Goal: Task Accomplishment & Management: Manage account settings

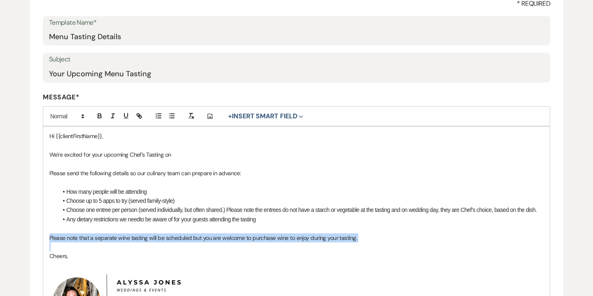
scroll to position [45, 0]
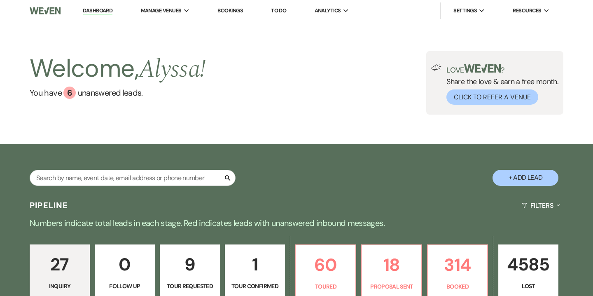
click at [233, 11] on link "Bookings" at bounding box center [231, 10] width 26 height 7
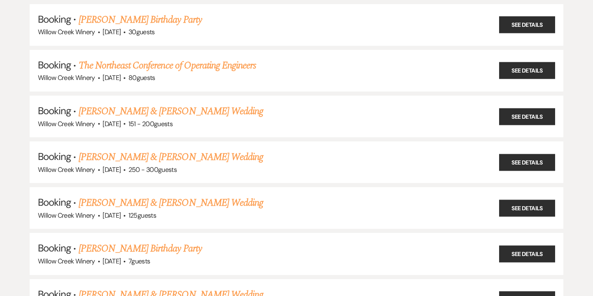
scroll to position [332, 0]
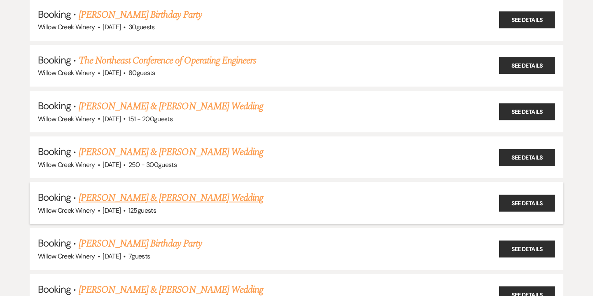
click at [192, 197] on link "Duncan Longberry & Erin Schalick's Wedding" at bounding box center [171, 197] width 185 height 15
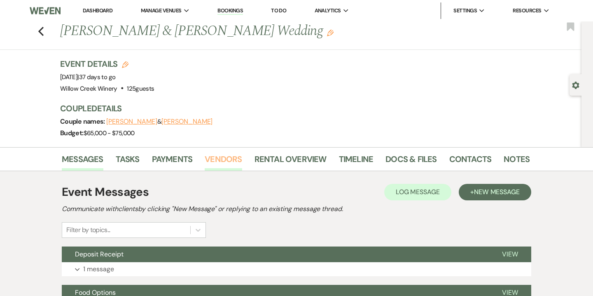
click at [229, 168] on link "Vendors" at bounding box center [223, 161] width 37 height 18
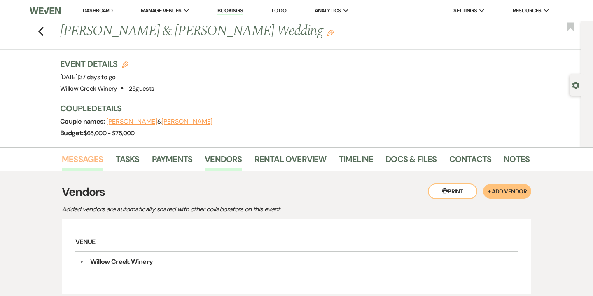
click at [85, 162] on link "Messages" at bounding box center [83, 161] width 42 height 18
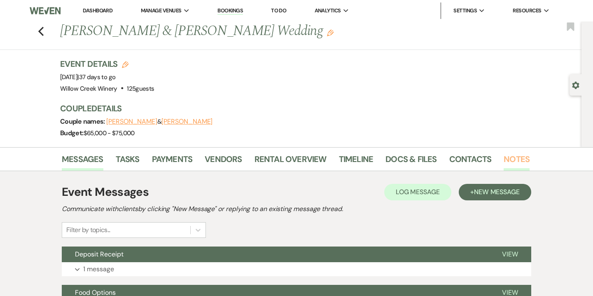
click at [517, 164] on link "Notes" at bounding box center [517, 161] width 26 height 18
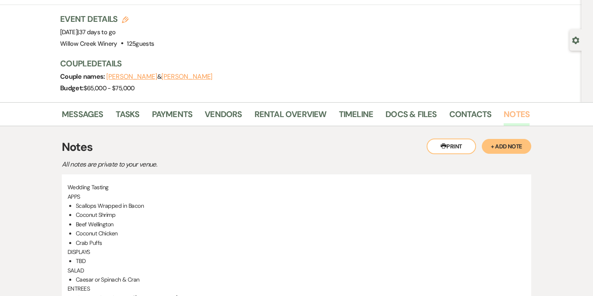
scroll to position [45, 0]
click at [479, 117] on link "Contacts" at bounding box center [471, 116] width 42 height 18
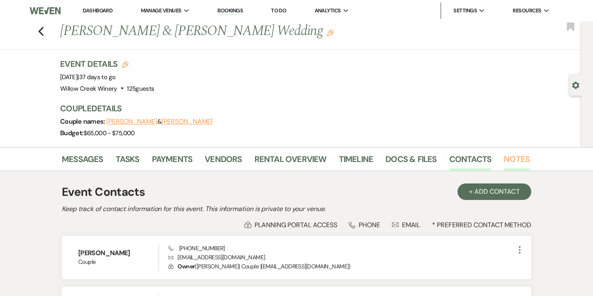
click at [516, 159] on link "Notes" at bounding box center [517, 161] width 26 height 18
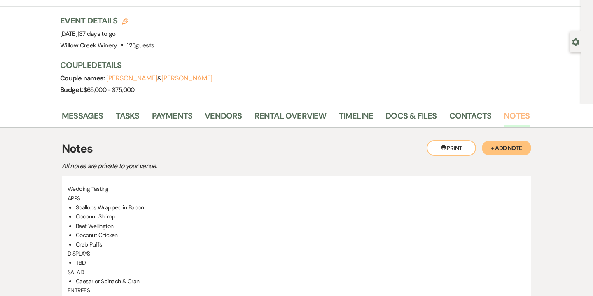
scroll to position [44, 0]
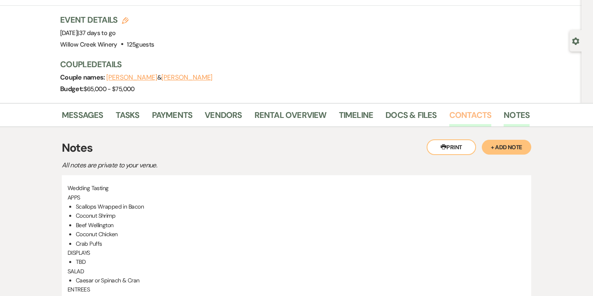
click at [470, 119] on link "Contacts" at bounding box center [471, 117] width 42 height 18
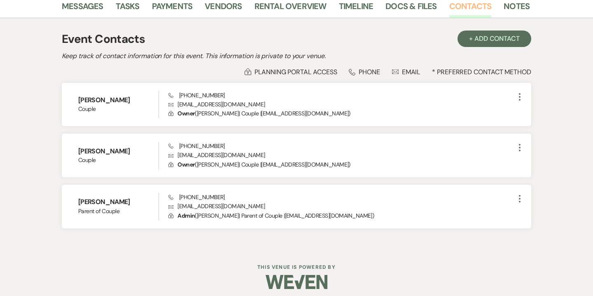
scroll to position [158, 0]
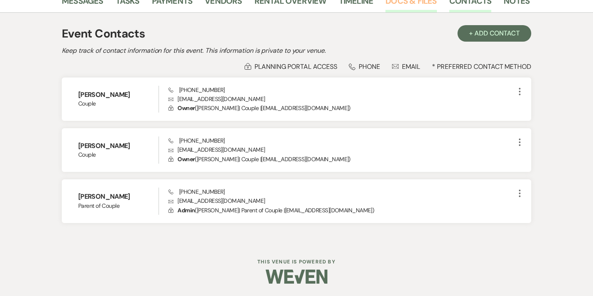
click at [418, 5] on link "Docs & Files" at bounding box center [411, 3] width 51 height 18
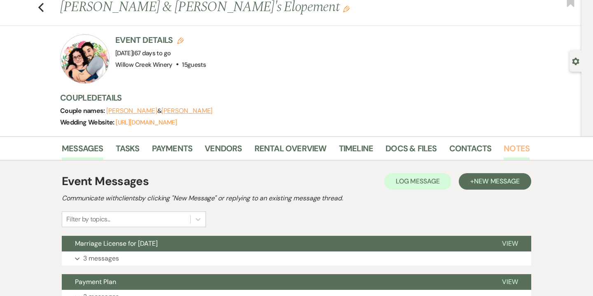
click at [513, 152] on link "Notes" at bounding box center [517, 151] width 26 height 18
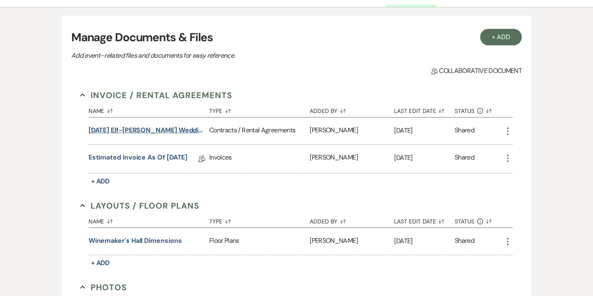
click at [181, 131] on button "09.12.25 Elf-Heyser Wedding Contract" at bounding box center [147, 130] width 117 height 10
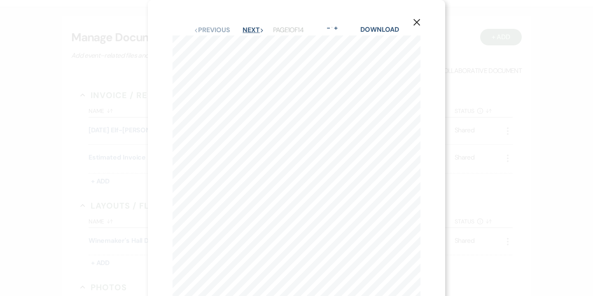
click at [257, 27] on button "Next Next" at bounding box center [253, 30] width 21 height 7
click at [257, 33] on button "Next Next" at bounding box center [252, 30] width 21 height 7
click at [254, 30] on button "Next Next" at bounding box center [252, 30] width 21 height 7
click at [253, 32] on button "Next Next" at bounding box center [252, 30] width 21 height 7
click at [259, 27] on button "Next Next" at bounding box center [252, 30] width 21 height 7
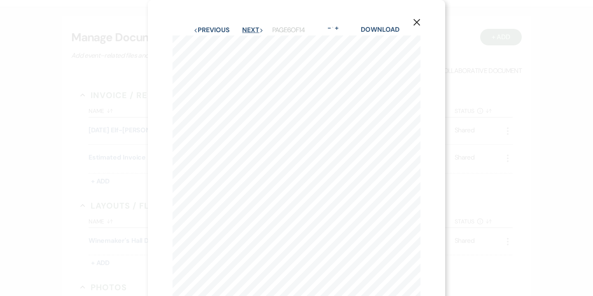
click at [256, 30] on button "Next Next" at bounding box center [252, 30] width 21 height 7
click at [253, 30] on button "Next Next" at bounding box center [252, 30] width 21 height 7
click at [257, 28] on button "Next Next" at bounding box center [252, 30] width 21 height 7
click at [255, 32] on button "Next Next" at bounding box center [252, 30] width 21 height 7
click at [252, 32] on button "Next Next" at bounding box center [252, 30] width 21 height 7
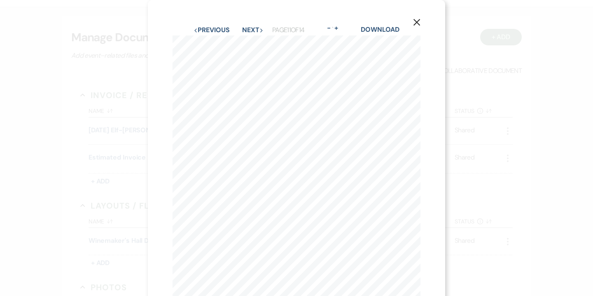
click at [219, 25] on div "Previous Previous Next Next Page 11 of 14 - Zoom + Download" at bounding box center [297, 30] width 248 height 11
click at [219, 28] on button "Previous Previous" at bounding box center [212, 30] width 36 height 7
click at [219, 28] on button "Previous Previous" at bounding box center [211, 30] width 36 height 7
click at [219, 28] on button "Previous Previous" at bounding box center [212, 30] width 36 height 7
click at [219, 29] on button "Previous Previous" at bounding box center [212, 30] width 36 height 7
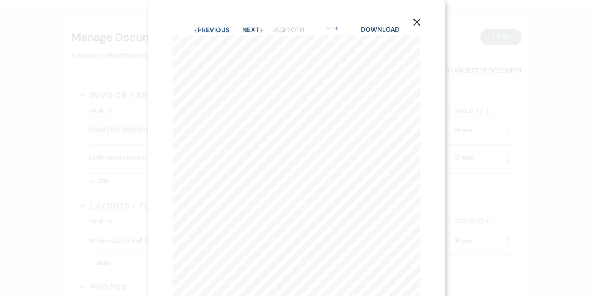
click at [219, 29] on button "Previous Previous" at bounding box center [212, 30] width 36 height 7
click at [419, 25] on icon "X" at bounding box center [416, 22] width 7 height 7
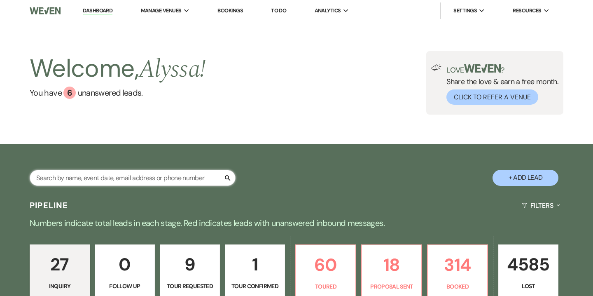
click at [164, 175] on input "text" at bounding box center [133, 178] width 206 height 16
type input "julia"
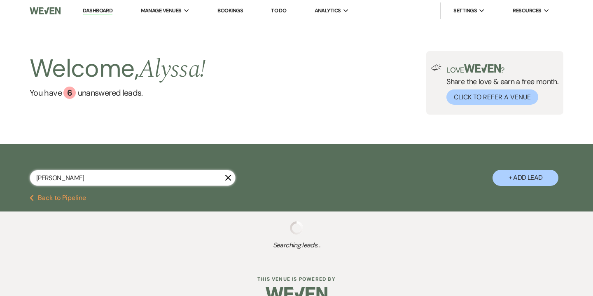
select select "5"
select select "8"
select select "7"
select select "8"
select select "6"
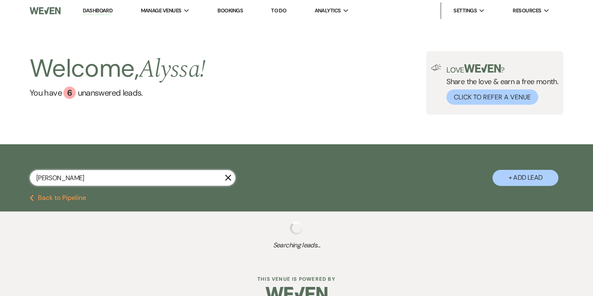
select select "8"
select select "5"
select select "8"
select select "5"
select select "8"
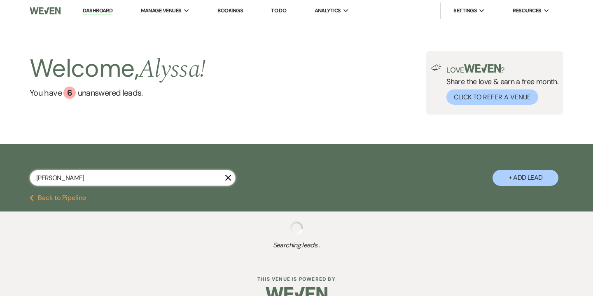
select select "5"
select select "8"
select select "4"
select select "2"
select select "8"
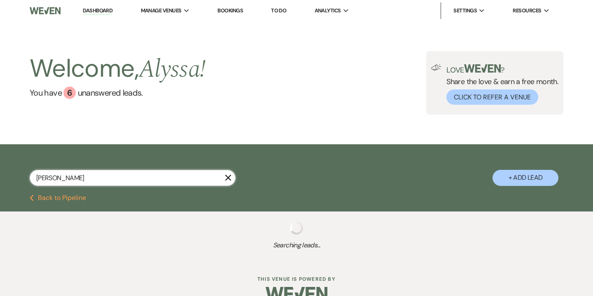
select select "5"
select select "8"
select select "5"
select select "8"
select select "5"
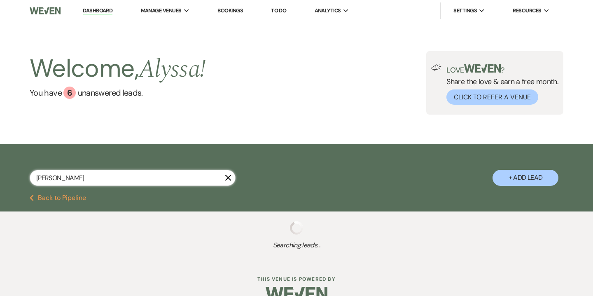
select select "8"
select select "5"
select select "8"
select select "4"
select select "8"
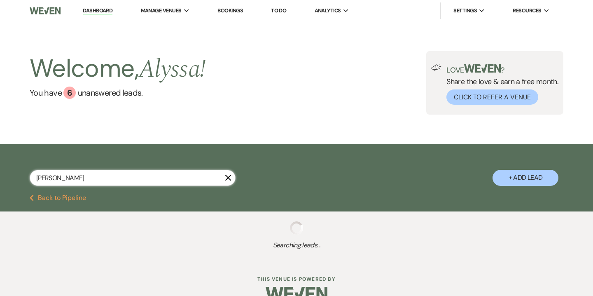
select select "10"
select select "8"
select select "5"
select select "8"
select select "5"
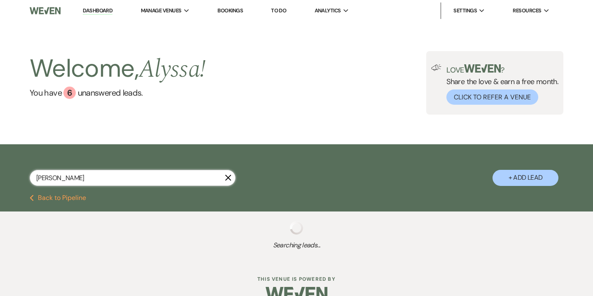
select select "8"
select select "5"
select select "8"
select select "5"
select select "8"
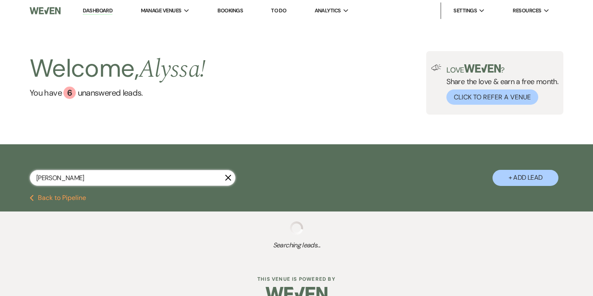
select select "5"
select select "8"
select select "5"
select select "8"
select select "4"
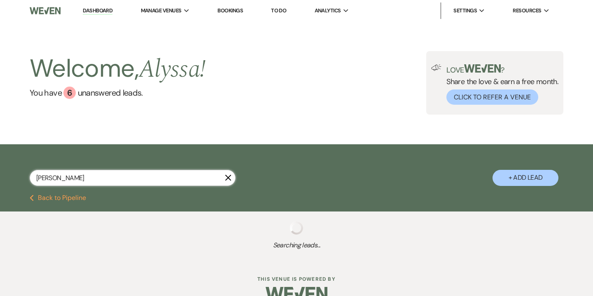
select select "8"
select select "5"
select select "8"
select select "5"
select select "8"
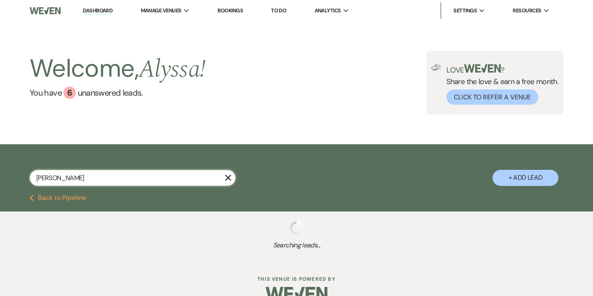
select select "8"
select select "5"
select select "8"
select select "10"
select select "8"
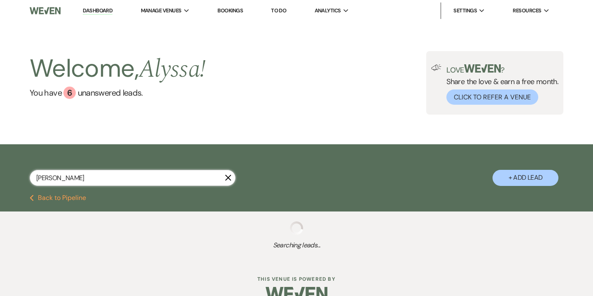
select select "5"
select select "8"
select select "5"
select select "8"
select select "5"
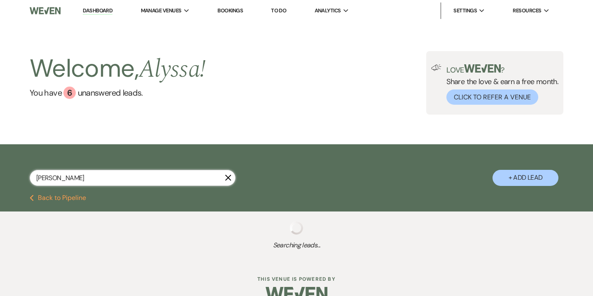
select select "8"
select select "5"
select select "8"
select select "5"
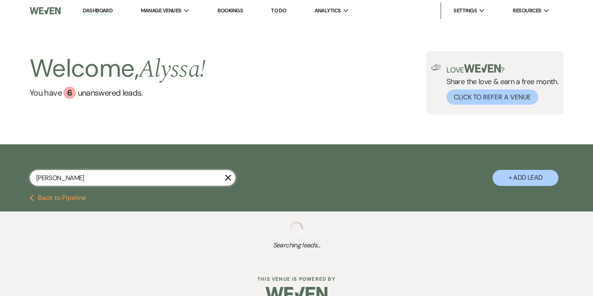
select select "8"
select select "5"
select select "8"
select select "5"
select select "8"
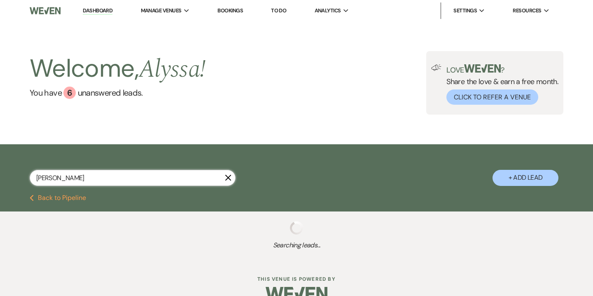
select select "5"
select select "8"
select select "5"
select select "8"
select select "5"
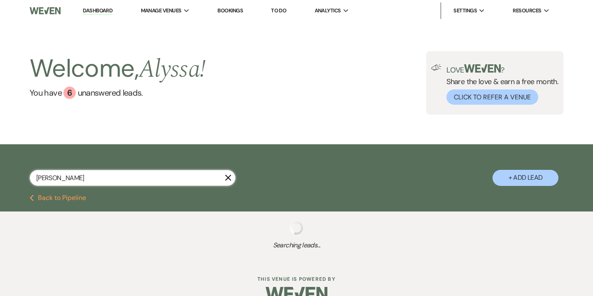
select select "8"
select select "5"
select select "8"
select select "5"
select select "8"
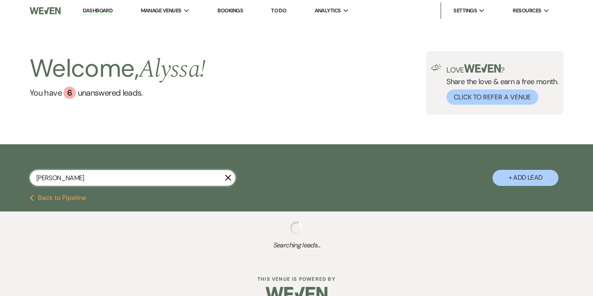
select select "5"
select select "8"
select select "5"
select select "8"
select select "6"
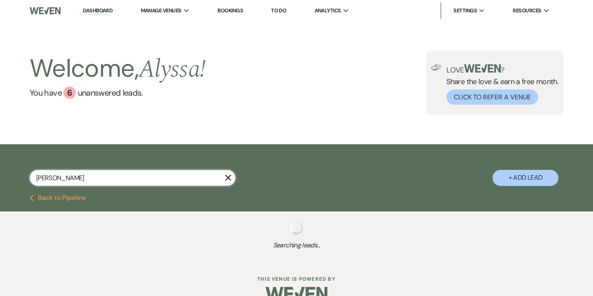
select select "8"
select select "10"
select select "8"
select select "6"
select select "8"
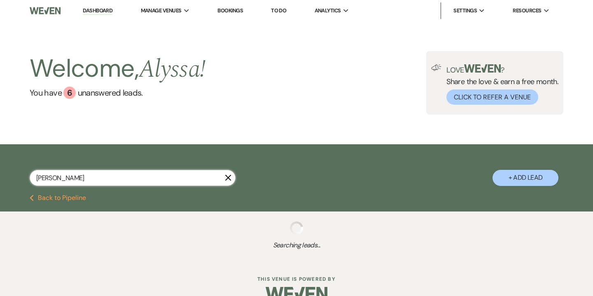
select select "5"
select select "8"
select select "5"
select select "8"
select select "5"
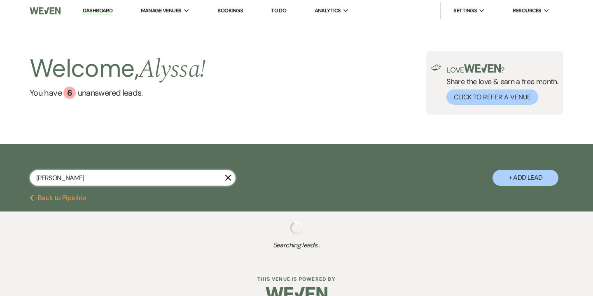
select select "8"
select select "5"
select select "8"
select select "5"
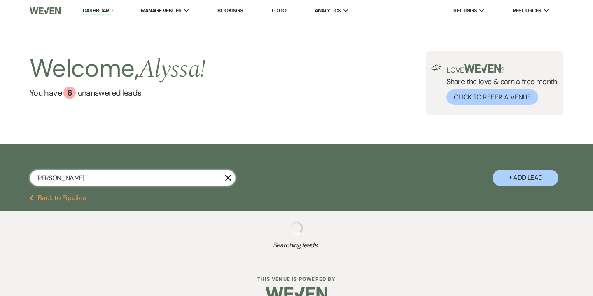
select select "8"
select select "5"
select select "8"
select select "7"
select select "8"
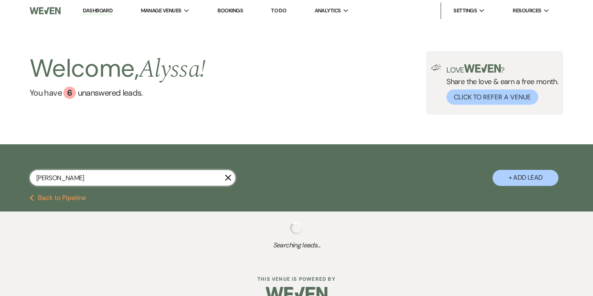
select select "5"
select select "8"
select select "5"
select select "8"
select select "2"
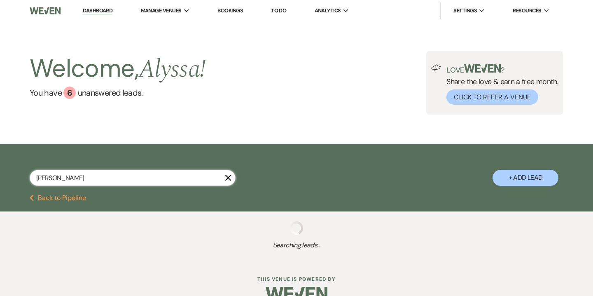
select select "8"
select select "2"
select select "8"
select select "2"
select select "8"
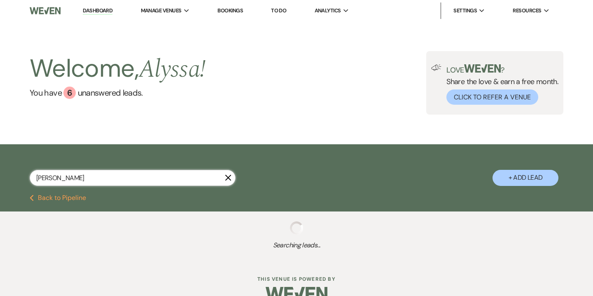
select select "2"
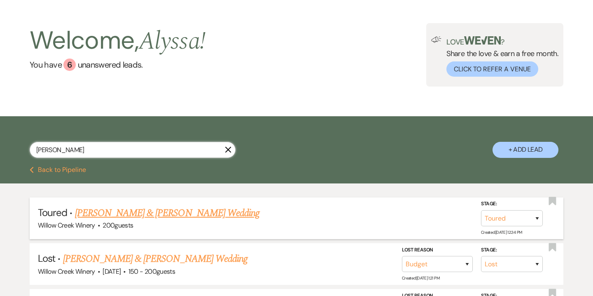
scroll to position [68, 0]
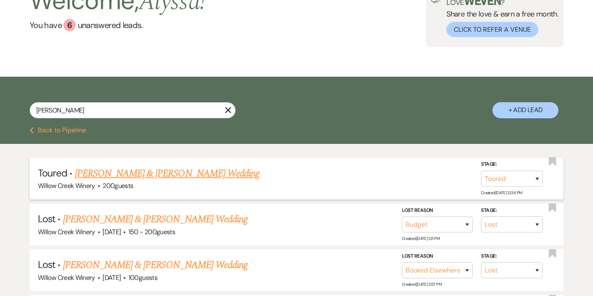
click at [134, 172] on link "Kyle & Julia Toolen's Wedding" at bounding box center [167, 173] width 185 height 15
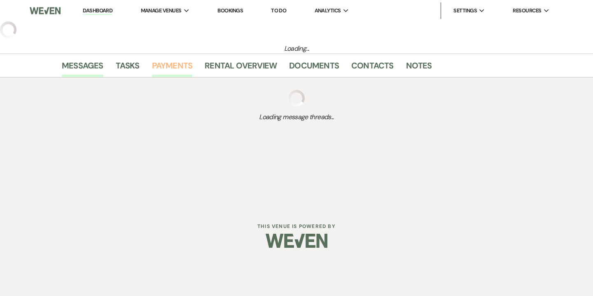
select select "5"
select select "14"
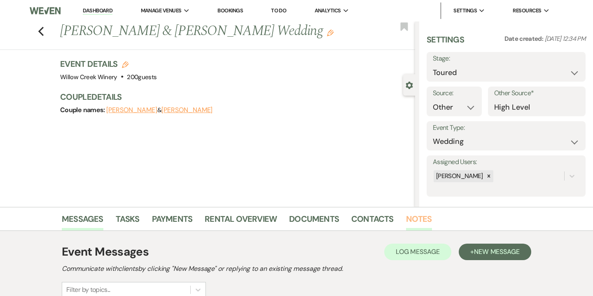
click at [425, 223] on link "Notes" at bounding box center [419, 221] width 26 height 18
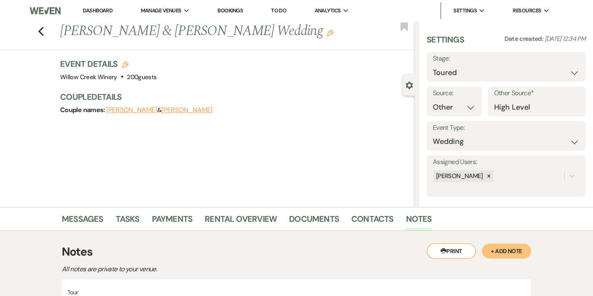
click at [124, 66] on icon "Edit" at bounding box center [125, 64] width 7 height 7
select select "531"
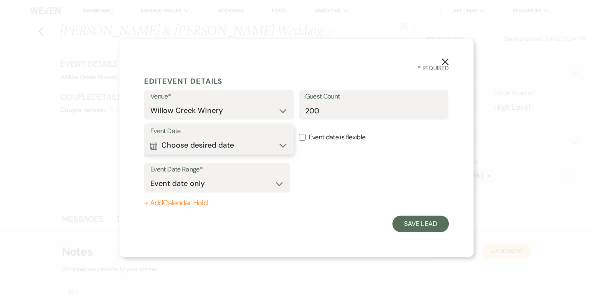
click at [271, 146] on button "Calendar Choose desired date Expand" at bounding box center [219, 145] width 138 height 16
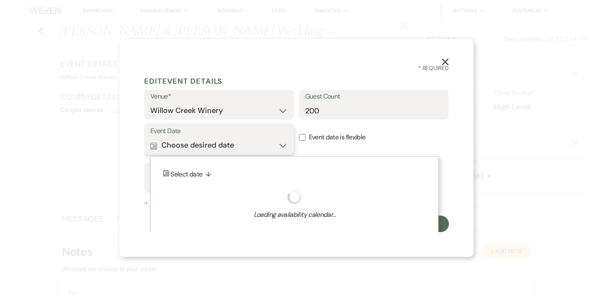
scroll to position [5, 0]
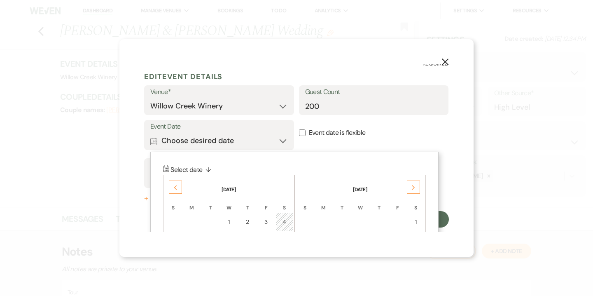
click at [415, 185] on icon "Next" at bounding box center [414, 187] width 4 height 5
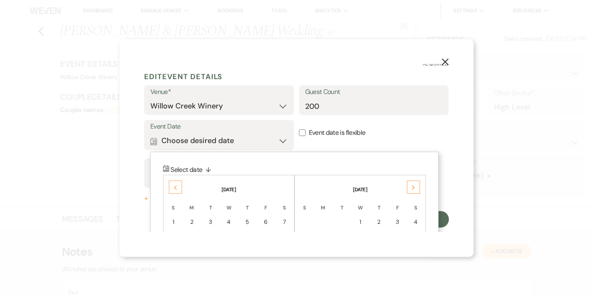
click at [415, 185] on icon "Next" at bounding box center [414, 187] width 4 height 5
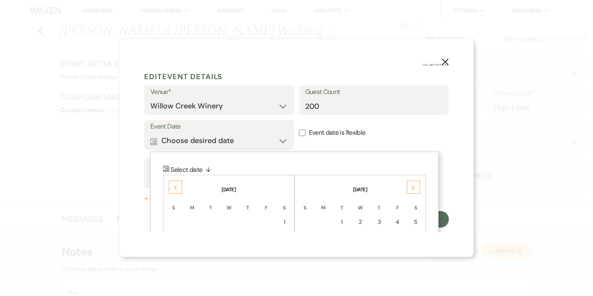
click at [415, 185] on icon "Next" at bounding box center [414, 187] width 4 height 5
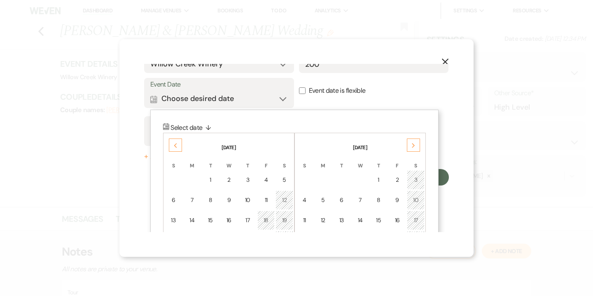
scroll to position [82, 0]
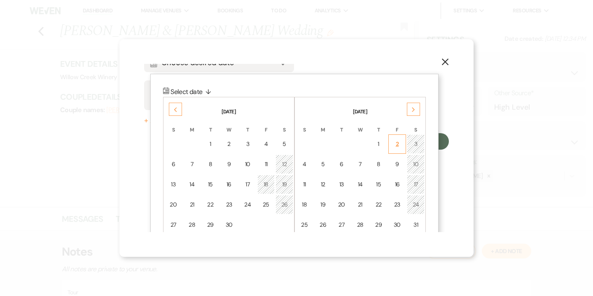
click at [399, 148] on div "2" at bounding box center [397, 144] width 7 height 9
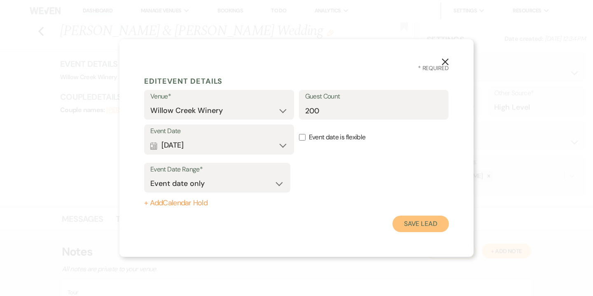
click at [417, 227] on button "Save Lead" at bounding box center [421, 224] width 56 height 16
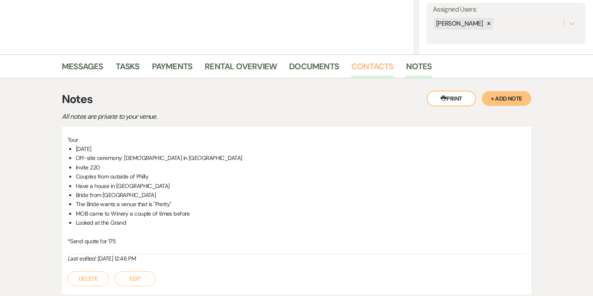
scroll to position [154, 0]
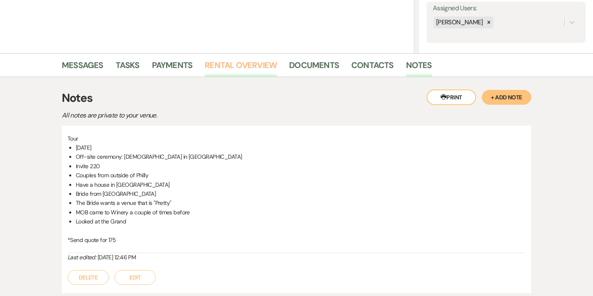
click at [267, 73] on link "Rental Overview" at bounding box center [241, 68] width 72 height 18
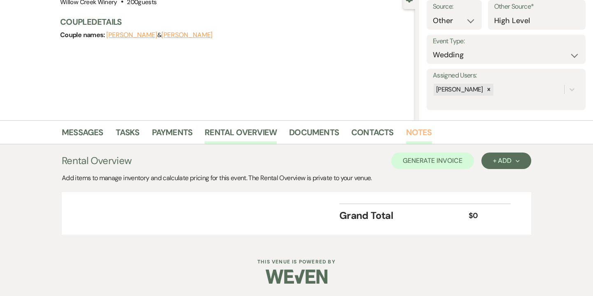
click at [409, 139] on link "Notes" at bounding box center [419, 135] width 26 height 18
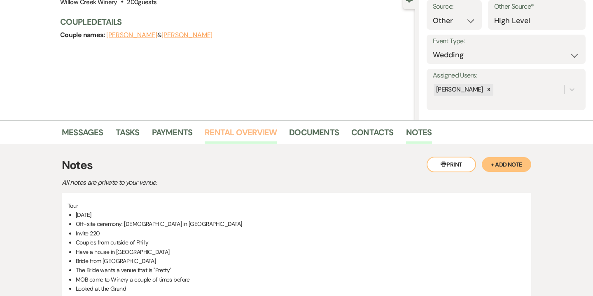
click at [267, 138] on link "Rental Overview" at bounding box center [241, 135] width 72 height 18
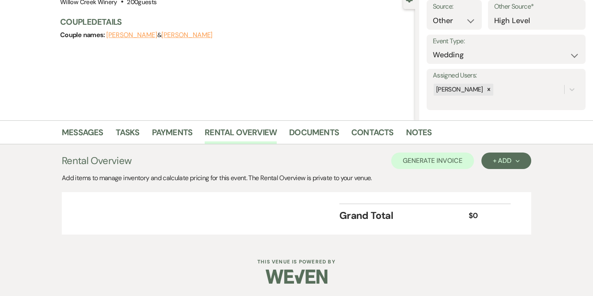
click at [507, 169] on div "Rental Overview Generate Invoice + Add Next Add items to manage inventory and c…" at bounding box center [297, 193] width 470 height 82
click at [506, 164] on div "+ Add Next" at bounding box center [506, 160] width 27 height 7
click at [506, 191] on button "Category" at bounding box center [503, 192] width 43 height 13
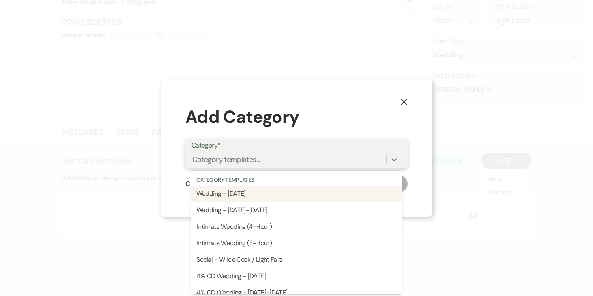
click at [282, 160] on div "Category templates..." at bounding box center [289, 159] width 195 height 14
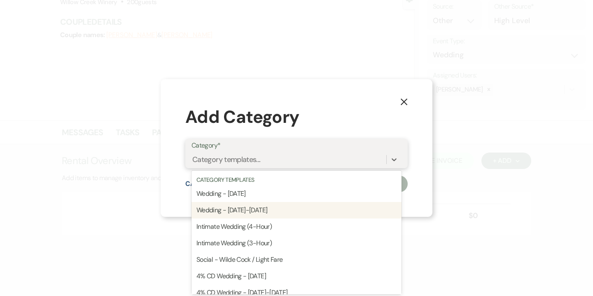
click at [270, 206] on div "Wedding - Sunday-Friday" at bounding box center [297, 210] width 210 height 16
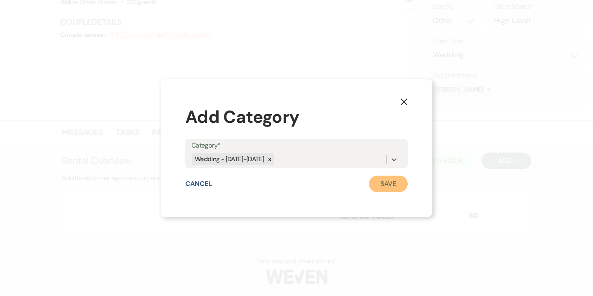
click at [396, 185] on button "Save" at bounding box center [388, 184] width 39 height 16
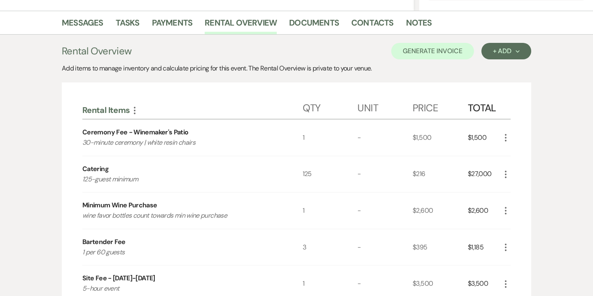
scroll to position [197, 0]
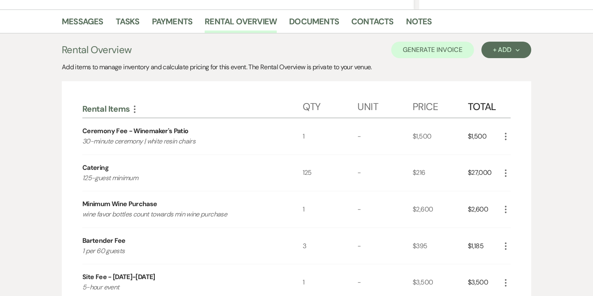
click at [505, 175] on icon "More" at bounding box center [506, 173] width 10 height 10
click at [524, 185] on button "Pencil Edit" at bounding box center [522, 189] width 43 height 13
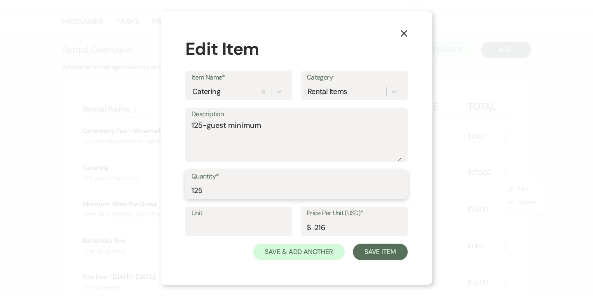
click at [198, 187] on input "125" at bounding box center [297, 190] width 210 height 16
type input "175"
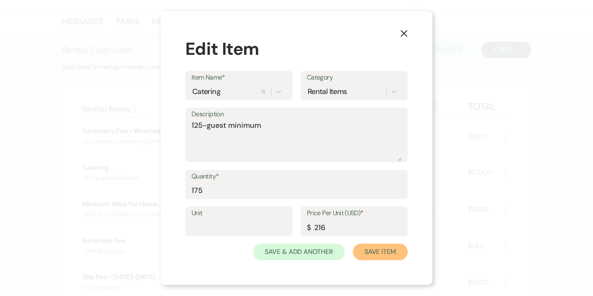
click at [373, 253] on button "Save Item" at bounding box center [380, 252] width 55 height 16
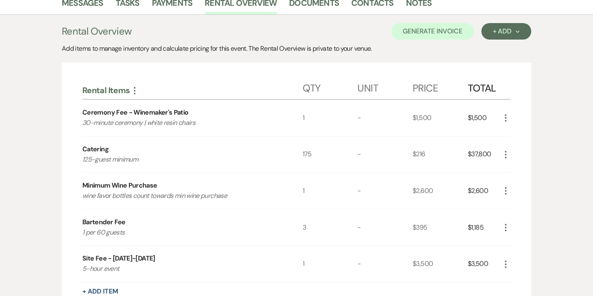
scroll to position [216, 0]
click at [445, 35] on button "Generate Invoice" at bounding box center [432, 31] width 83 height 16
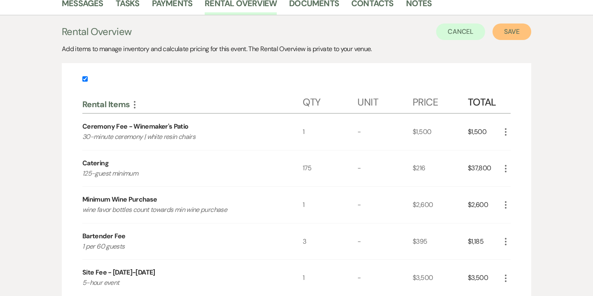
click at [508, 30] on button "Save" at bounding box center [512, 31] width 39 height 16
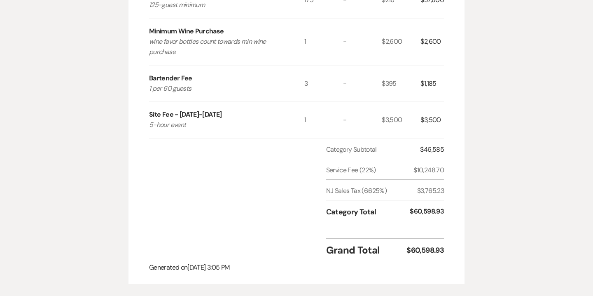
scroll to position [516, 0]
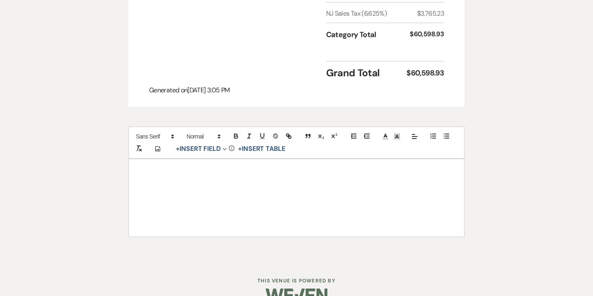
click at [292, 187] on p at bounding box center [297, 192] width 296 height 10
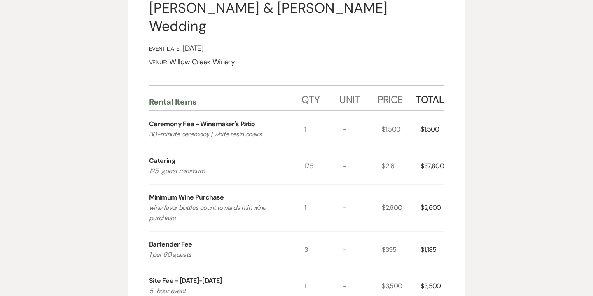
scroll to position [0, 0]
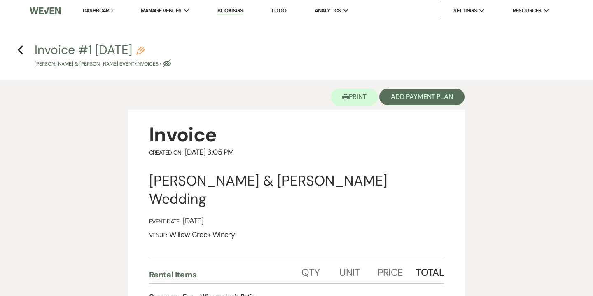
click at [145, 48] on icon "Pencil" at bounding box center [140, 51] width 8 height 8
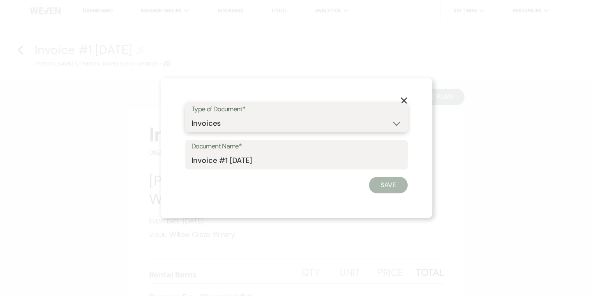
click at [197, 124] on select "Special Event Insurance Vendor Certificate of Insurance Contracts / Rental Agre…" at bounding box center [297, 123] width 210 height 16
select select "8"
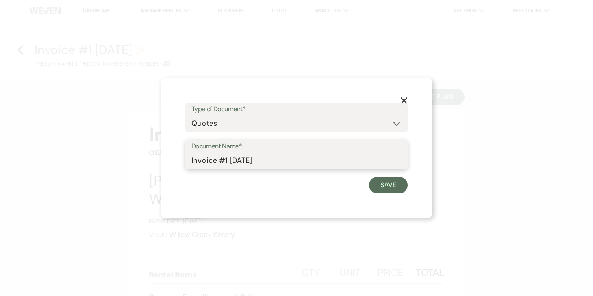
drag, startPoint x: 213, startPoint y: 162, endPoint x: 163, endPoint y: 159, distance: 49.5
click at [163, 159] on div "X Type of Document* Special Event Insurance Vendor Certificate of Insurance Con…" at bounding box center [297, 148] width 272 height 140
click at [227, 159] on input "Quote #1 [DATE]" at bounding box center [297, 160] width 210 height 16
click at [280, 160] on input "Quote #1 ([DATE]" at bounding box center [297, 160] width 210 height 16
type input "Quote #1 (8-12-2025) - 175 guests"
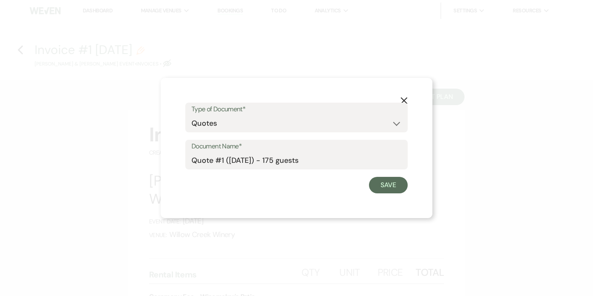
click at [404, 100] on use "button" at bounding box center [404, 100] width 7 height 7
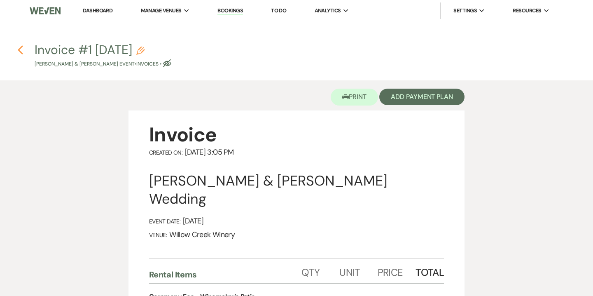
click at [19, 49] on use "button" at bounding box center [20, 49] width 5 height 9
select select "5"
select select "14"
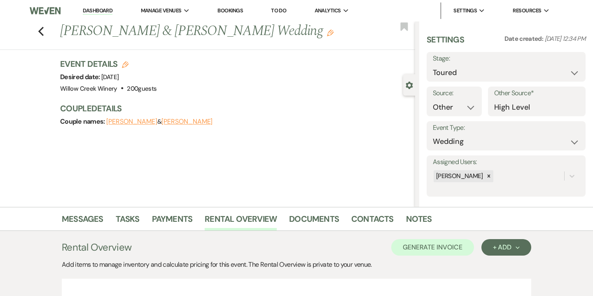
scroll to position [216, 0]
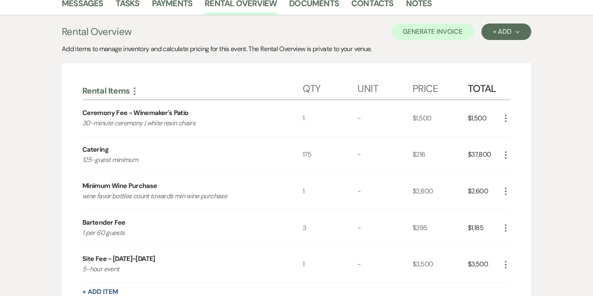
click at [511, 116] on icon "More" at bounding box center [506, 118] width 10 height 10
click at [523, 148] on button "X Delete" at bounding box center [523, 147] width 45 height 13
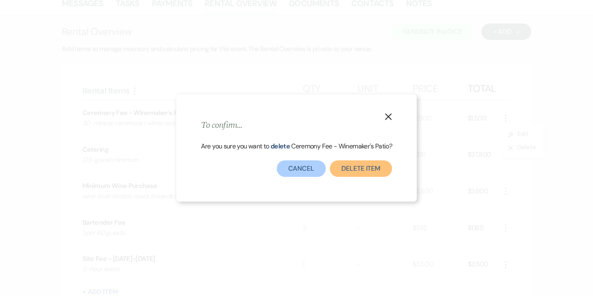
click at [353, 169] on button "Delete Item" at bounding box center [361, 168] width 62 height 16
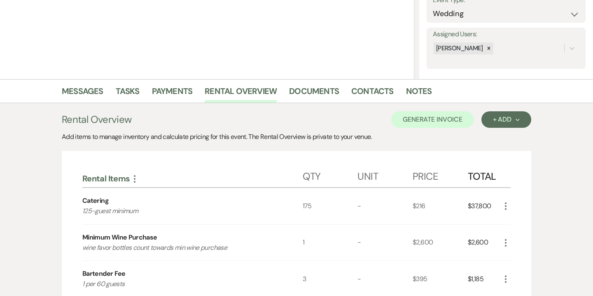
scroll to position [0, 0]
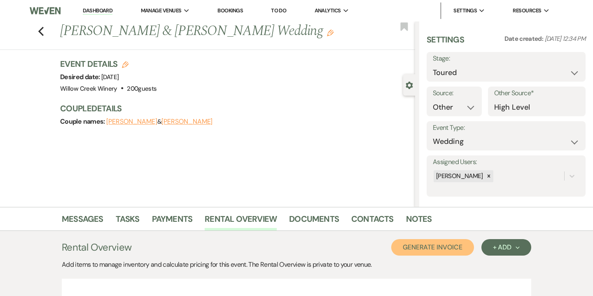
click at [453, 250] on button "Generate Invoice" at bounding box center [432, 247] width 83 height 16
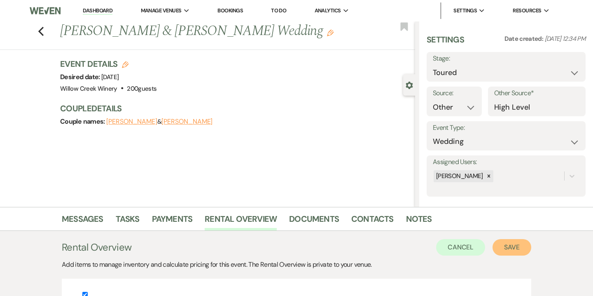
click at [519, 247] on button "Save" at bounding box center [512, 247] width 39 height 16
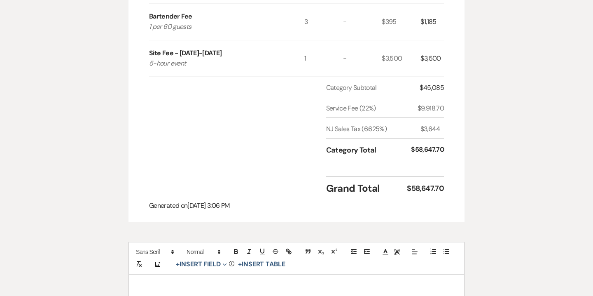
scroll to position [471, 0]
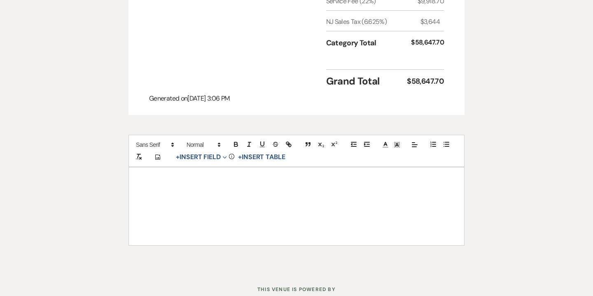
click at [345, 175] on div at bounding box center [296, 205] width 335 height 77
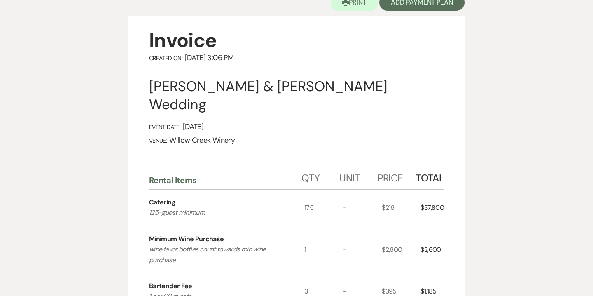
scroll to position [0, 0]
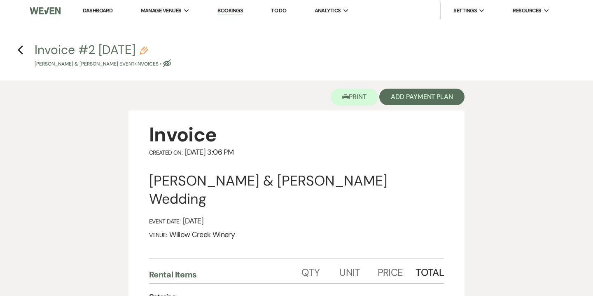
click at [148, 48] on icon "Pencil" at bounding box center [144, 51] width 8 height 8
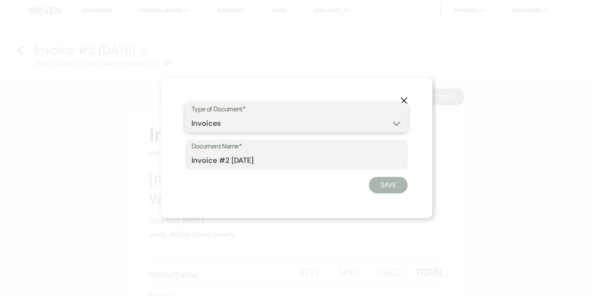
click at [207, 124] on select "Special Event Insurance Vendor Certificate of Insurance Contracts / Rental Agre…" at bounding box center [297, 123] width 210 height 16
select select "8"
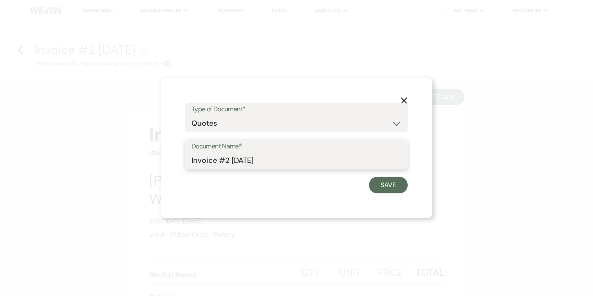
click at [214, 158] on input "Invoice #2 8-12-2025" at bounding box center [297, 160] width 210 height 16
drag, startPoint x: 213, startPoint y: 158, endPoint x: 178, endPoint y: 159, distance: 35.0
click at [178, 159] on div "X Type of Document* Special Event Insurance Vendor Certificate of Insurance Con…" at bounding box center [297, 148] width 272 height 140
click at [225, 159] on input "Quote #2 8-12-2025" at bounding box center [297, 160] width 210 height 16
click at [225, 158] on input "Quote #1 [DATE]" at bounding box center [297, 160] width 210 height 16
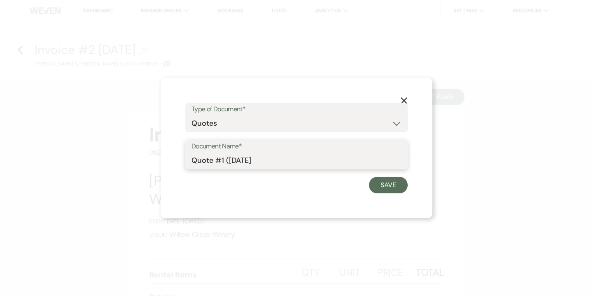
click at [265, 162] on input "Quote #1 ([DATE]" at bounding box center [297, 160] width 210 height 16
type input "Quote #1 (8-12-2025) - 175 guests"
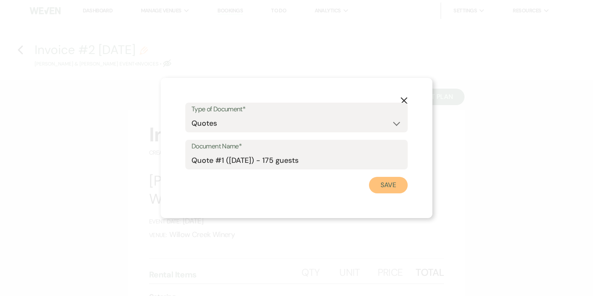
click at [384, 187] on button "Save" at bounding box center [388, 185] width 39 height 16
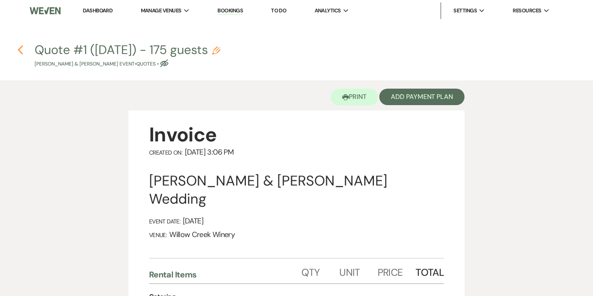
click at [19, 46] on icon "Previous" at bounding box center [20, 50] width 6 height 10
select select "5"
select select "14"
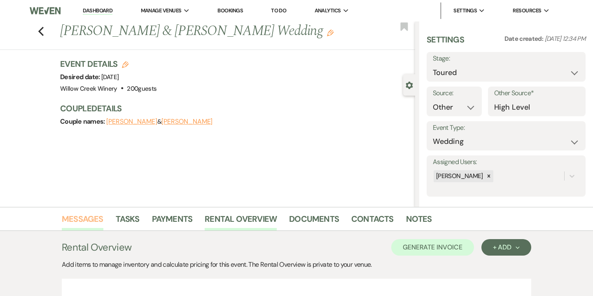
click at [92, 220] on link "Messages" at bounding box center [83, 221] width 42 height 18
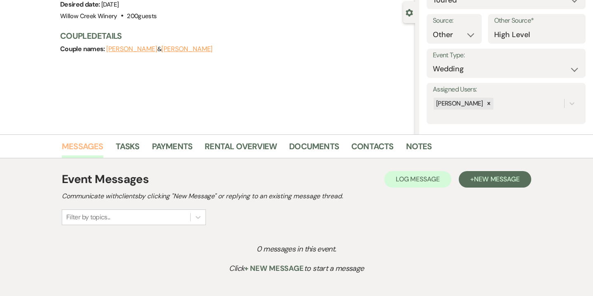
scroll to position [131, 0]
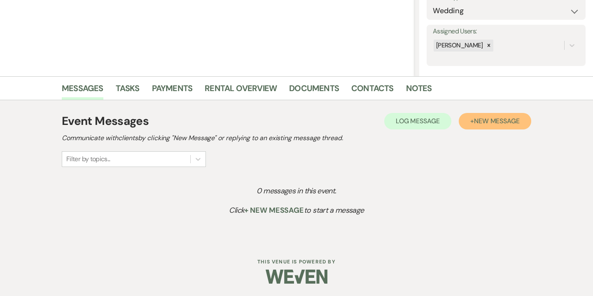
click at [510, 120] on span "New Message" at bounding box center [497, 121] width 46 height 9
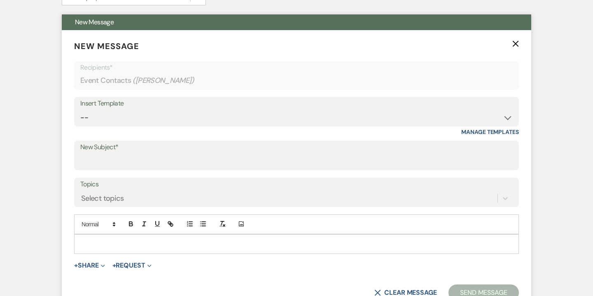
scroll to position [359, 0]
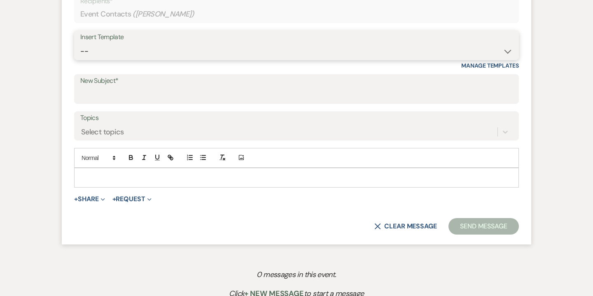
click at [353, 51] on select "-- Weven Planning Portal Introduction (Booked Events) 6-Month Check-in Review R…" at bounding box center [296, 51] width 433 height 16
select select "3669"
type input "So Nice to Meet You!"
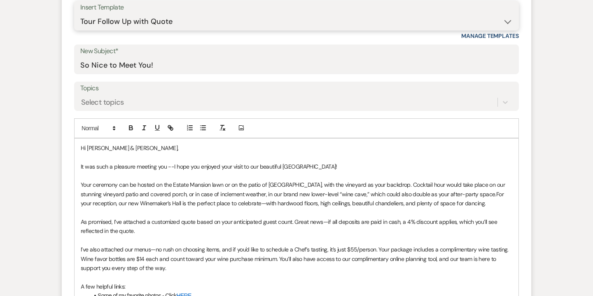
scroll to position [390, 0]
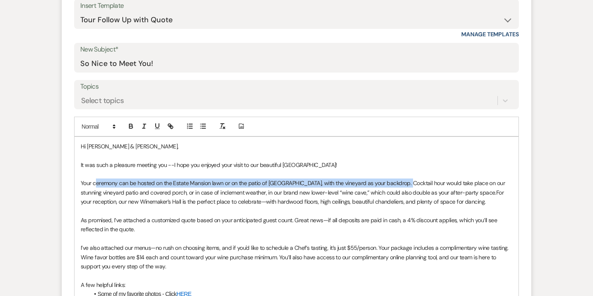
drag, startPoint x: 403, startPoint y: 181, endPoint x: 96, endPoint y: 185, distance: 307.9
click at [96, 185] on span "Your ceremony can be hosted on the Estate Mansion lawn or on the patio of Winem…" at bounding box center [294, 187] width 426 height 16
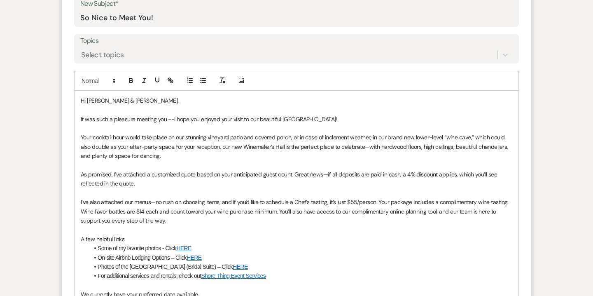
scroll to position [436, 0]
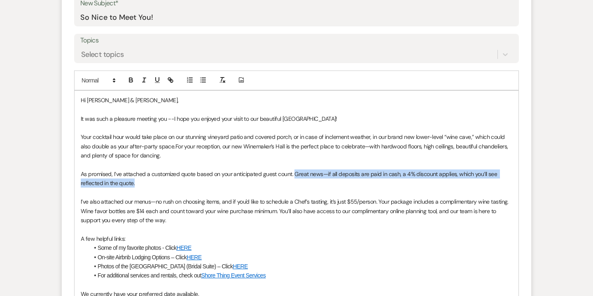
drag, startPoint x: 294, startPoint y: 173, endPoint x: 298, endPoint y: 180, distance: 8.1
click at [298, 183] on p "As promised, I’ve attached a customized quote based on your anticipated guest c…" at bounding box center [297, 178] width 432 height 19
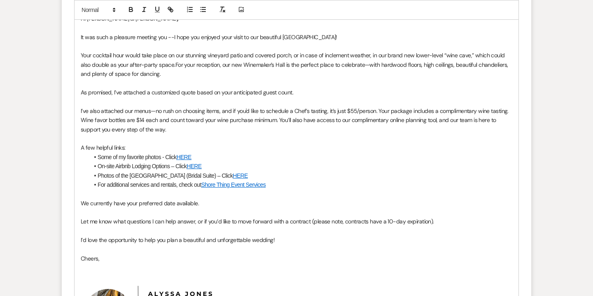
scroll to position [519, 0]
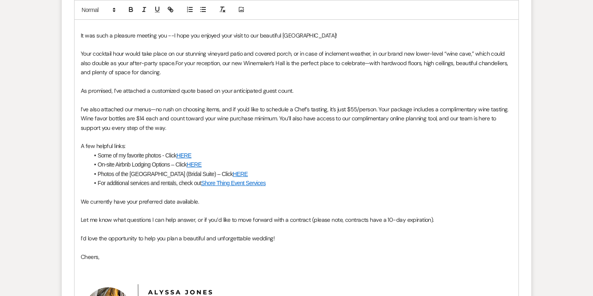
click at [126, 201] on span "We currently have your preferred date available." at bounding box center [140, 201] width 118 height 7
drag, startPoint x: 241, startPoint y: 203, endPoint x: 205, endPoint y: 201, distance: 36.7
click at [205, 201] on span "We currently have the following fall 2026 weekend your preferred date available." at bounding box center [179, 201] width 197 height 7
click at [216, 202] on span "We currently have the following fall 2026 weekend date available." at bounding box center [161, 201] width 161 height 7
click at [244, 205] on p "We currently have the following fall 2026 weekend dates available." at bounding box center [297, 201] width 432 height 9
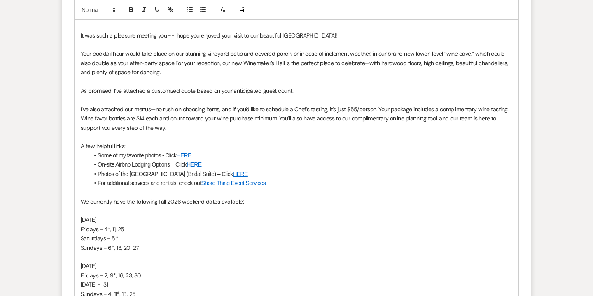
click at [93, 220] on p "[DATE]" at bounding box center [297, 219] width 432 height 9
click at [133, 8] on icon "button" at bounding box center [130, 9] width 7 height 7
click at [111, 267] on p "[DATE]" at bounding box center [297, 265] width 432 height 9
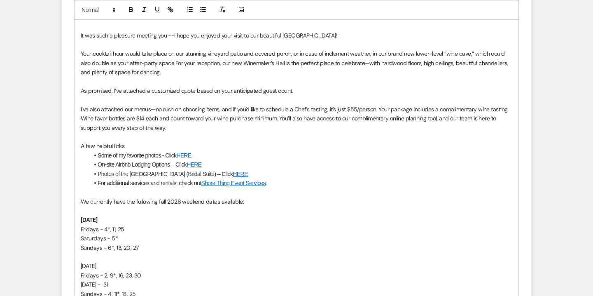
click at [111, 267] on p "[DATE]" at bounding box center [297, 265] width 432 height 9
click at [134, 12] on icon "button" at bounding box center [130, 9] width 7 height 7
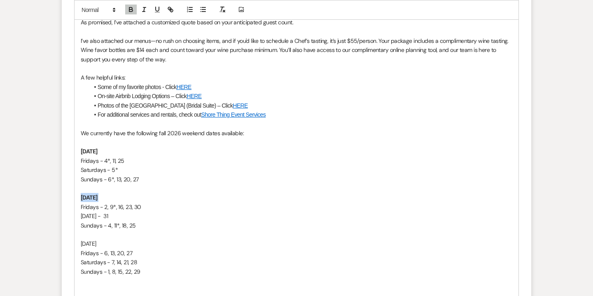
scroll to position [615, 0]
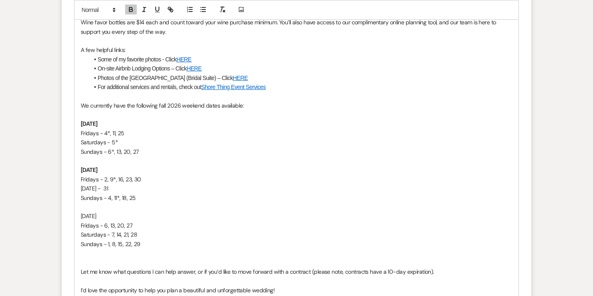
click at [102, 215] on p "[DATE]" at bounding box center [297, 215] width 432 height 9
click at [131, 7] on icon "button" at bounding box center [130, 8] width 3 height 2
click at [131, 260] on p at bounding box center [297, 262] width 432 height 9
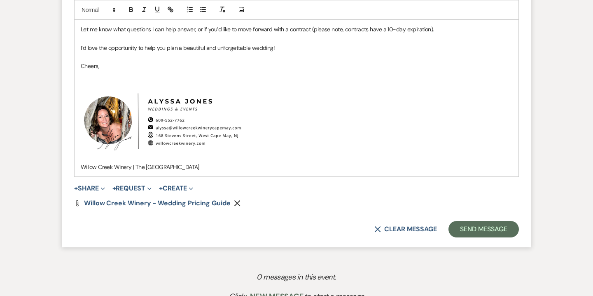
scroll to position [939, 0]
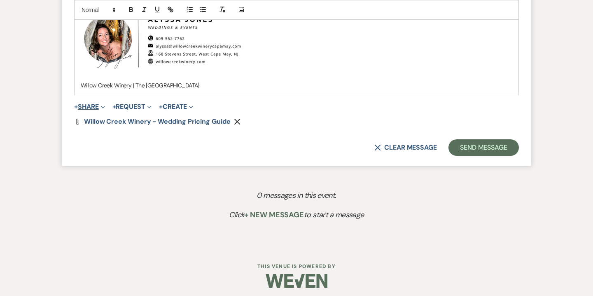
click at [93, 104] on button "+ Share Expand" at bounding box center [89, 106] width 31 height 7
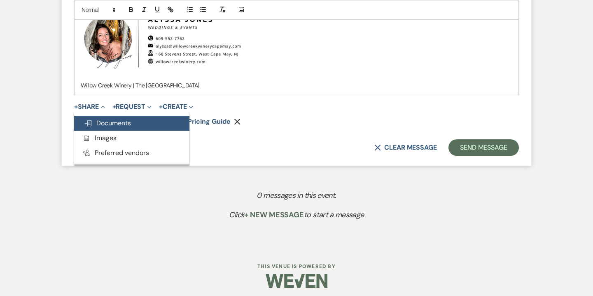
click at [112, 123] on span "Doc Upload Documents" at bounding box center [107, 123] width 47 height 9
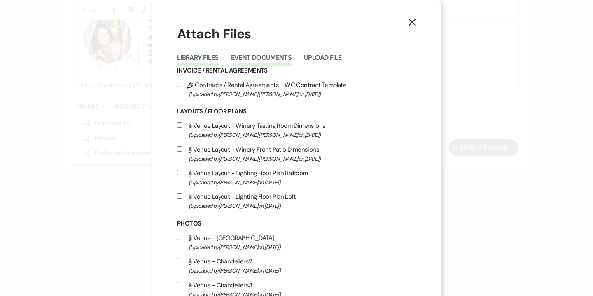
click at [255, 61] on button "Event Documents" at bounding box center [261, 60] width 61 height 12
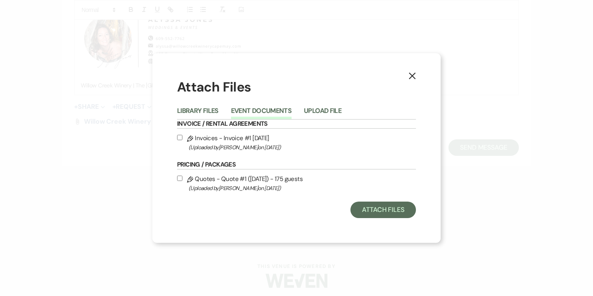
click at [251, 177] on label "Pencil Quotes - Quote #1 (8-12-2025) - 175 guests (Uploaded by Alyssa Jones on …" at bounding box center [296, 182] width 239 height 19
click at [183, 177] on input "Pencil Quotes - Quote #1 (8-12-2025) - 175 guests (Uploaded by Alyssa Jones on …" at bounding box center [179, 178] width 5 height 5
checkbox input "true"
click at [381, 208] on button "Attach Files" at bounding box center [384, 210] width 66 height 16
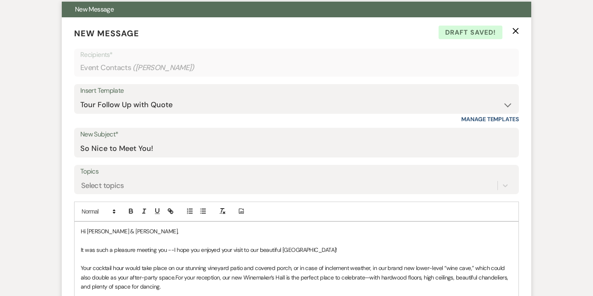
scroll to position [193, 0]
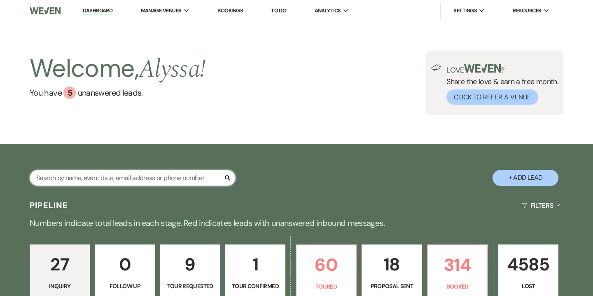
click at [155, 181] on input "text" at bounding box center [133, 178] width 206 height 16
type input "[PERSON_NAME]"
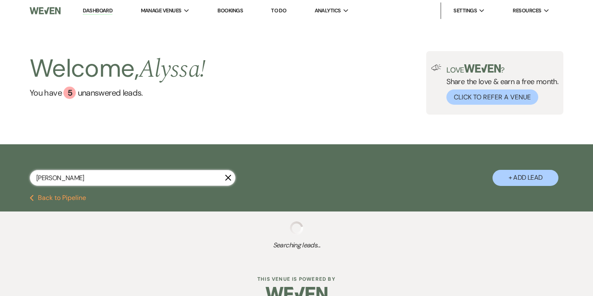
select select "5"
select select "8"
select select "5"
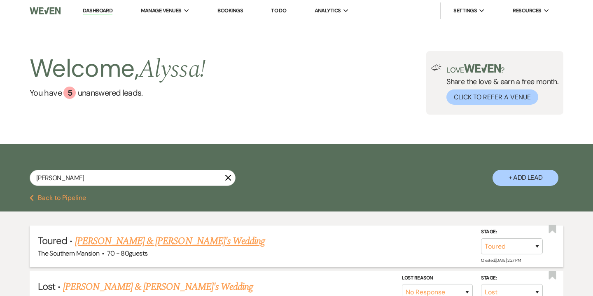
click at [146, 241] on link "[PERSON_NAME] & [PERSON_NAME]'s Wedding" at bounding box center [170, 241] width 190 height 15
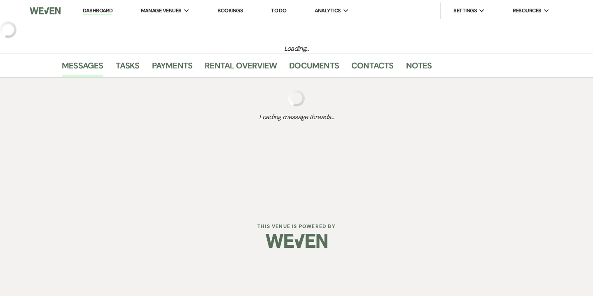
select select "5"
select select "14"
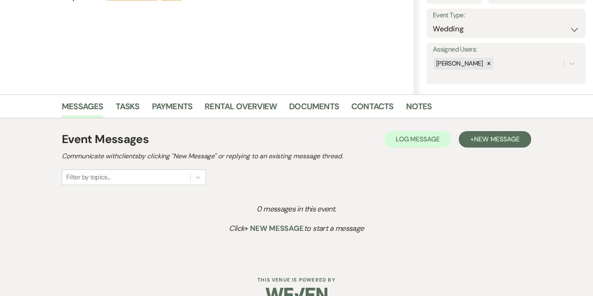
scroll to position [131, 0]
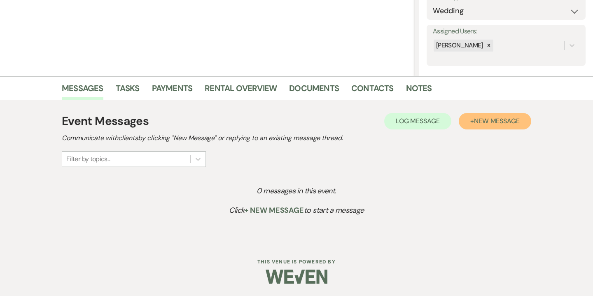
click at [499, 123] on span "New Message" at bounding box center [497, 121] width 46 height 9
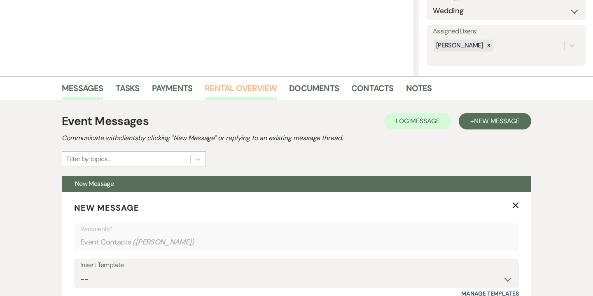
click at [244, 90] on link "Rental Overview" at bounding box center [241, 91] width 72 height 18
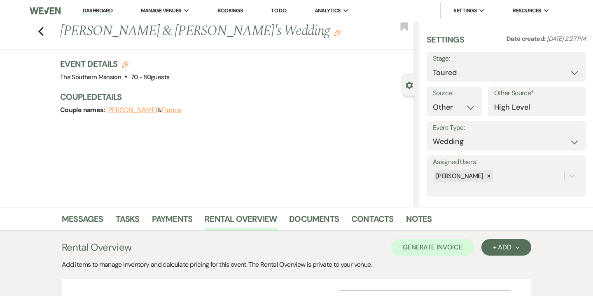
click at [127, 62] on use "button" at bounding box center [125, 64] width 7 height 7
select select "641"
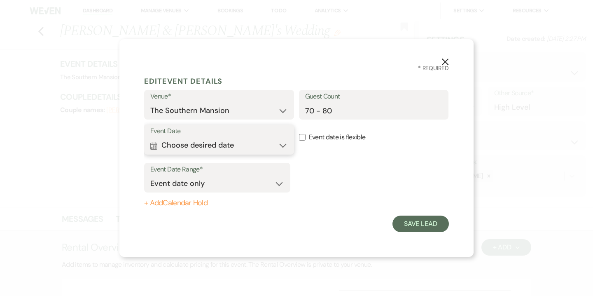
click at [250, 148] on button "Calendar Choose desired date Expand" at bounding box center [219, 145] width 138 height 16
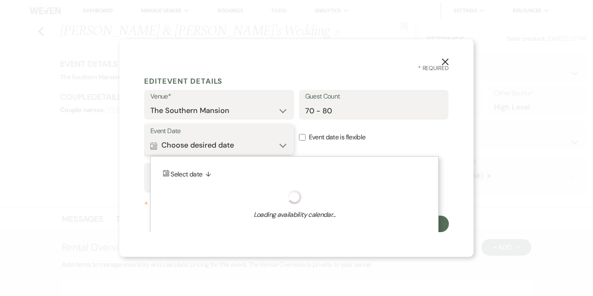
scroll to position [5, 0]
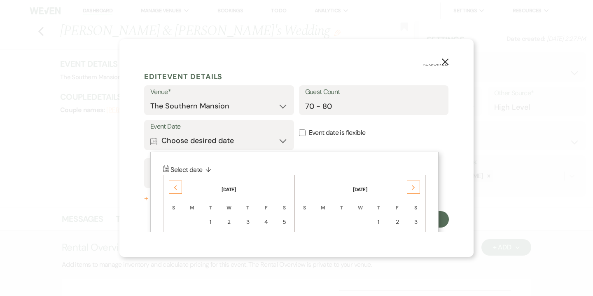
click at [418, 190] on div "Next" at bounding box center [413, 186] width 13 height 13
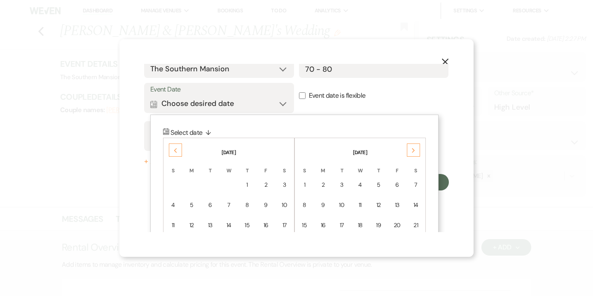
scroll to position [53, 0]
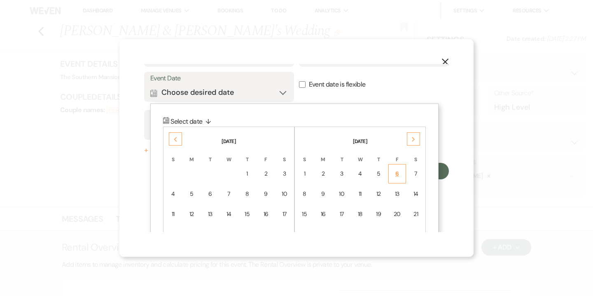
click at [401, 179] on td "6" at bounding box center [398, 173] width 18 height 19
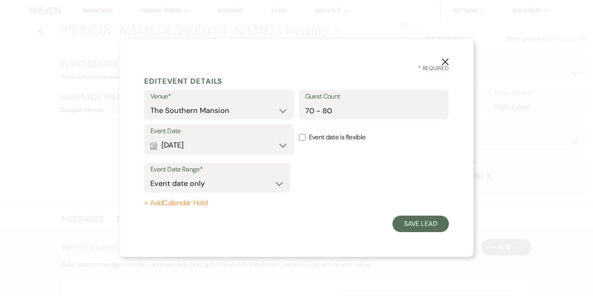
scroll to position [0, 0]
click at [411, 220] on button "Save Lead" at bounding box center [421, 224] width 56 height 16
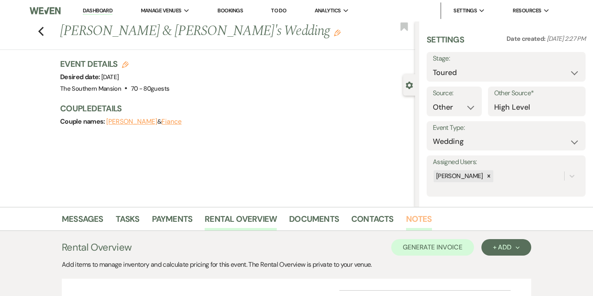
click at [417, 216] on link "Notes" at bounding box center [419, 221] width 26 height 18
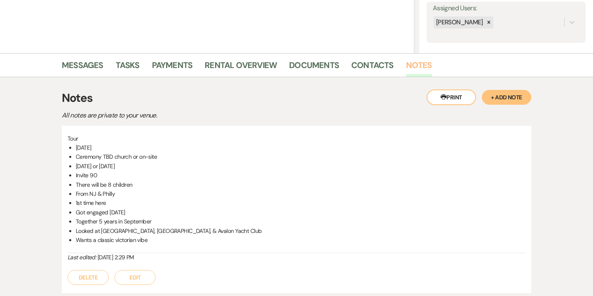
scroll to position [155, 0]
click at [136, 277] on button "Edit" at bounding box center [135, 276] width 41 height 15
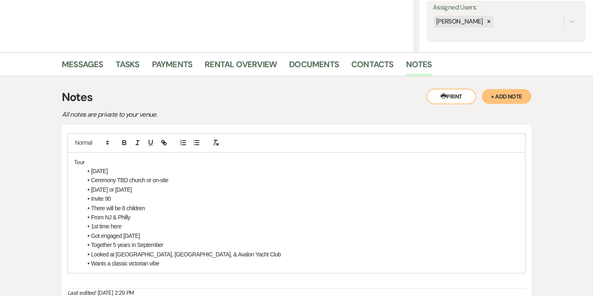
click at [91, 169] on li "Nov 2026" at bounding box center [300, 170] width 437 height 9
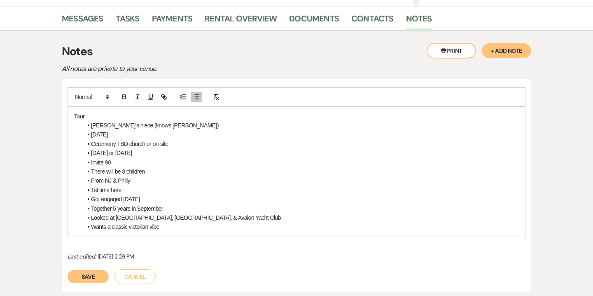
scroll to position [206, 0]
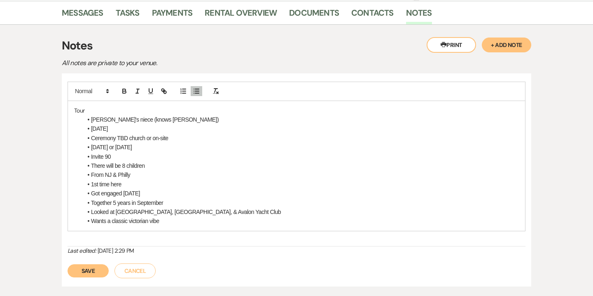
click at [166, 224] on li "Wants a classic victorian vibe" at bounding box center [300, 220] width 437 height 9
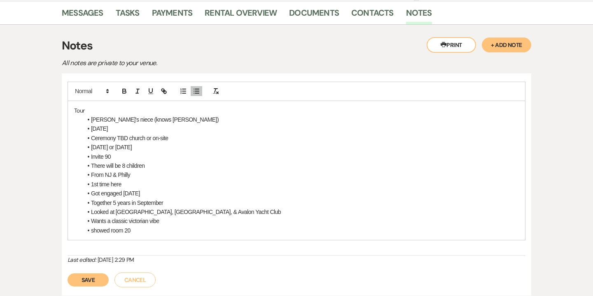
click at [89, 281] on button "Save" at bounding box center [88, 279] width 41 height 13
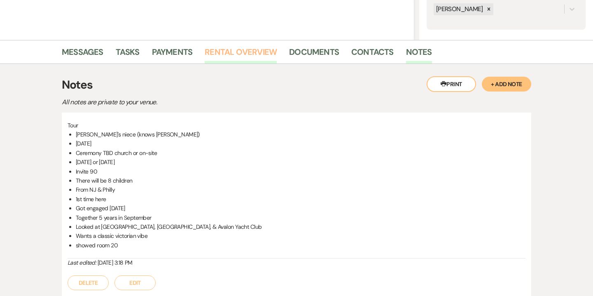
click at [240, 57] on link "Rental Overview" at bounding box center [241, 54] width 72 height 18
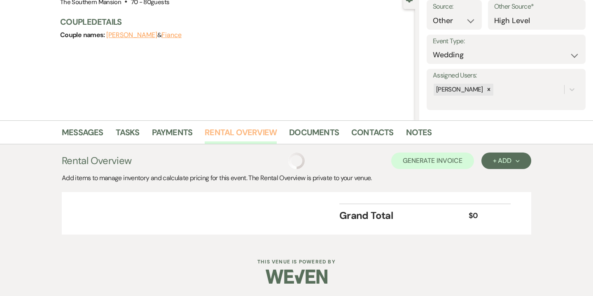
scroll to position [87, 0]
click at [515, 158] on div "+ Add Next" at bounding box center [506, 160] width 27 height 7
click at [507, 192] on button "Category" at bounding box center [503, 192] width 43 height 13
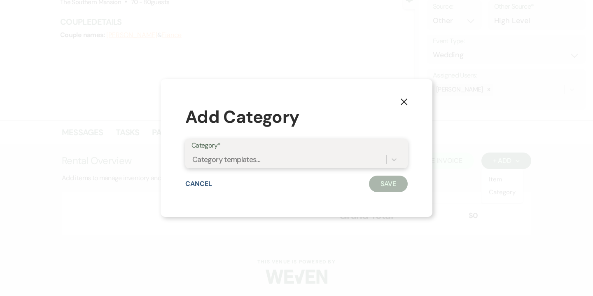
click at [282, 163] on div "Category templates..." at bounding box center [289, 159] width 195 height 14
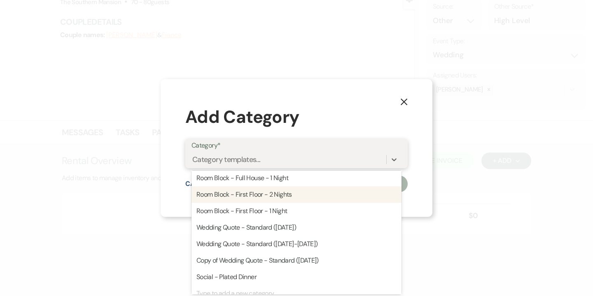
scroll to position [52, 0]
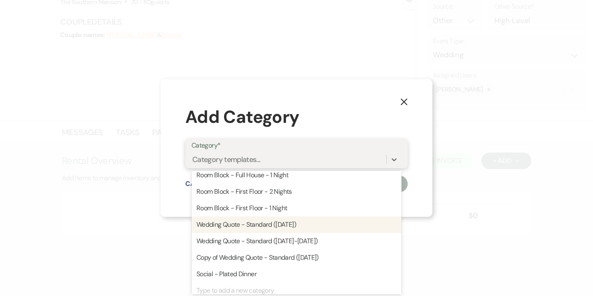
click at [281, 225] on div "Wedding Quote - Standard ([DATE])" at bounding box center [297, 224] width 210 height 16
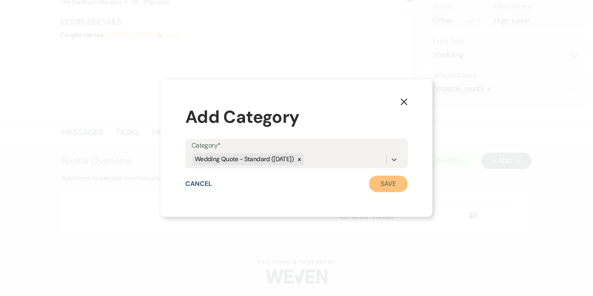
click at [382, 182] on button "Save" at bounding box center [388, 184] width 39 height 16
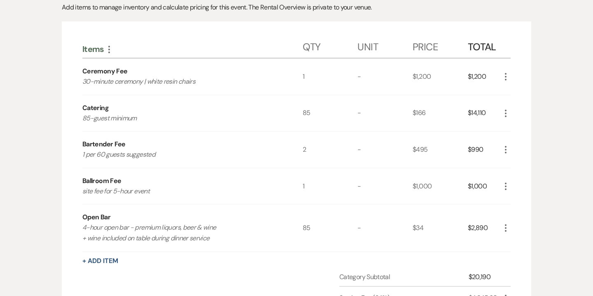
scroll to position [261, 0]
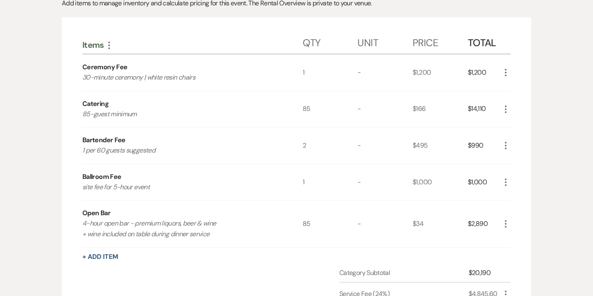
click at [504, 74] on icon "More" at bounding box center [506, 73] width 10 height 10
click at [525, 102] on button "X Delete" at bounding box center [523, 101] width 45 height 13
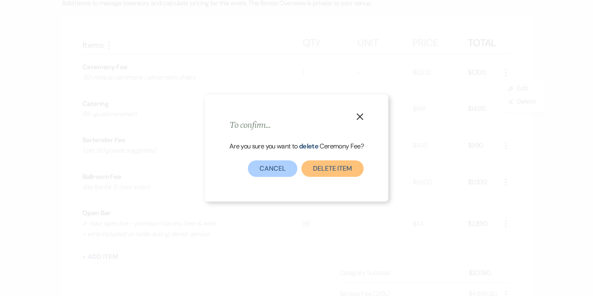
click at [341, 171] on button "Delete Item" at bounding box center [333, 168] width 62 height 16
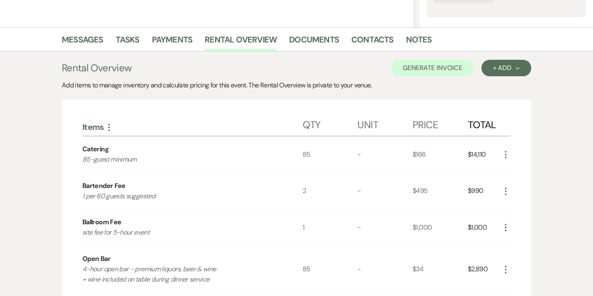
scroll to position [179, 0]
click at [448, 61] on button "Generate Invoice" at bounding box center [432, 68] width 83 height 16
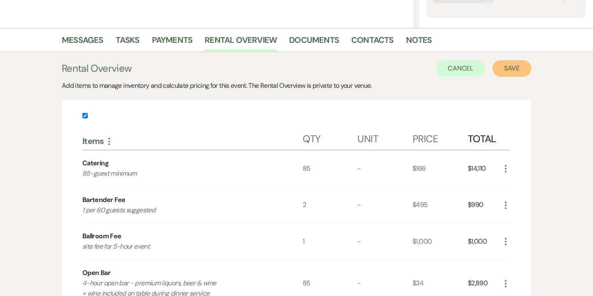
click at [510, 71] on button "Save" at bounding box center [512, 68] width 39 height 16
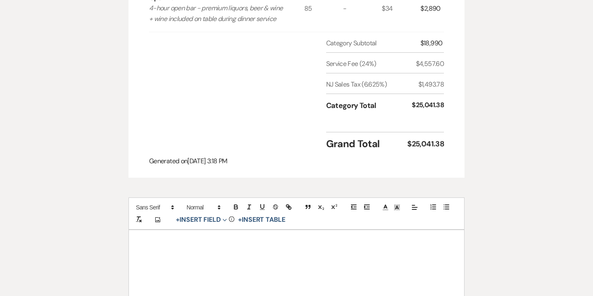
scroll to position [444, 0]
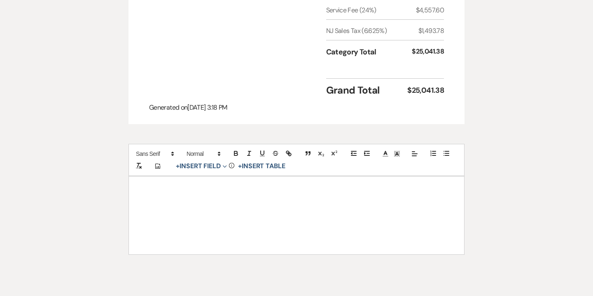
click at [289, 201] on div at bounding box center [296, 214] width 335 height 77
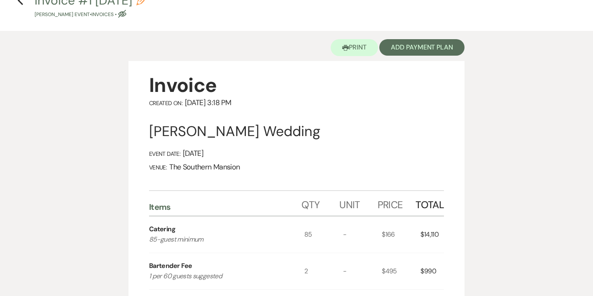
scroll to position [0, 0]
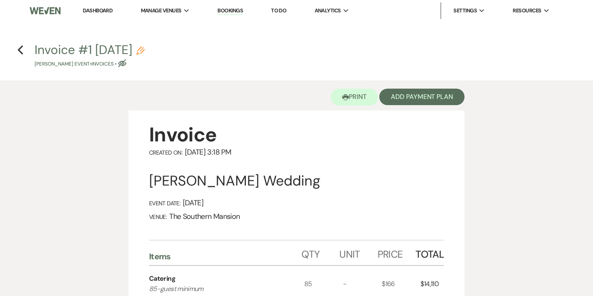
click at [145, 52] on use "button" at bounding box center [140, 51] width 8 height 8
click at [145, 51] on use "button" at bounding box center [140, 51] width 8 height 8
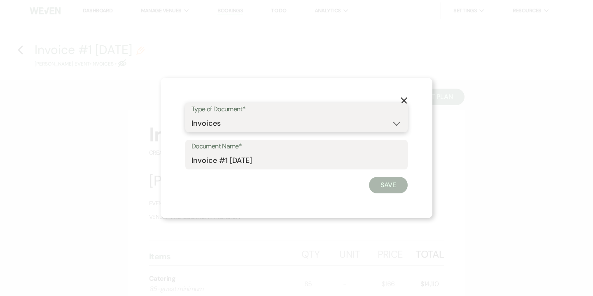
click at [209, 125] on select "Special Event Insurance Vendor Certificate of Insurance Contracts / Rental Agre…" at bounding box center [297, 123] width 210 height 16
select select "8"
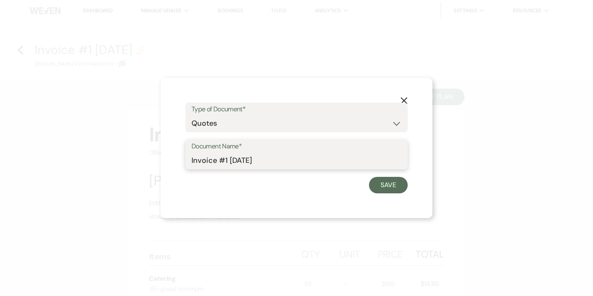
drag, startPoint x: 211, startPoint y: 160, endPoint x: 171, endPoint y: 158, distance: 39.6
click at [171, 158] on div "X Type of Document* Special Event Insurance Vendor Certificate of Insurance Con…" at bounding box center [297, 148] width 272 height 140
click at [227, 162] on input "Quote #1 [DATE]" at bounding box center [297, 160] width 210 height 16
click at [276, 164] on input "Quote #1 ([DATE]" at bounding box center [297, 160] width 210 height 16
drag, startPoint x: 304, startPoint y: 160, endPoint x: 277, endPoint y: 158, distance: 26.9
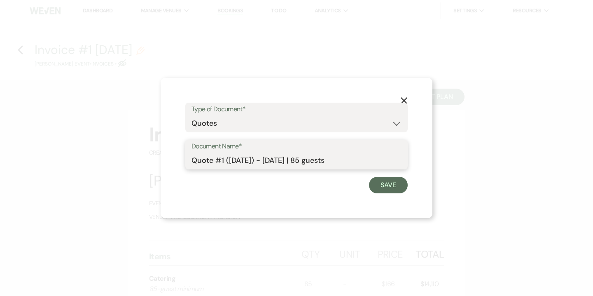
click at [277, 158] on input "Quote #1 (8-12-2025) - Friday | 85 guests" at bounding box center [297, 160] width 210 height 16
type input "Quote #1 (8-12-2025) - 85 guests"
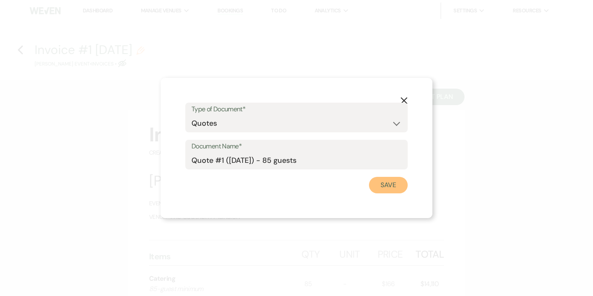
click at [397, 187] on button "Save" at bounding box center [388, 185] width 39 height 16
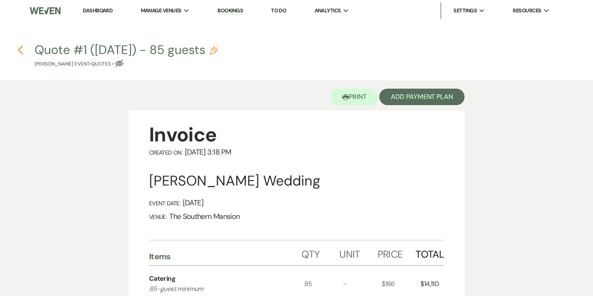
click at [18, 49] on icon "Previous" at bounding box center [20, 50] width 6 height 10
select select "5"
select select "14"
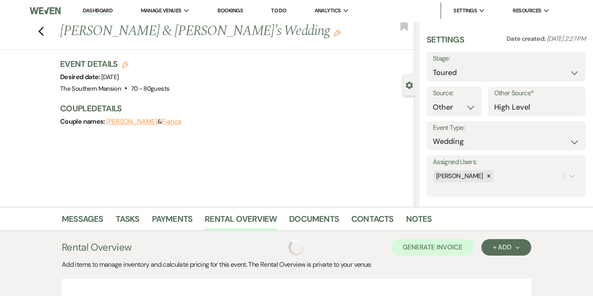
scroll to position [179, 0]
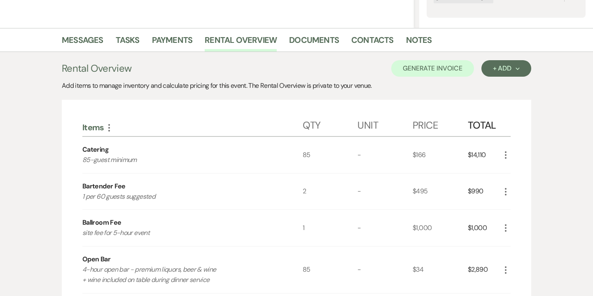
click at [506, 153] on icon "More" at bounding box center [506, 155] width 10 height 10
click at [523, 166] on button "Pencil Edit" at bounding box center [522, 170] width 43 height 13
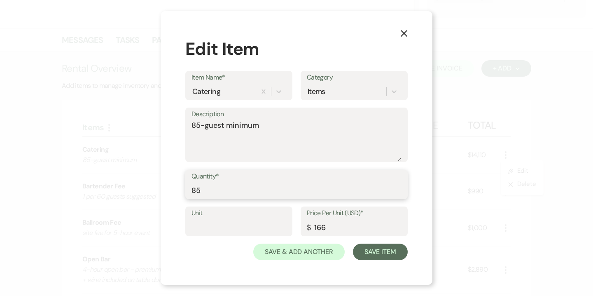
drag, startPoint x: 197, startPoint y: 188, endPoint x: 188, endPoint y: 188, distance: 8.7
click at [188, 188] on div "Quantity* 85" at bounding box center [296, 185] width 223 height 30
type input "75"
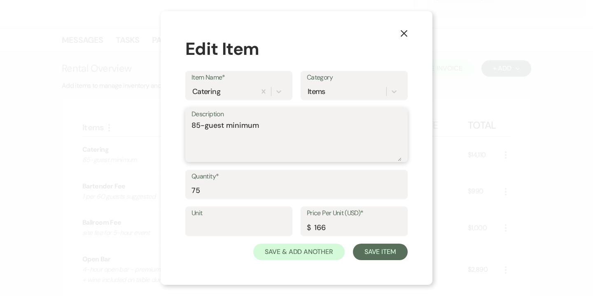
click at [239, 126] on textarea "85-guest minimum" at bounding box center [297, 140] width 210 height 41
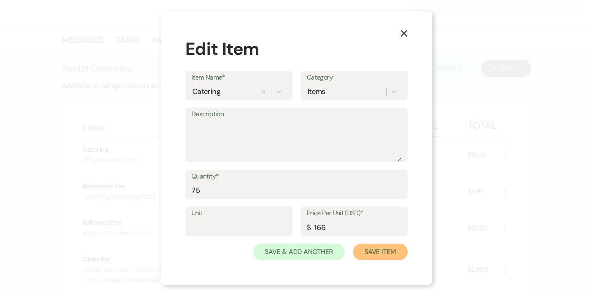
click at [396, 247] on button "Save Item" at bounding box center [380, 252] width 55 height 16
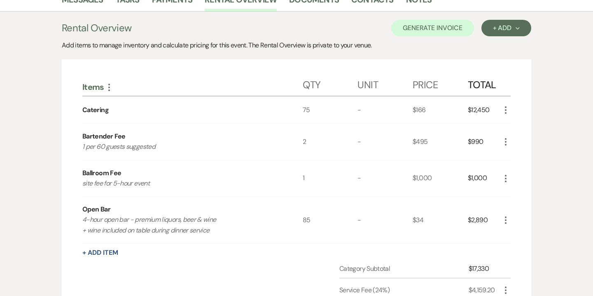
scroll to position [223, 0]
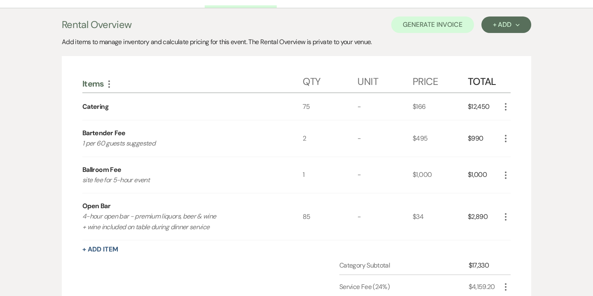
click at [506, 216] on use "button" at bounding box center [506, 216] width 2 height 7
click at [523, 230] on button "Pencil Edit" at bounding box center [522, 232] width 43 height 13
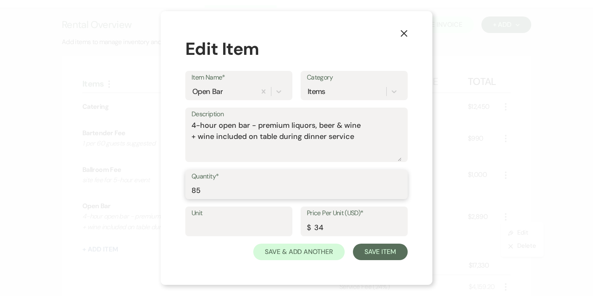
drag, startPoint x: 197, startPoint y: 190, endPoint x: 180, endPoint y: 190, distance: 16.9
click at [180, 190] on div "X Edit Item Item Name* Open Bar Category Items Description 4-hour open bar - pr…" at bounding box center [297, 148] width 272 height 274
type input "75"
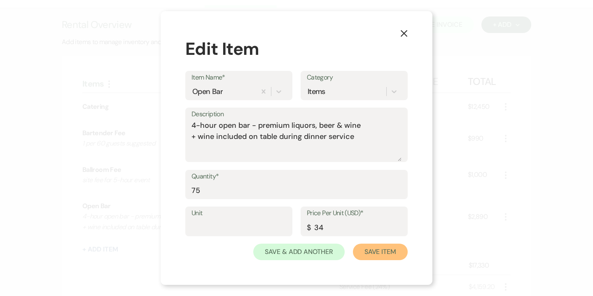
click at [391, 251] on button "Save Item" at bounding box center [380, 252] width 55 height 16
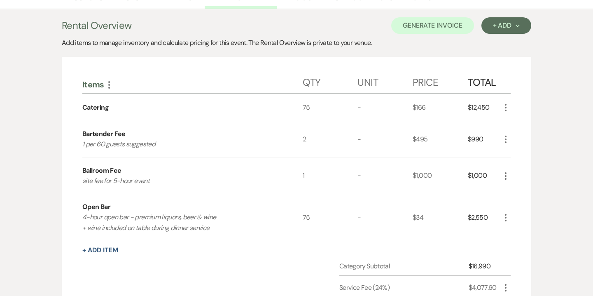
scroll to position [200, 0]
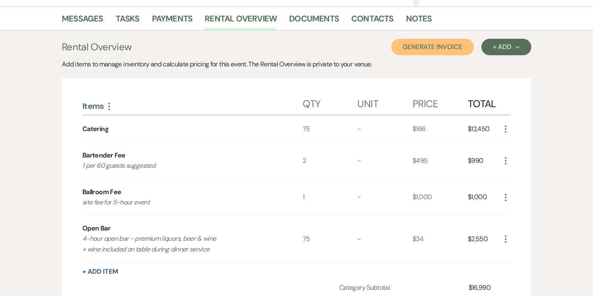
click at [442, 48] on button "Generate Invoice" at bounding box center [432, 47] width 83 height 16
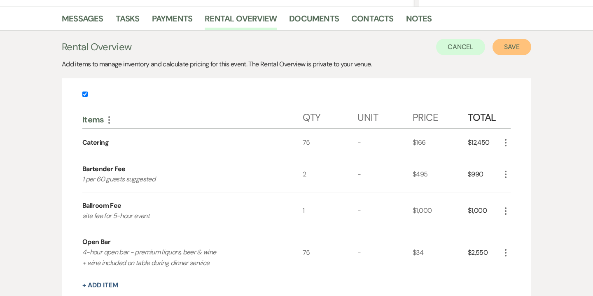
click at [502, 47] on button "Save" at bounding box center [512, 47] width 39 height 16
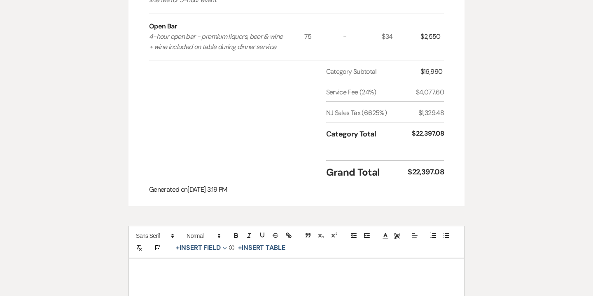
scroll to position [469, 0]
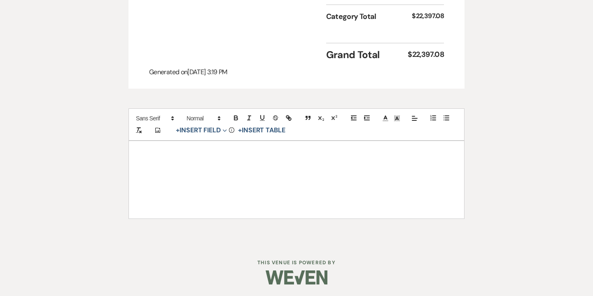
click at [328, 192] on div at bounding box center [296, 179] width 335 height 77
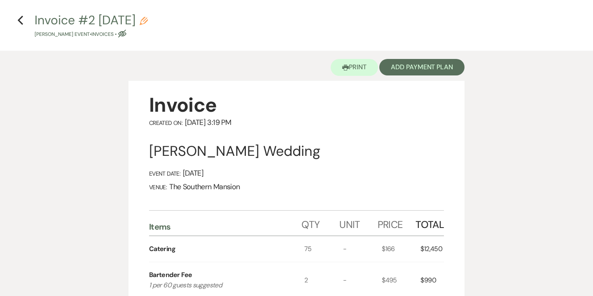
scroll to position [0, 0]
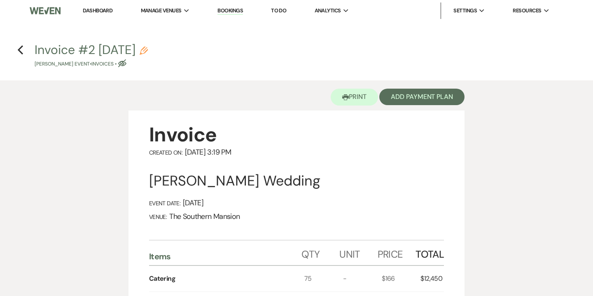
click at [148, 53] on use "button" at bounding box center [144, 51] width 8 height 8
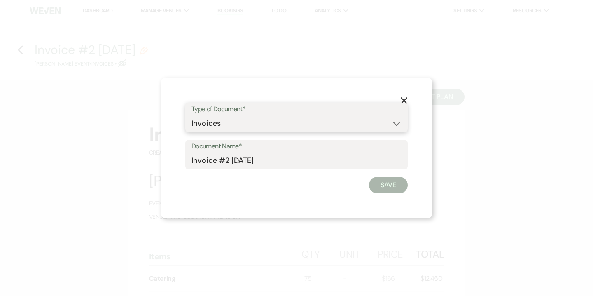
click at [211, 123] on select "Special Event Insurance Vendor Certificate of Insurance Contracts / Rental Agre…" at bounding box center [297, 123] width 210 height 16
select select "8"
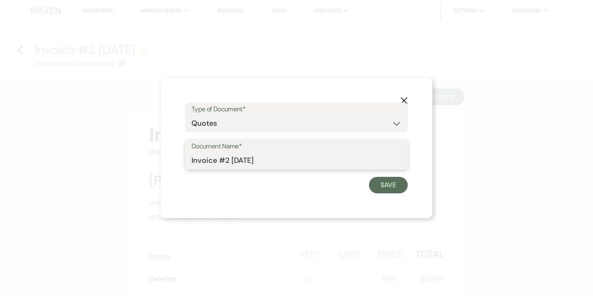
drag, startPoint x: 211, startPoint y: 160, endPoint x: 164, endPoint y: 158, distance: 47.9
click at [164, 158] on div "X Type of Document* Special Event Insurance Vendor Certificate of Insurance Con…" at bounding box center [297, 148] width 272 height 140
click at [227, 162] on input "Quote #2 8-12-2025" at bounding box center [297, 160] width 210 height 16
click at [288, 166] on input "Quote #2 (8-12-2025" at bounding box center [297, 160] width 210 height 16
type input "Quote #2 (8-12-2025) - 75 guests"
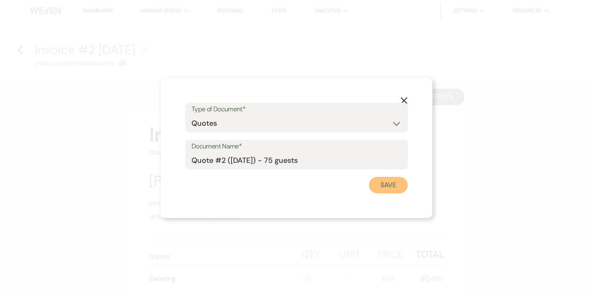
click at [385, 185] on button "Save" at bounding box center [388, 185] width 39 height 16
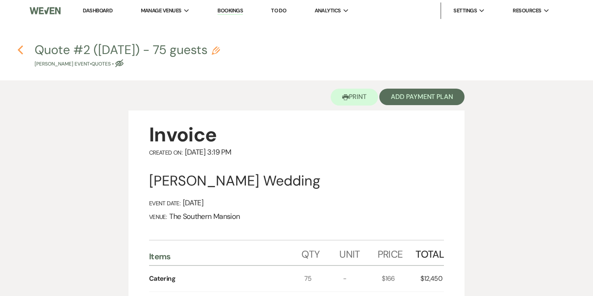
click at [21, 52] on icon "Previous" at bounding box center [20, 50] width 6 height 10
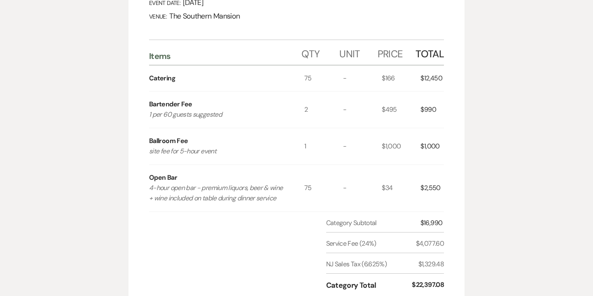
select select "5"
select select "14"
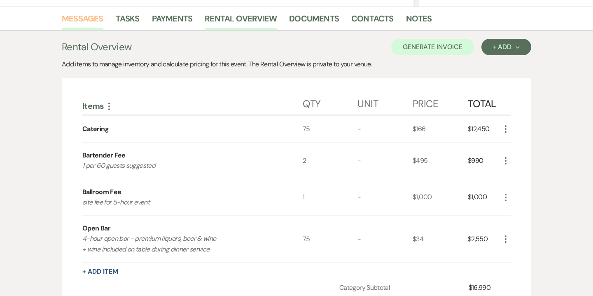
click at [89, 18] on link "Messages" at bounding box center [83, 21] width 42 height 18
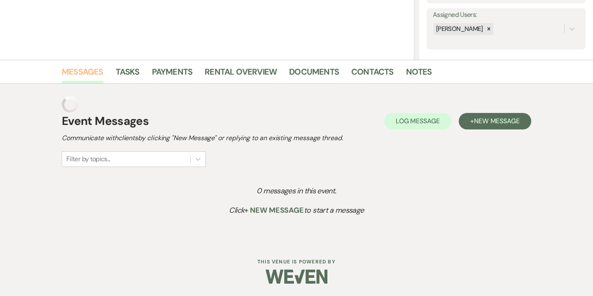
scroll to position [131, 0]
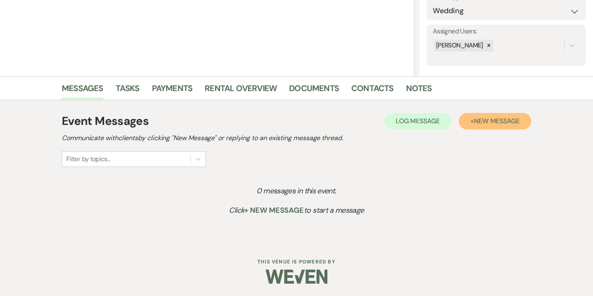
click at [492, 122] on span "New Message" at bounding box center [497, 121] width 46 height 9
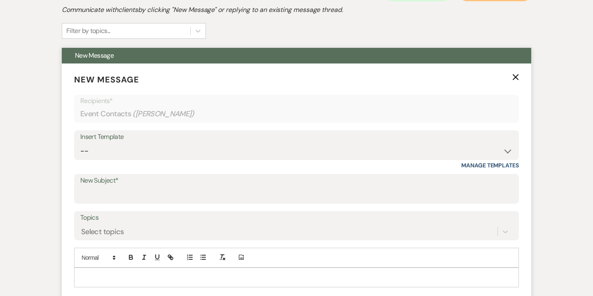
scroll to position [302, 0]
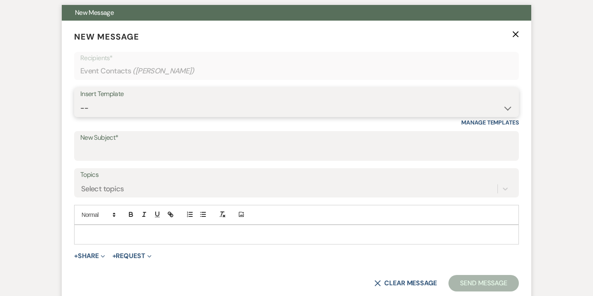
click at [330, 101] on select "-- Weven Planning Portal Introduction (Booked Events) Contract (Pre-Booked Lead…" at bounding box center [296, 108] width 433 height 16
select select "3985"
type input "So Nice to Meet You!"
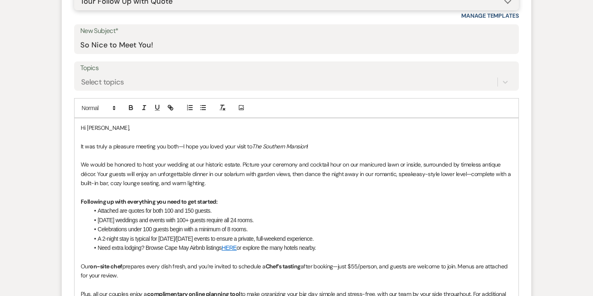
scroll to position [415, 0]
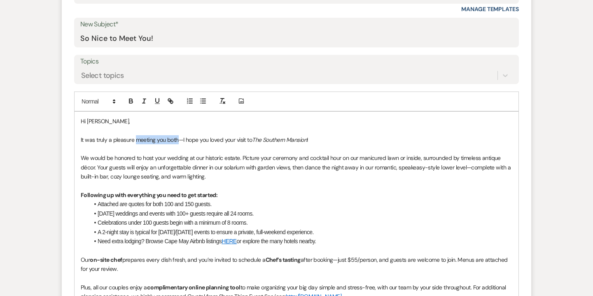
drag, startPoint x: 136, startPoint y: 139, endPoint x: 178, endPoint y: 139, distance: 42.4
click at [178, 139] on span "It was truly a pleasure meeting you both—I hope you loved your visit to" at bounding box center [166, 139] width 171 height 7
click at [151, 138] on span "It was truly a pleasure seeing you and meeting some of your family—I hope you l…" at bounding box center [199, 139] width 237 height 7
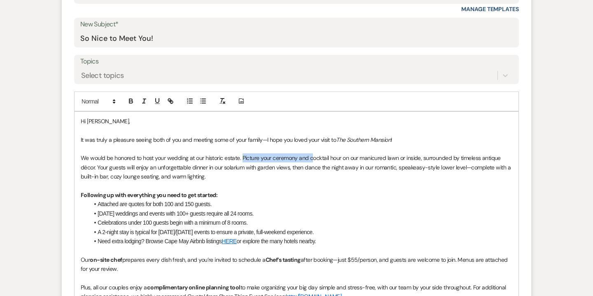
drag, startPoint x: 312, startPoint y: 159, endPoint x: 243, endPoint y: 157, distance: 68.8
click at [243, 157] on span "We would be honored to host your wedding at our historic estate. Picture your c…" at bounding box center [296, 167] width 431 height 26
click at [276, 160] on span "We would be honored to host your wedding at our historic estate. Cocktail hour …" at bounding box center [296, 167] width 431 height 26
drag, startPoint x: 430, startPoint y: 158, endPoint x: 450, endPoint y: 158, distance: 20.2
click at [450, 158] on span "We would be honored to host your wedding at our historic estate. Cocktail hour …" at bounding box center [297, 167] width 433 height 26
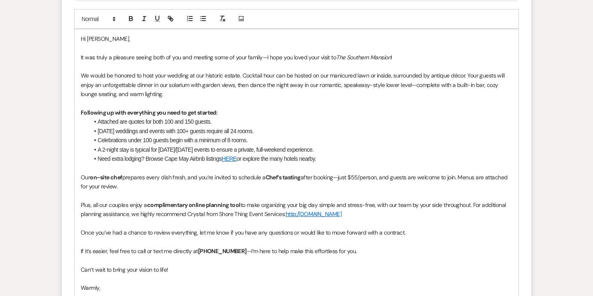
scroll to position [498, 0]
drag, startPoint x: 166, startPoint y: 122, endPoint x: 174, endPoint y: 122, distance: 8.2
click at [174, 123] on span "Attached are quotes for both 100 and 150 guests." at bounding box center [155, 120] width 114 height 7
click at [101, 140] on li "Celebrations under 100 guests begin with a minimum of 8 rooms." at bounding box center [301, 139] width 424 height 9
click at [101, 142] on li "CFriday wedding and celebrations under 100 guests begin with a minimum of 8 roo…" at bounding box center [301, 139] width 424 height 9
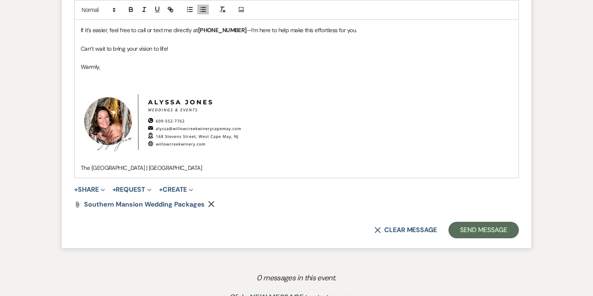
scroll to position [720, 0]
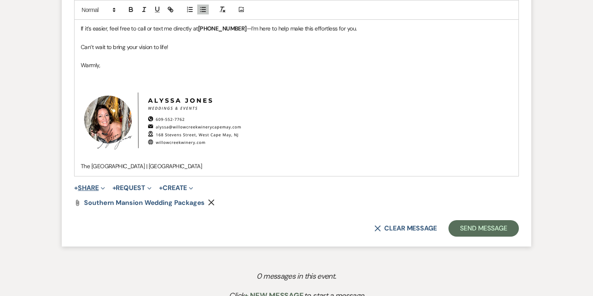
click at [102, 189] on span "Expand" at bounding box center [102, 187] width 6 height 9
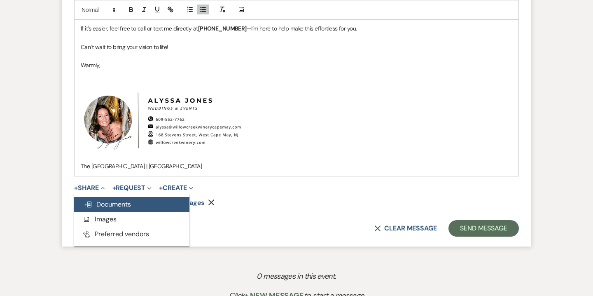
click at [117, 203] on span "Doc Upload Documents" at bounding box center [107, 204] width 47 height 9
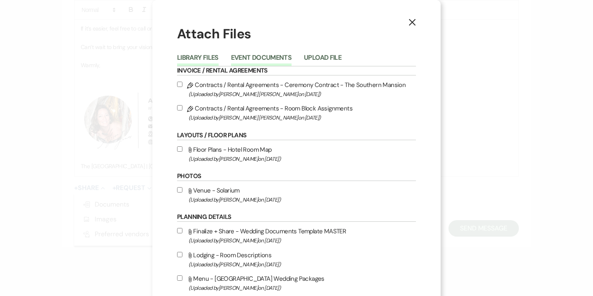
click at [260, 59] on button "Event Documents" at bounding box center [261, 60] width 61 height 12
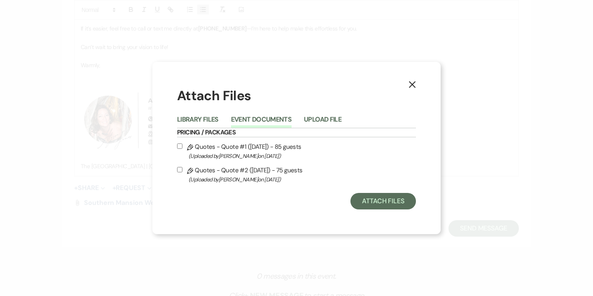
click at [265, 154] on span "(Uploaded by Alyssa Jones on Aug 12th, 2025 )" at bounding box center [302, 155] width 227 height 9
click at [183, 149] on input "Pencil Quotes - Quote #1 (8-12-2025) - 85 guests (Uploaded by Alyssa Jones on A…" at bounding box center [179, 145] width 5 height 5
checkbox input "true"
click at [263, 182] on span "(Uploaded by Alyssa Jones on Aug 12th, 2025 )" at bounding box center [302, 179] width 227 height 9
click at [183, 172] on input "Pencil Quotes - Quote #2 (8-12-2025) - 75 guests (Uploaded by Alyssa Jones on A…" at bounding box center [179, 169] width 5 height 5
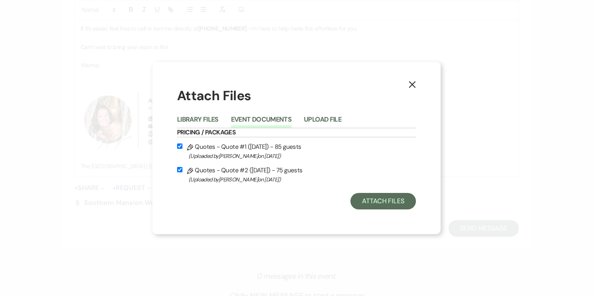
checkbox input "true"
click at [388, 193] on button "Attach Files" at bounding box center [384, 201] width 66 height 16
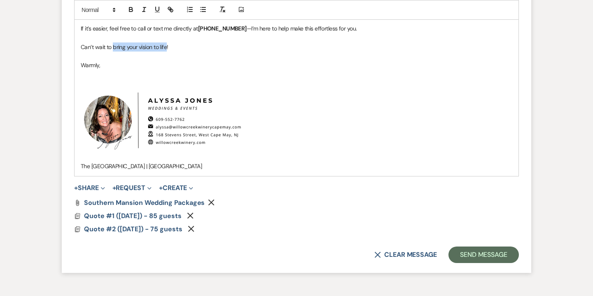
drag, startPoint x: 113, startPoint y: 48, endPoint x: 166, endPoint y: 47, distance: 54.0
click at [166, 47] on span "Can’t wait to bring your vision to life!" at bounding box center [125, 46] width 88 height 7
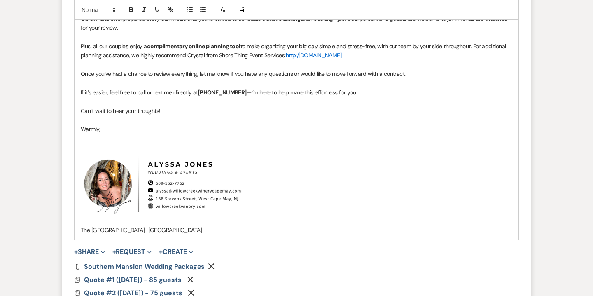
scroll to position [653, 0]
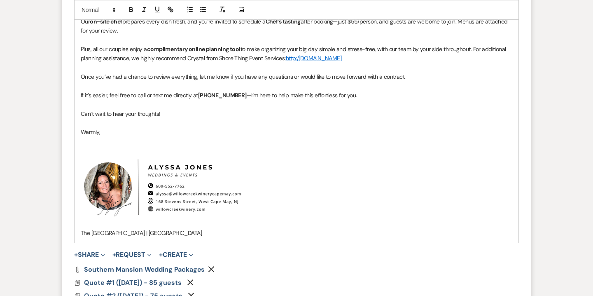
click at [431, 74] on p "Once you’ve had a chance to review everything, let me know if you have any ques…" at bounding box center [297, 76] width 432 height 9
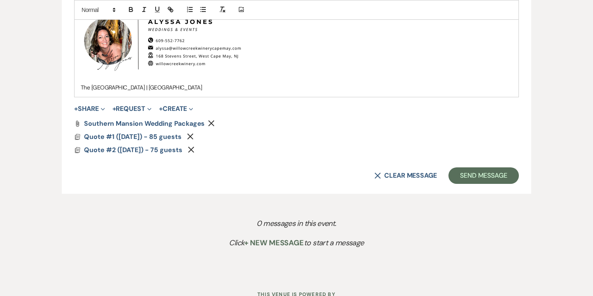
scroll to position [840, 0]
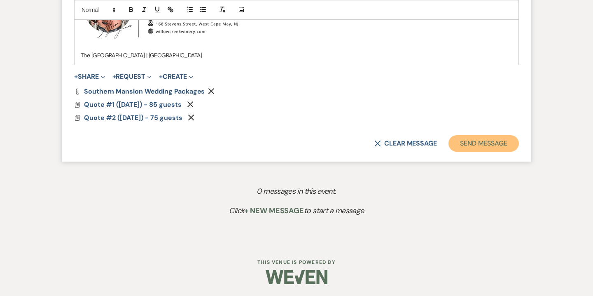
click at [500, 141] on button "Send Message" at bounding box center [484, 143] width 70 height 16
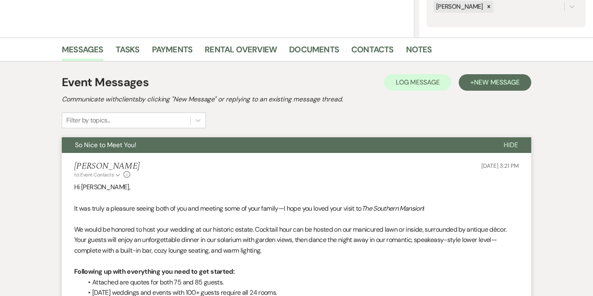
scroll to position [42, 0]
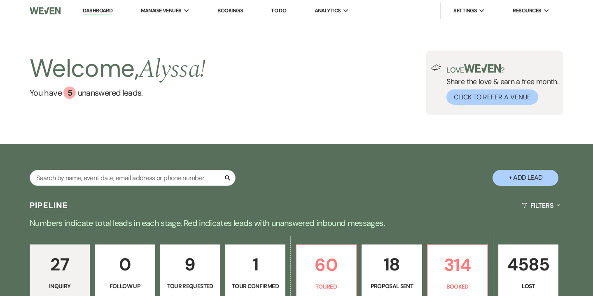
click at [163, 168] on div "Search + Add Lead" at bounding box center [296, 170] width 593 height 44
click at [162, 178] on input "text" at bounding box center [133, 178] width 206 height 16
type input "[PERSON_NAME]"
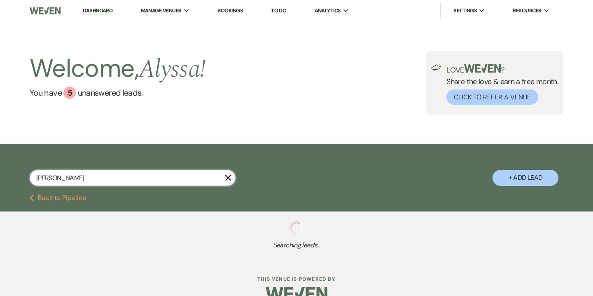
select select "5"
select select "8"
select select "7"
select select "8"
select select "5"
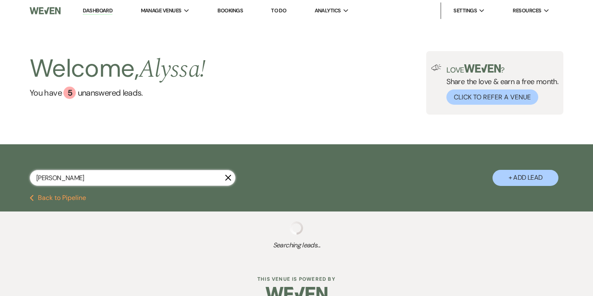
select select "8"
select select "6"
select select "8"
select select "5"
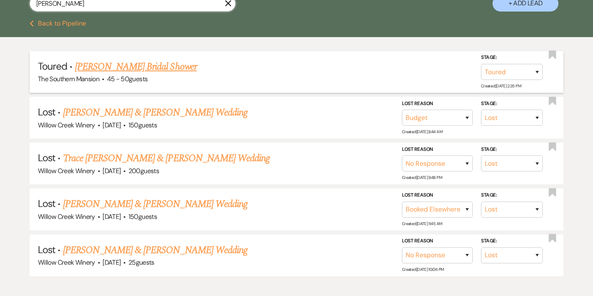
scroll to position [163, 0]
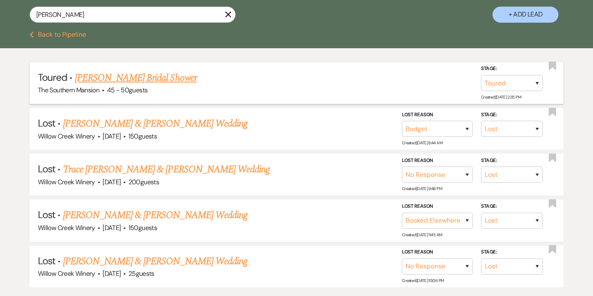
click at [150, 78] on link "[PERSON_NAME] Bridal Shower" at bounding box center [136, 77] width 122 height 15
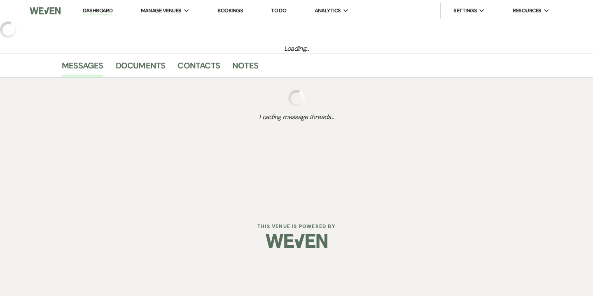
select select "5"
select select "14"
select select "5"
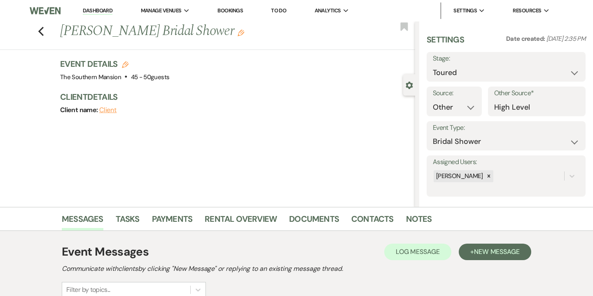
click at [126, 67] on icon "Edit" at bounding box center [125, 64] width 7 height 7
select select "641"
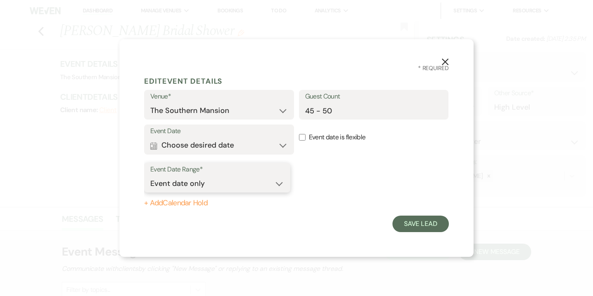
click at [211, 182] on select "Event date only Event date and" at bounding box center [217, 184] width 134 height 16
click at [215, 144] on button "Calendar Choose desired date Expand" at bounding box center [219, 145] width 138 height 16
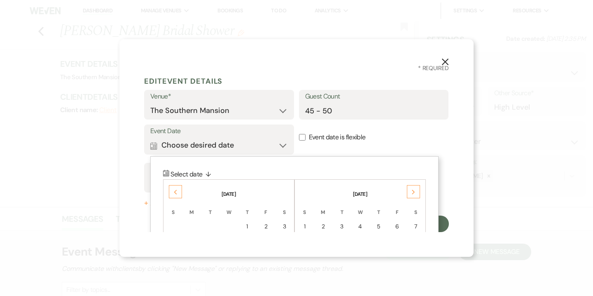
click at [172, 192] on div "Previous" at bounding box center [175, 191] width 13 height 13
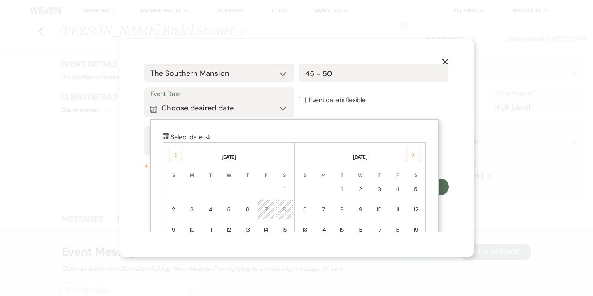
scroll to position [38, 0]
click at [174, 155] on icon "Previous" at bounding box center [175, 154] width 4 height 5
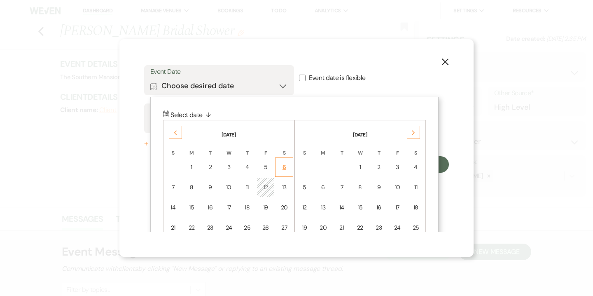
scroll to position [70, 0]
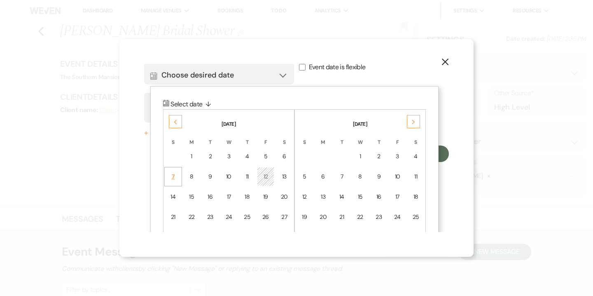
click at [172, 179] on div "7" at bounding box center [173, 176] width 7 height 9
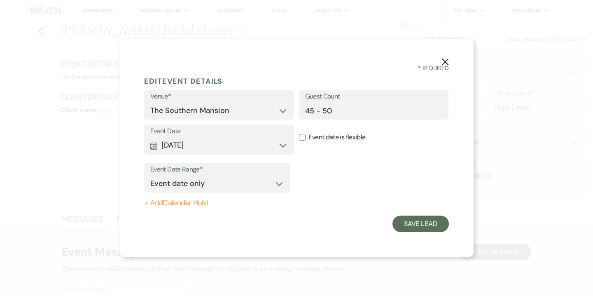
scroll to position [0, 0]
click at [186, 144] on button "Calendar Jun 07, 2026 Expand" at bounding box center [219, 145] width 138 height 16
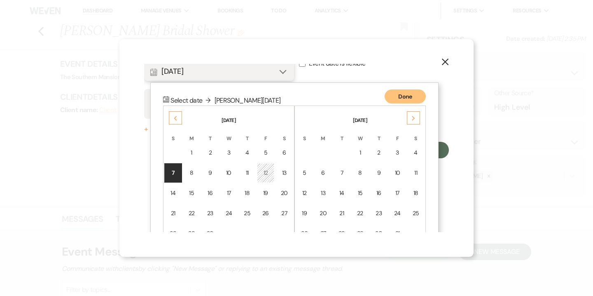
scroll to position [105, 0]
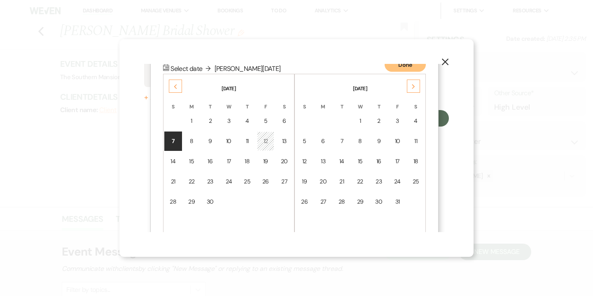
click at [174, 83] on div "Previous" at bounding box center [175, 86] width 13 height 13
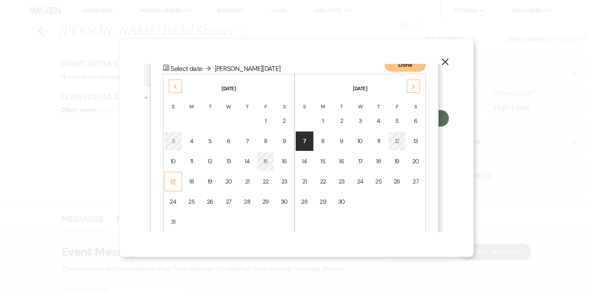
click at [174, 180] on div "17" at bounding box center [173, 181] width 7 height 9
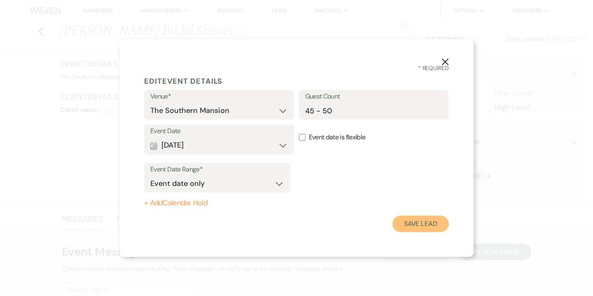
click at [429, 227] on button "Save Lead" at bounding box center [421, 224] width 56 height 16
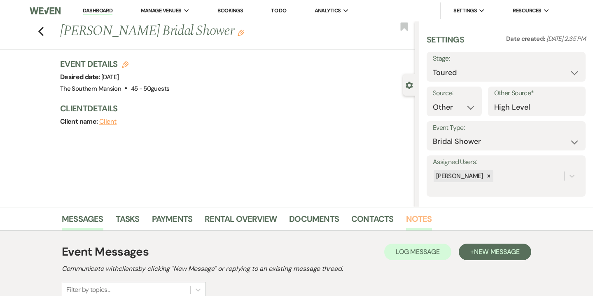
click at [416, 229] on link "Notes" at bounding box center [419, 221] width 26 height 18
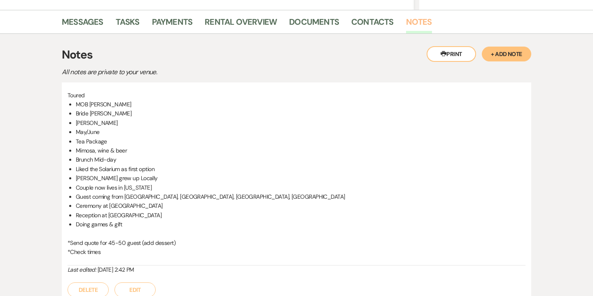
scroll to position [201, 0]
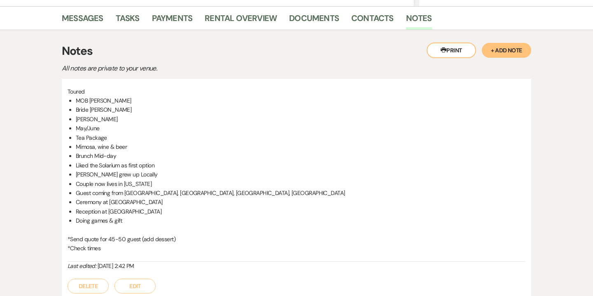
click at [154, 281] on button "Edit" at bounding box center [135, 286] width 41 height 15
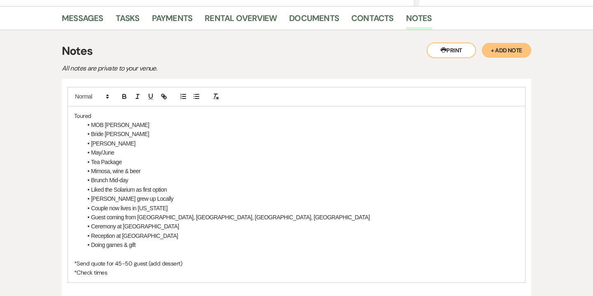
click at [141, 155] on li "May/June" at bounding box center [300, 152] width 437 height 9
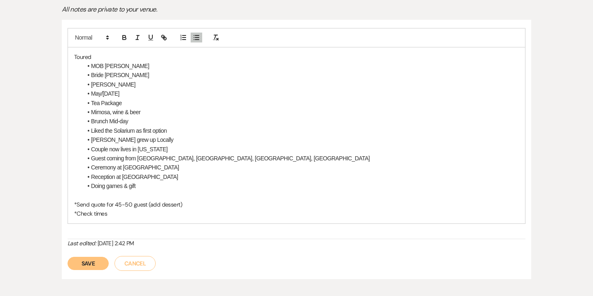
scroll to position [256, 0]
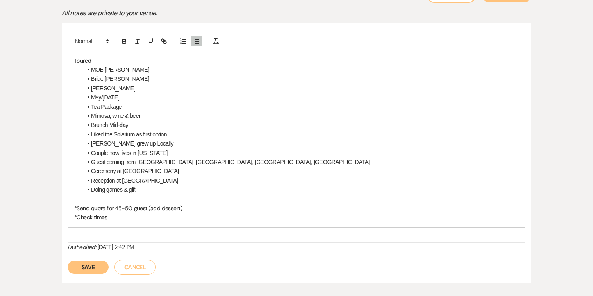
click at [99, 265] on button "Save" at bounding box center [88, 266] width 41 height 13
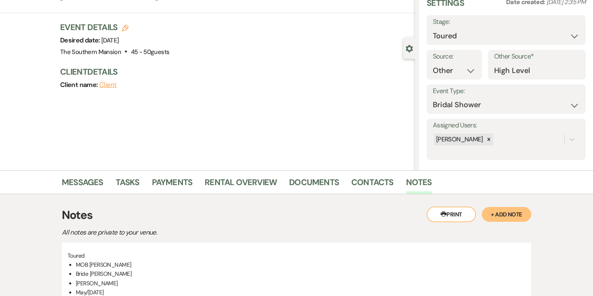
scroll to position [46, 0]
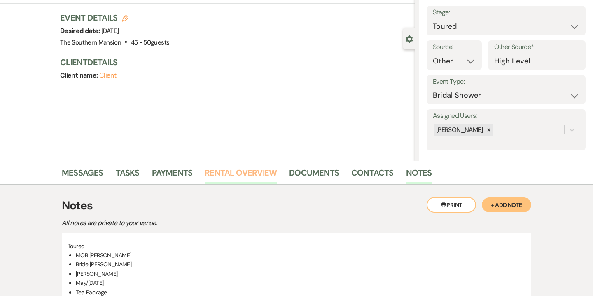
click at [262, 171] on link "Rental Overview" at bounding box center [241, 175] width 72 height 18
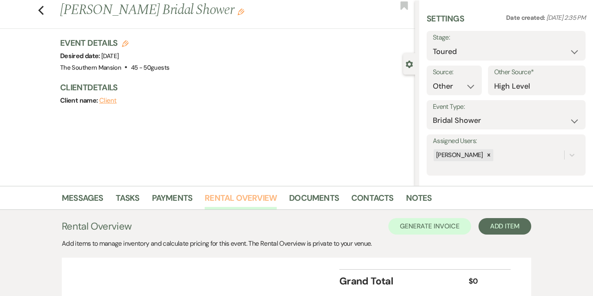
scroll to position [46, 0]
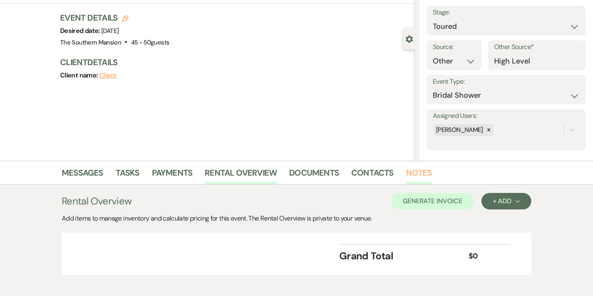
click at [408, 171] on link "Notes" at bounding box center [419, 175] width 26 height 18
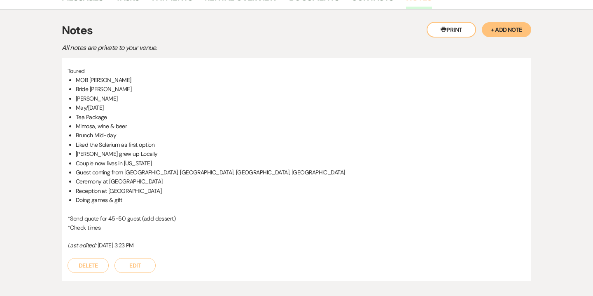
scroll to position [219, 0]
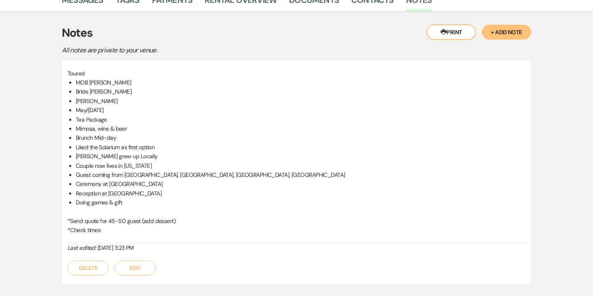
click at [128, 267] on button "Edit" at bounding box center [135, 267] width 41 height 15
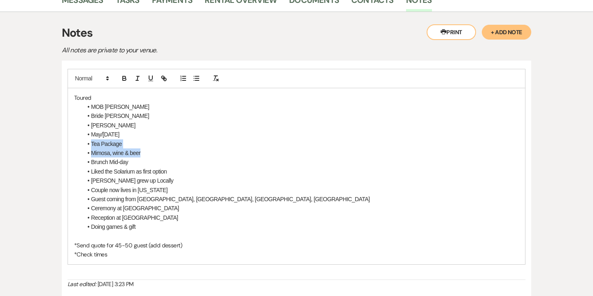
drag, startPoint x: 90, startPoint y: 144, endPoint x: 149, endPoint y: 151, distance: 58.9
click at [149, 151] on ul "MOB Luz Bride Maria Groom Joe May/June 2026 Tea Package Mimosa, wine & beer Bru…" at bounding box center [300, 166] width 437 height 129
click at [121, 78] on icon "button" at bounding box center [124, 78] width 7 height 7
drag, startPoint x: 115, startPoint y: 171, endPoint x: 134, endPoint y: 170, distance: 19.4
click at [134, 170] on li "Liked the Solarium as first option" at bounding box center [300, 171] width 437 height 9
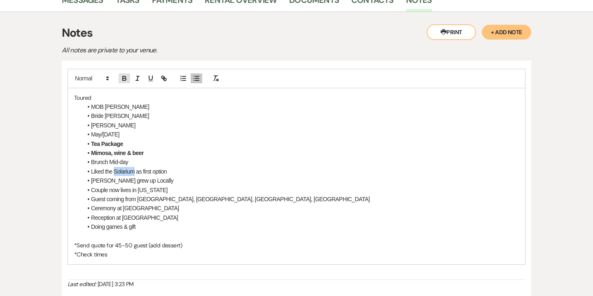
click at [124, 79] on icon "button" at bounding box center [124, 78] width 7 height 7
click at [92, 106] on li "MOB Luz" at bounding box center [300, 106] width 437 height 9
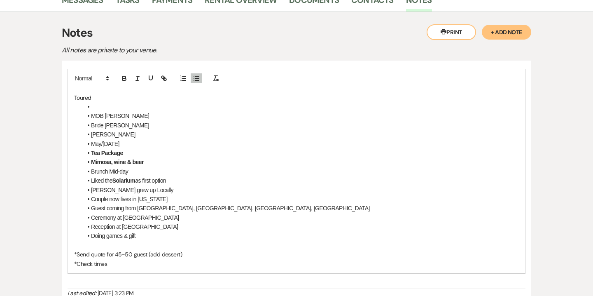
click at [94, 107] on li at bounding box center [300, 106] width 437 height 9
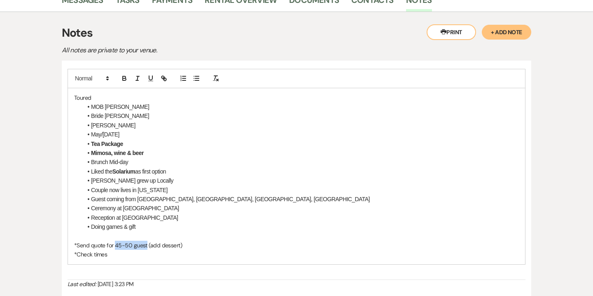
drag, startPoint x: 115, startPoint y: 246, endPoint x: 146, endPoint y: 245, distance: 31.3
click at [146, 245] on p "*Send quote for 45-50 guest (add dessert)" at bounding box center [296, 245] width 445 height 9
click at [123, 81] on icon "button" at bounding box center [124, 78] width 7 height 7
drag, startPoint x: 184, startPoint y: 246, endPoint x: 148, endPoint y: 244, distance: 36.3
click at [148, 244] on p "*Send quote for 45-50 guest (add dessert)" at bounding box center [296, 245] width 445 height 9
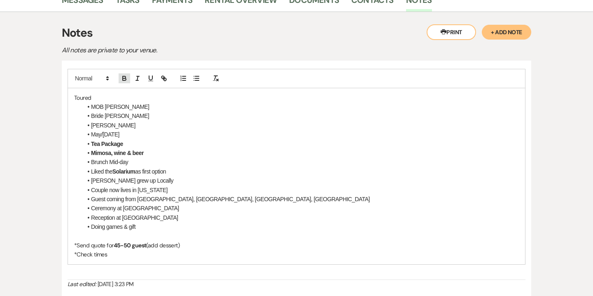
click at [125, 75] on icon "button" at bounding box center [124, 78] width 7 height 7
click at [232, 213] on li "Reception at Chalfonte" at bounding box center [300, 217] width 437 height 9
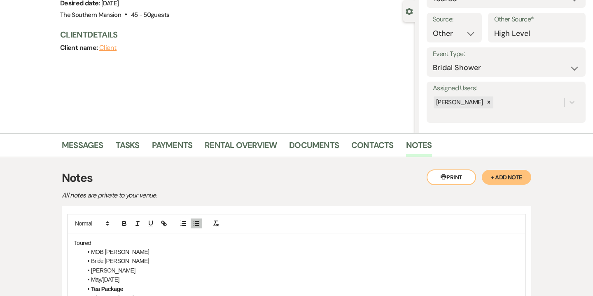
scroll to position [68, 0]
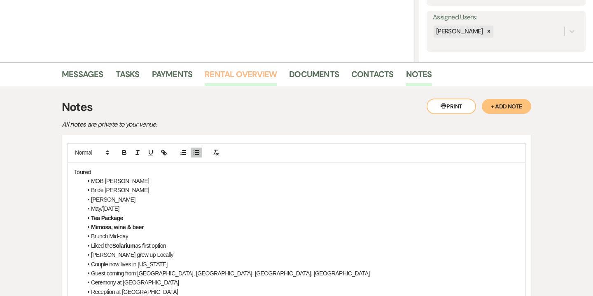
click at [265, 77] on link "Rental Overview" at bounding box center [241, 77] width 72 height 18
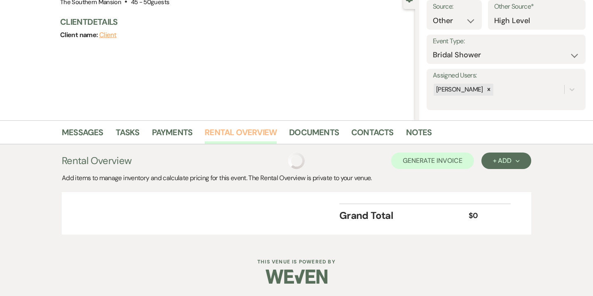
scroll to position [87, 0]
click at [519, 163] on div "+ Add Next" at bounding box center [506, 160] width 27 height 7
click at [505, 193] on button "Category" at bounding box center [503, 192] width 43 height 13
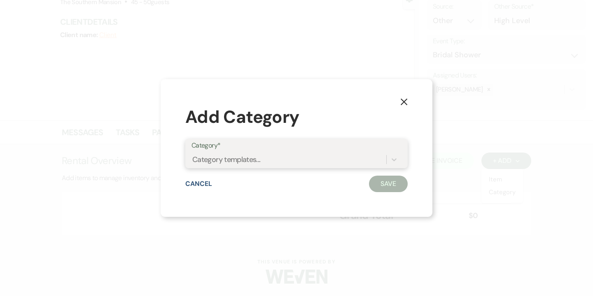
click at [281, 155] on div "Category templates..." at bounding box center [289, 159] width 195 height 14
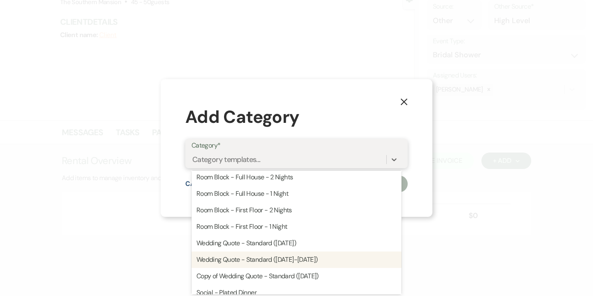
scroll to position [61, 0]
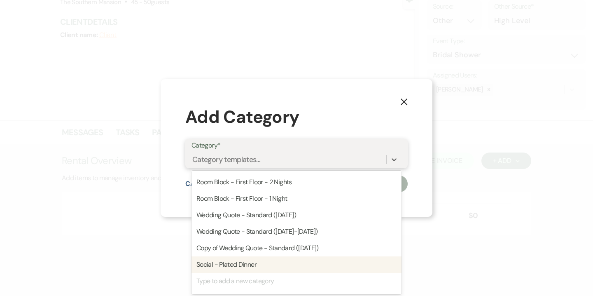
click at [272, 262] on div "Social - Plated Dinner" at bounding box center [297, 264] width 210 height 16
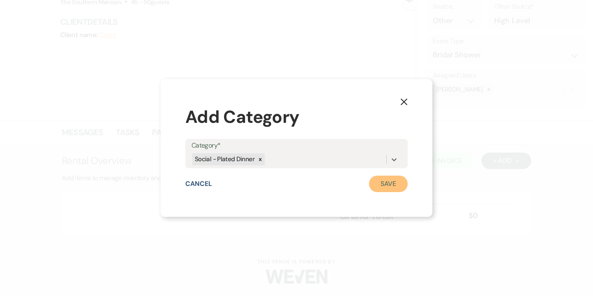
click at [383, 186] on button "Save" at bounding box center [388, 184] width 39 height 16
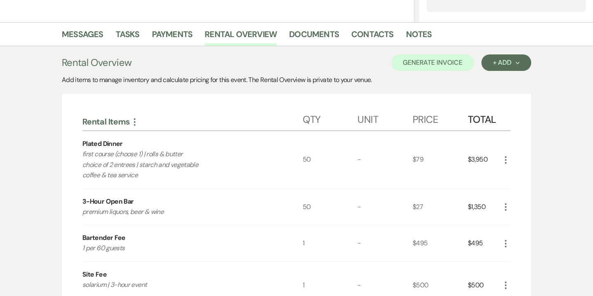
scroll to position [195, 0]
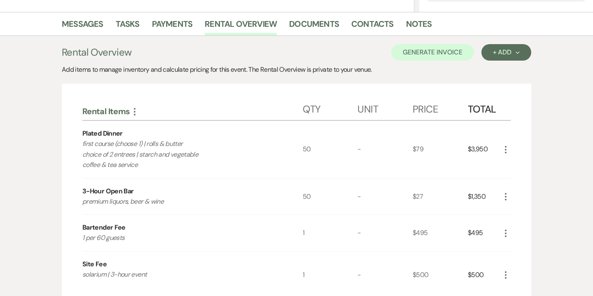
click at [511, 150] on icon "More" at bounding box center [506, 150] width 10 height 10
click at [520, 162] on button "Pencil Edit" at bounding box center [522, 165] width 43 height 13
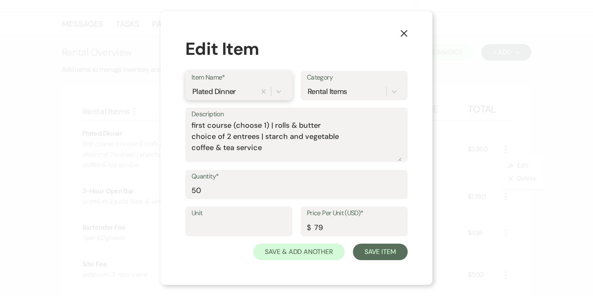
click at [236, 89] on div "Plated Dinner" at bounding box center [224, 91] width 65 height 14
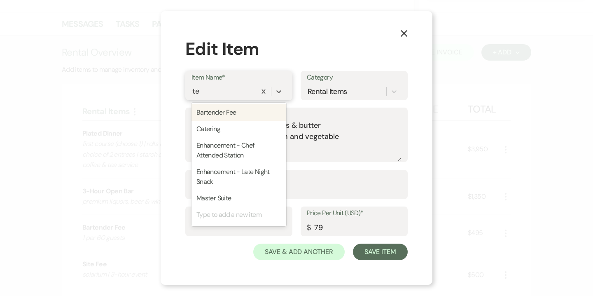
type input "t"
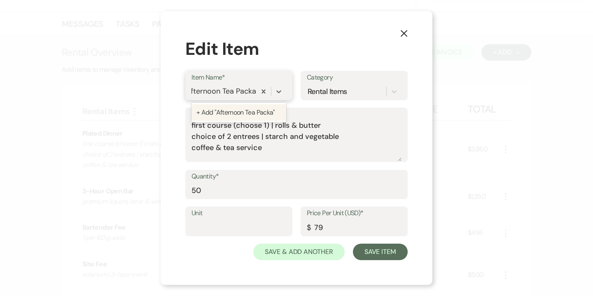
scroll to position [0, 15]
type input "Afternoon Tea Package"
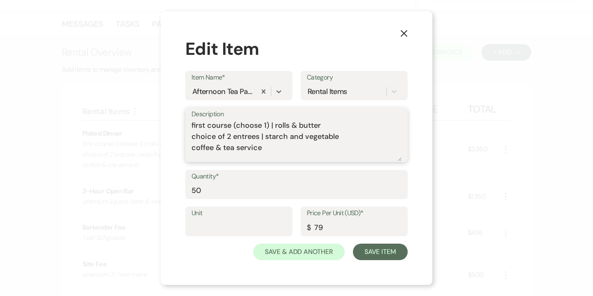
click at [237, 135] on textarea "first course (choose 1) | rolls & butter choice of 2 entrees | starch and veget…" at bounding box center [297, 140] width 210 height 41
drag, startPoint x: 192, startPoint y: 124, endPoint x: 362, endPoint y: 144, distance: 171.3
click at [362, 144] on textarea "first course (choose 1) | rolls & butter choice of 2 entrees | starch and veget…" at bounding box center [297, 140] width 210 height 41
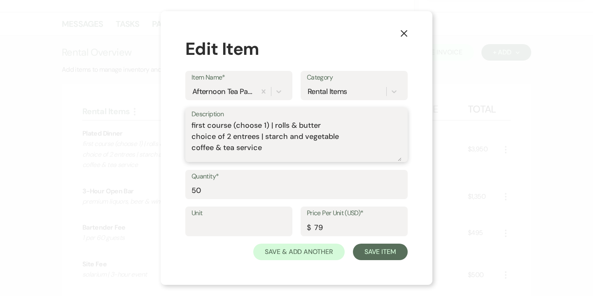
click at [362, 144] on textarea "first course (choose 1) | rolls & butter choice of 2 entrees | starch and veget…" at bounding box center [297, 140] width 210 height 41
drag, startPoint x: 265, startPoint y: 150, endPoint x: 176, endPoint y: 115, distance: 96.3
click at [176, 115] on div "X Edit Item Item Name* Afternoon Tea Package Category Rental Items Description …" at bounding box center [297, 148] width 272 height 274
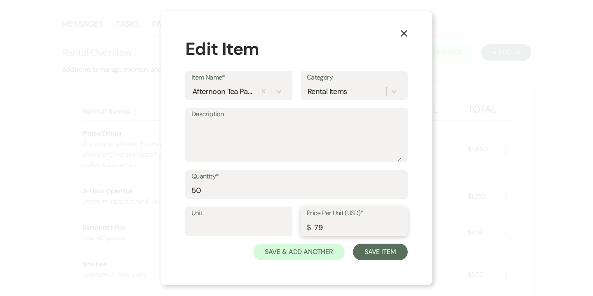
click at [326, 227] on input "79" at bounding box center [354, 227] width 95 height 16
type input "35"
click at [202, 190] on input "50" at bounding box center [297, 190] width 210 height 16
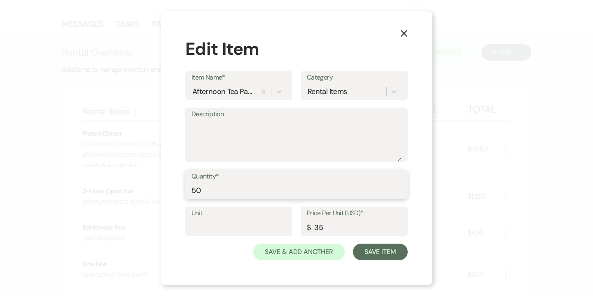
click at [202, 190] on input "50" at bounding box center [297, 190] width 210 height 16
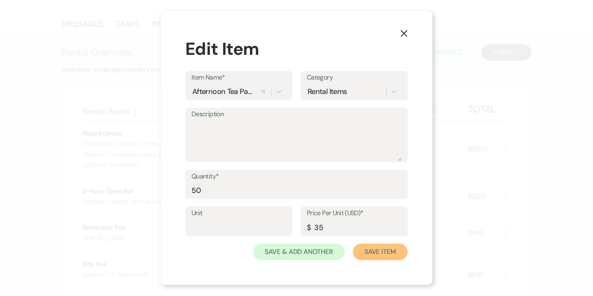
click at [382, 250] on button "Save Item" at bounding box center [380, 252] width 55 height 16
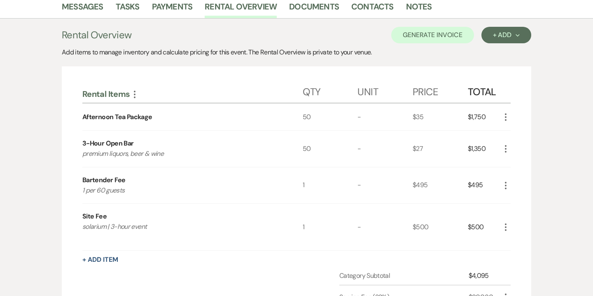
scroll to position [213, 0]
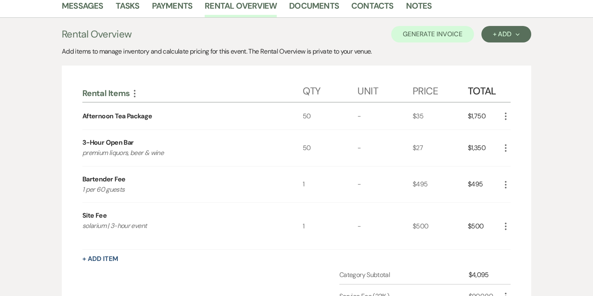
click at [505, 146] on icon "More" at bounding box center [506, 148] width 10 height 10
click at [107, 257] on button "+ Add Item" at bounding box center [100, 258] width 36 height 7
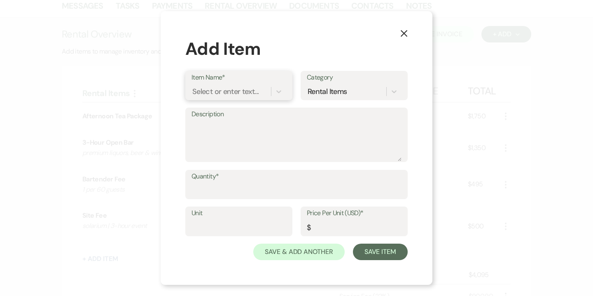
click at [228, 93] on div "Select or enter text..." at bounding box center [225, 91] width 66 height 11
type input "desserts"
click at [406, 32] on use "button" at bounding box center [404, 33] width 7 height 7
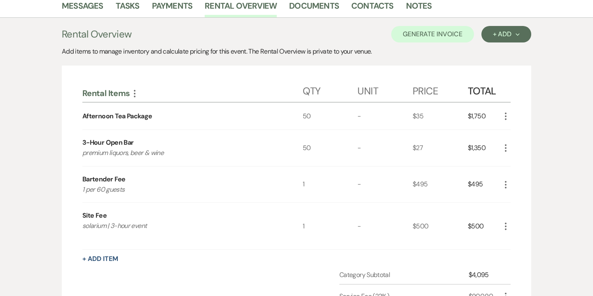
click at [506, 144] on use "button" at bounding box center [506, 147] width 2 height 7
click at [528, 166] on button "Pencil Edit" at bounding box center [522, 163] width 43 height 13
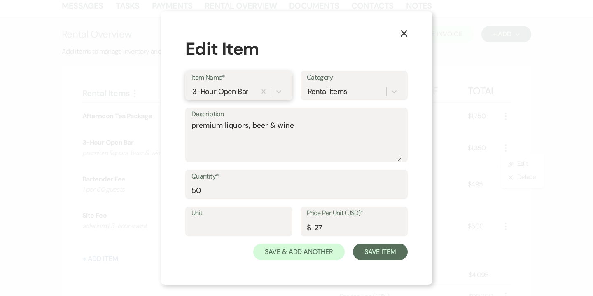
click at [205, 93] on div "3-Hour Open Bar" at bounding box center [220, 91] width 56 height 11
type input "3-Hour Custom Bar"
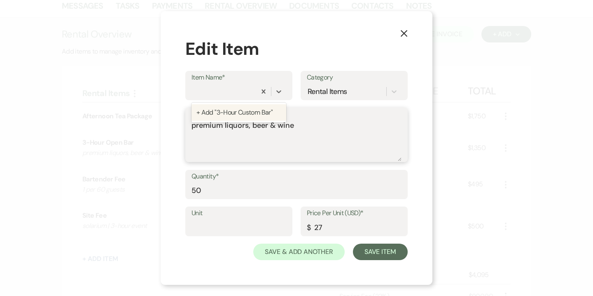
click at [250, 129] on textarea "premium liquors, beer & wine" at bounding box center [297, 140] width 210 height 41
drag, startPoint x: 254, startPoint y: 126, endPoint x: 168, endPoint y: 126, distance: 86.1
click at [168, 126] on div "X Edit Item Item Name* 3-Hour Open Bar Category Rental Items Description premiu…" at bounding box center [297, 148] width 272 height 274
drag, startPoint x: 217, startPoint y: 129, endPoint x: 207, endPoint y: 126, distance: 10.2
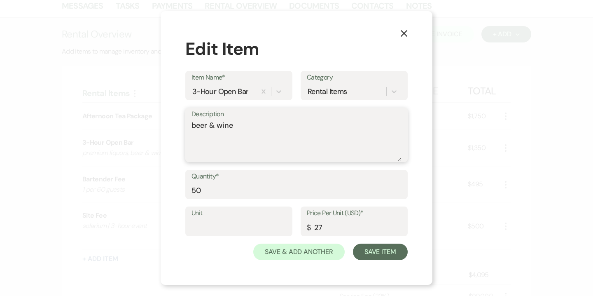
click at [207, 127] on textarea "beer & wine" at bounding box center [297, 140] width 210 height 41
click at [233, 128] on textarea "beer, wine" at bounding box center [297, 140] width 210 height 41
type textarea "beer, wine and mimosas"
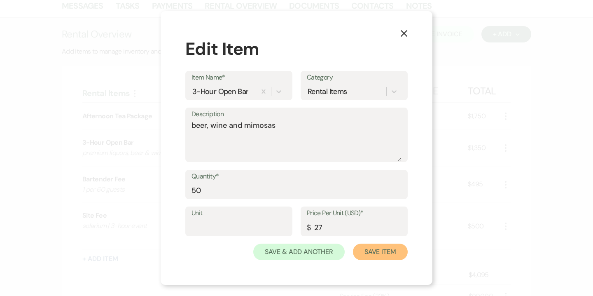
click at [372, 253] on button "Save Item" at bounding box center [380, 252] width 55 height 16
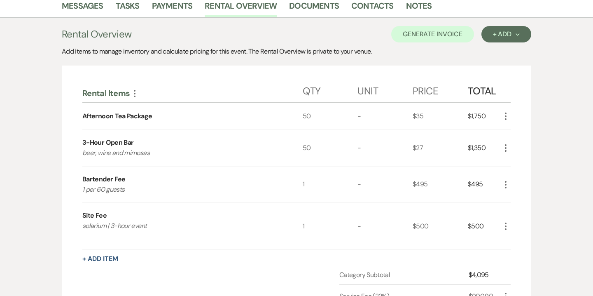
click at [506, 152] on icon "More" at bounding box center [506, 148] width 10 height 10
click at [519, 159] on button "Pencil Edit" at bounding box center [522, 163] width 43 height 13
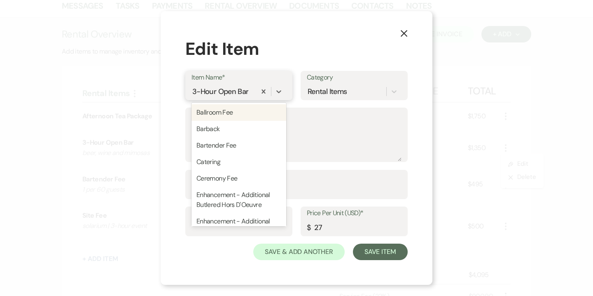
click at [217, 90] on div "3-Hour Open Bar" at bounding box center [220, 91] width 56 height 11
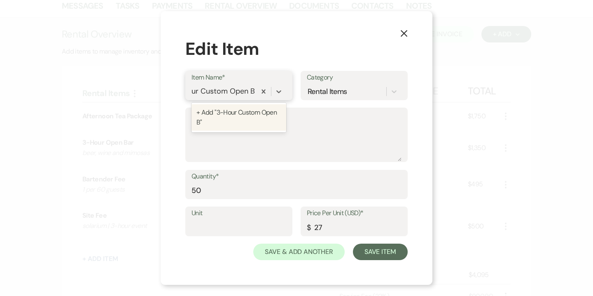
type input "3-Hour Custom Open Bar"
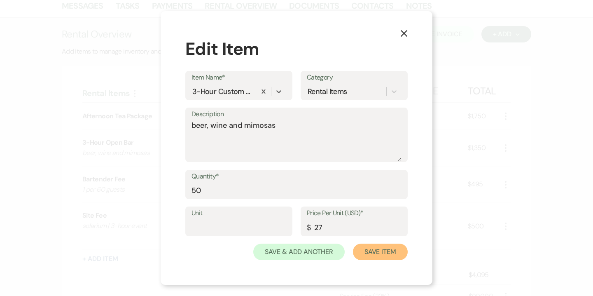
click at [378, 251] on button "Save Item" at bounding box center [380, 252] width 55 height 16
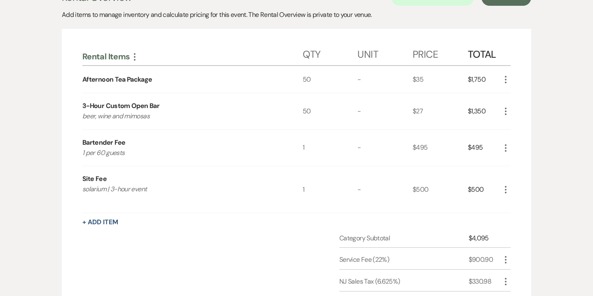
scroll to position [250, 0]
click at [504, 76] on icon "More" at bounding box center [506, 79] width 10 height 10
click at [525, 97] on button "Pencil Edit" at bounding box center [522, 95] width 43 height 13
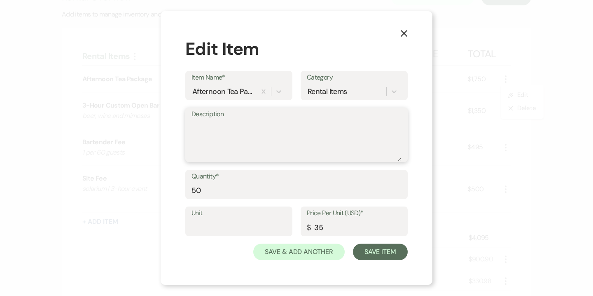
click at [217, 134] on textarea "Description" at bounding box center [297, 140] width 210 height 41
paste textarea "AssortedScones withHomemade Jam Assorted Cookies Brownies"
click at [224, 127] on textarea "AssortedScones withHomemade Jam Assorted Cookies Brownies" at bounding box center [297, 140] width 210 height 41
click at [227, 126] on textarea "Assorted Scones withHomemade Jam Assorted Cookies Brownies" at bounding box center [297, 140] width 210 height 41
drag, startPoint x: 197, startPoint y: 127, endPoint x: 190, endPoint y: 127, distance: 6.2
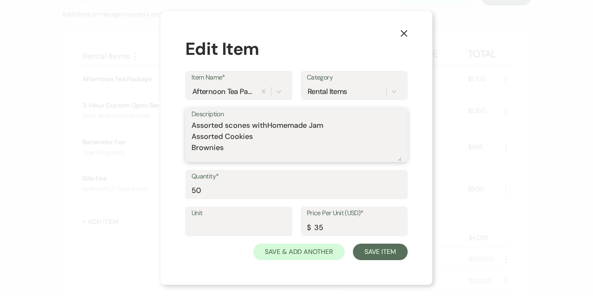
click at [190, 127] on div "Description Assorted scones withHomemade Jam Assorted Cookies Brownies" at bounding box center [296, 135] width 223 height 55
click at [249, 127] on textarea "assorted scones withHomemade Jam Assorted Cookies Brownies" at bounding box center [297, 140] width 210 height 41
click at [267, 125] on textarea "assorted scones withHomemade Jam Assorted Cookies Brownies" at bounding box center [297, 140] width 210 height 41
click at [271, 127] on textarea "assorted scones withHomemade Jam Assorted Cookies Brownies" at bounding box center [297, 140] width 210 height 41
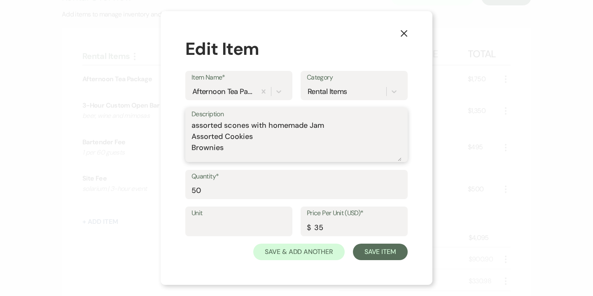
click at [314, 128] on textarea "assorted scones with homemade Jam Assorted Cookies Brownies" at bounding box center [297, 140] width 210 height 41
click at [197, 139] on textarea "assorted scones with homemade jam Assorted Cookies Brownies" at bounding box center [297, 140] width 210 height 41
click at [326, 122] on textarea "assorted scones with homemade jam Assorted Cookies Brownies" at bounding box center [297, 140] width 210 height 41
click at [328, 126] on textarea "assorted scones with homemade jam | assorted mini tea sandwiches | mini quiches…" at bounding box center [297, 140] width 210 height 41
drag, startPoint x: 195, startPoint y: 149, endPoint x: 188, endPoint y: 148, distance: 7.4
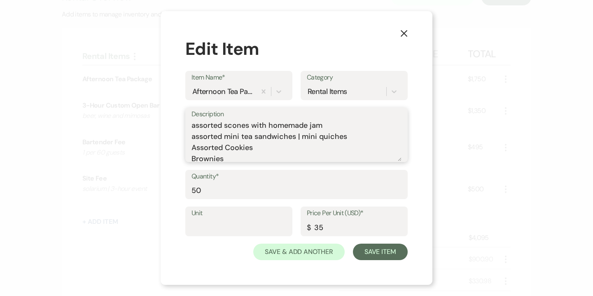
click at [188, 148] on div "Description assorted scones with homemade jam assorted mini tea sandwiches | mi…" at bounding box center [296, 135] width 223 height 55
click at [229, 149] on textarea "assorted scones with homemade jam assorted mini tea sandwiches | mini quiches a…" at bounding box center [297, 140] width 210 height 41
click at [195, 157] on textarea "assorted scones with homemade jam assorted mini tea sandwiches | mini quiches a…" at bounding box center [297, 140] width 210 height 41
type textarea "assorted scones with homemade jam assorted mini tea sandwiches | mini quiches a…"
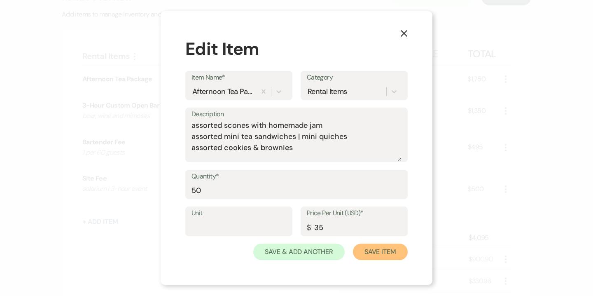
click at [384, 254] on button "Save Item" at bounding box center [380, 252] width 55 height 16
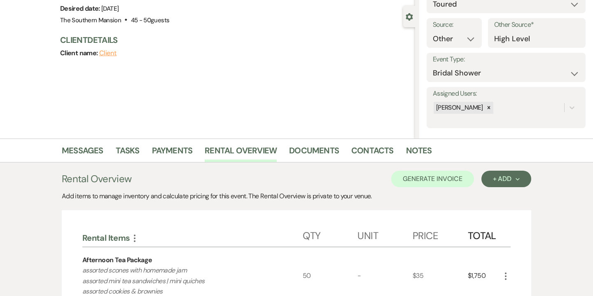
scroll to position [64, 0]
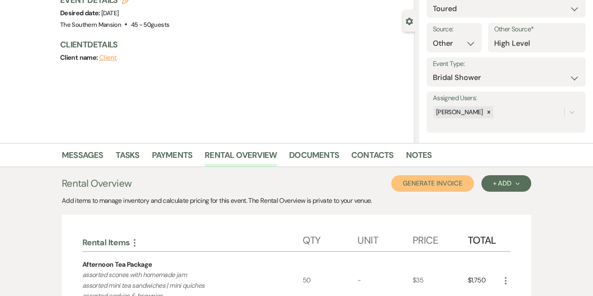
click at [453, 181] on button "Generate Invoice" at bounding box center [432, 183] width 83 height 16
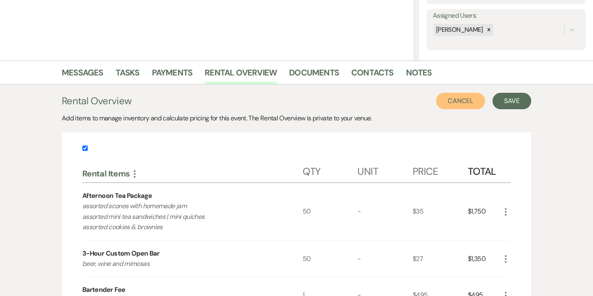
scroll to position [145, 0]
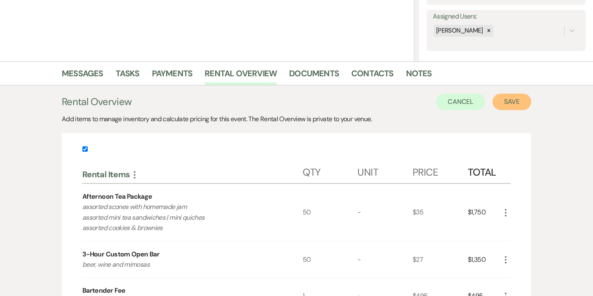
click at [511, 100] on button "Save" at bounding box center [512, 102] width 39 height 16
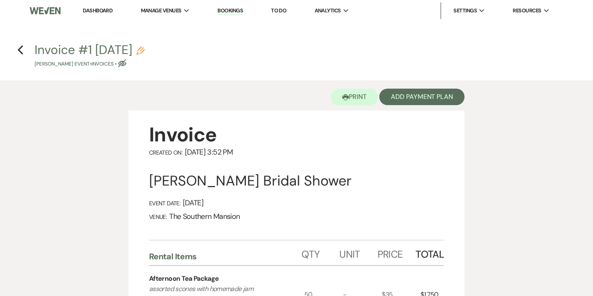
click at [145, 49] on use "button" at bounding box center [140, 51] width 8 height 8
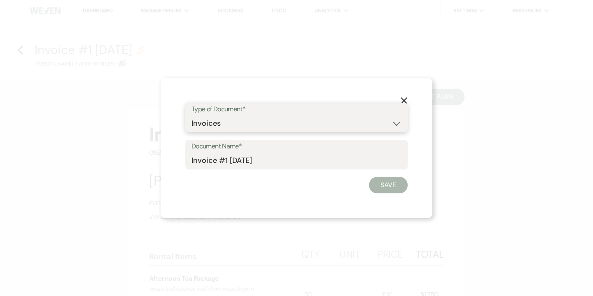
click at [199, 127] on select "Special Event Insurance Vendor Certificate of Insurance Contracts / Rental Agre…" at bounding box center [297, 123] width 210 height 16
select select "8"
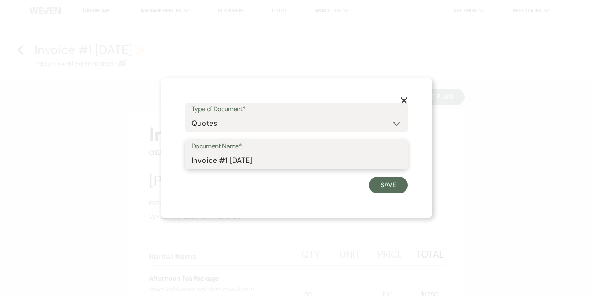
drag, startPoint x: 211, startPoint y: 157, endPoint x: 170, endPoint y: 156, distance: 41.2
click at [170, 156] on div "X Type of Document* Special Event Insurance Vendor Certificate of Insurance Con…" at bounding box center [297, 148] width 272 height 140
click at [227, 163] on input "Quote #1 8-12-2025" at bounding box center [297, 160] width 210 height 16
click at [261, 165] on input "Quote #1 (8-12-2025" at bounding box center [297, 160] width 210 height 16
click at [267, 163] on input "Quote #1 (8-12-2025" at bounding box center [297, 160] width 210 height 16
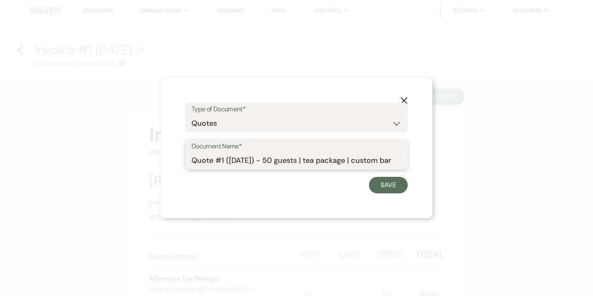
scroll to position [0, 3]
type input "Quote #1 (8-12-2025) - 50 guests | tea package | custom bar"
click at [397, 187] on button "Save" at bounding box center [388, 185] width 39 height 16
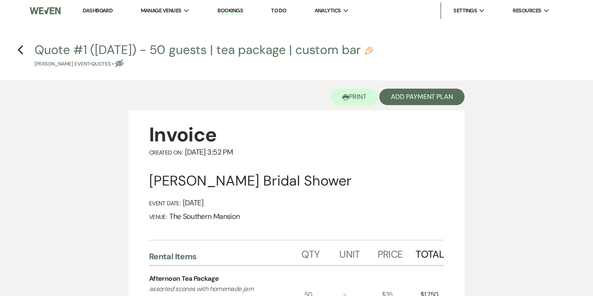
click at [16, 48] on h4 "Previous Quote #1 (8-12-2025) - 50 guests | tea package | custom bar Pencil Luz…" at bounding box center [296, 54] width 593 height 27
click at [20, 49] on use "button" at bounding box center [20, 49] width 5 height 9
select select "5"
select select "14"
select select "5"
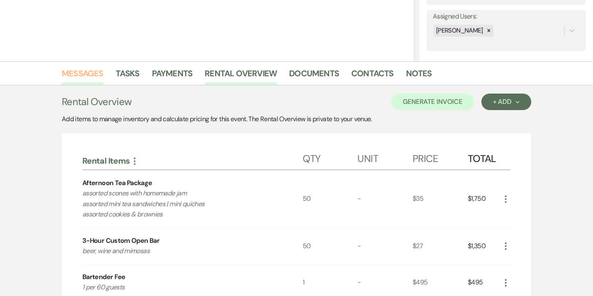
click at [90, 71] on link "Messages" at bounding box center [83, 76] width 42 height 18
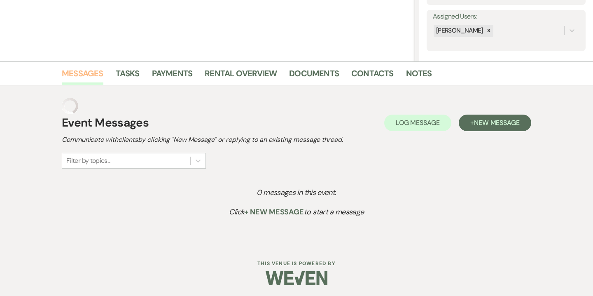
scroll to position [131, 0]
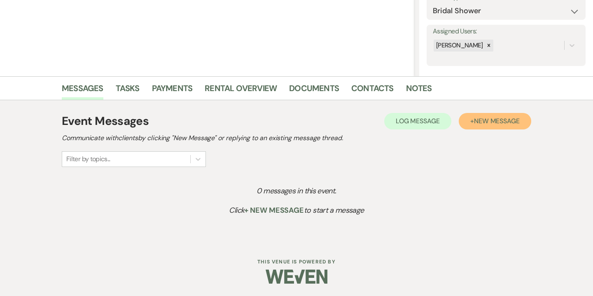
click at [514, 121] on span "New Message" at bounding box center [497, 121] width 46 height 9
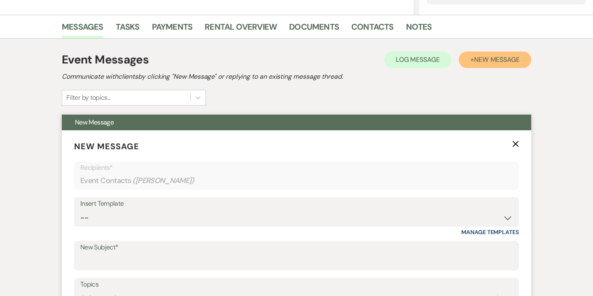
scroll to position [331, 0]
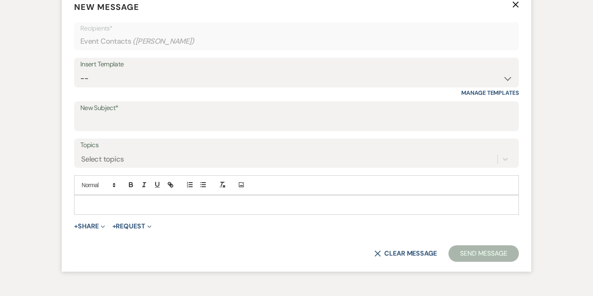
click at [230, 67] on div "Insert Template" at bounding box center [296, 65] width 433 height 12
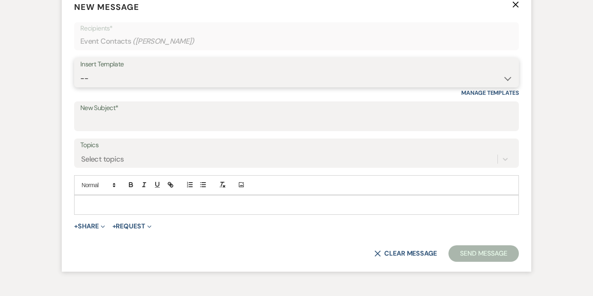
click at [220, 82] on select "-- Weven Planning Portal Introduction (Booked Events) Contract (Pre-Booked Lead…" at bounding box center [296, 78] width 433 height 16
select select "4221"
type input "Quote - Event at The Southern Mansion"
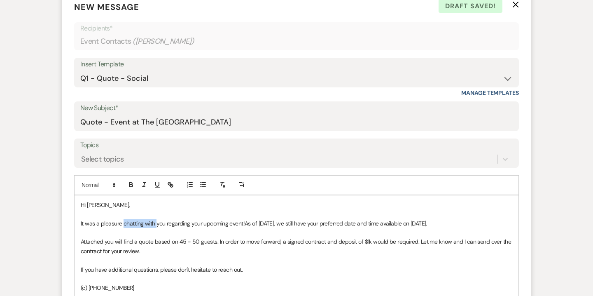
drag, startPoint x: 123, startPoint y: 223, endPoint x: 155, endPoint y: 223, distance: 32.6
click at [155, 223] on span "It was a pleasure chatting with you regarding your upcoming event!" at bounding box center [163, 223] width 164 height 7
drag, startPoint x: 214, startPoint y: 220, endPoint x: 254, endPoint y: 221, distance: 40.0
click at [254, 221] on span "It was a pleasure meeting with all of you regarding your upcoming event!" at bounding box center [169, 223] width 177 height 7
drag, startPoint x: 343, startPoint y: 223, endPoint x: 351, endPoint y: 225, distance: 8.1
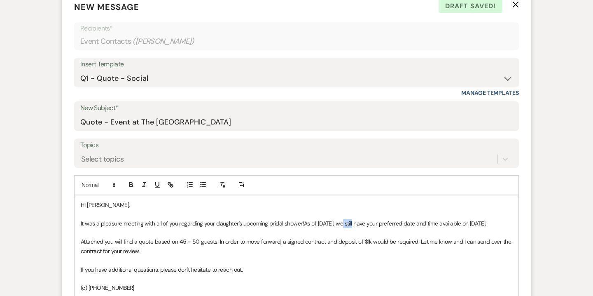
click at [351, 225] on p "It was a pleasure meeting with all of you regarding your daughter's upcoming br…" at bounding box center [297, 223] width 432 height 9
drag, startPoint x: 355, startPoint y: 223, endPoint x: 390, endPoint y: 224, distance: 35.0
click at [390, 224] on p "It was a pleasure meeting with all of you regarding your daughter's upcoming br…" at bounding box center [297, 223] width 432 height 9
click at [390, 222] on p "It was a pleasure meeting with all of you regarding your daughter's upcoming br…" at bounding box center [297, 223] width 432 height 9
drag, startPoint x: 393, startPoint y: 223, endPoint x: 477, endPoint y: 224, distance: 83.7
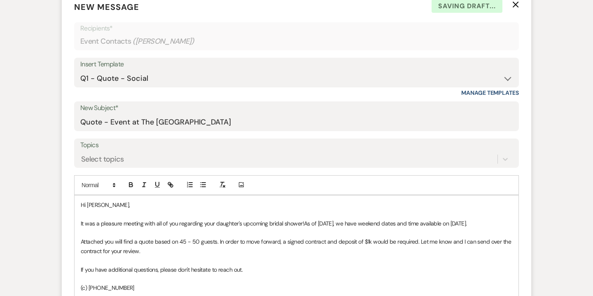
click at [477, 224] on p "It was a pleasure meeting with all of you regarding your daughter's upcoming br…" at bounding box center [297, 223] width 432 height 9
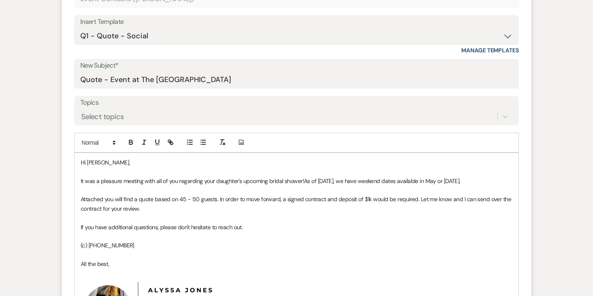
scroll to position [378, 0]
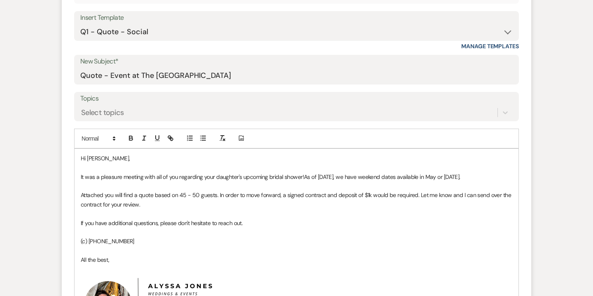
click at [191, 193] on p "Attached you will find a quote based on 45 - 50 guests. In order to move forwar…" at bounding box center [297, 199] width 432 height 19
click at [155, 196] on p "Attached you will find a quote based on 50 guests. In order to move forward, a …" at bounding box center [297, 199] width 432 height 19
click at [211, 196] on p "Attached you will find a quote for based on 50 guests. In order to move forward…" at bounding box center [297, 199] width 432 height 19
click at [137, 204] on p "Attached you will find a quote for based on 50 guests with the menu and bar opt…" at bounding box center [297, 199] width 432 height 19
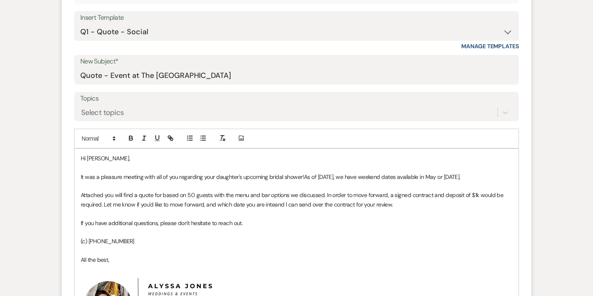
click at [273, 205] on p "Attached you will find a quote for based on 50 guests with the menu and bar opt…" at bounding box center [297, 199] width 432 height 19
click at [475, 195] on p "Attached you will find a quote for based on 50 guests with the menu and bar opt…" at bounding box center [297, 199] width 432 height 19
drag, startPoint x: 80, startPoint y: 241, endPoint x: 146, endPoint y: 242, distance: 66.8
click at [146, 242] on div "Hi Luz, It was a pleasure meeting with all of you regarding your daughter's upc…" at bounding box center [297, 255] width 444 height 212
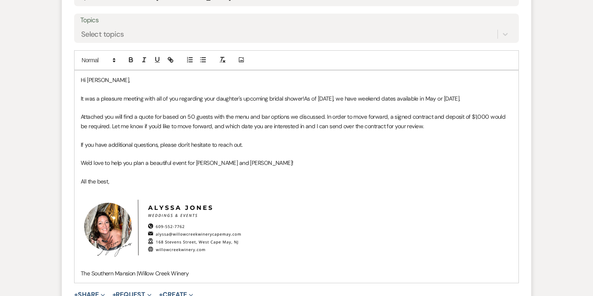
scroll to position [457, 0]
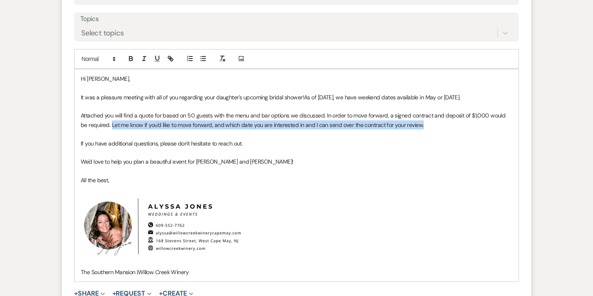
drag, startPoint x: 429, startPoint y: 125, endPoint x: 104, endPoint y: 127, distance: 324.7
click at [104, 127] on p "Attached you will find a quote for based on 50 guests with the menu and bar opt…" at bounding box center [297, 120] width 432 height 19
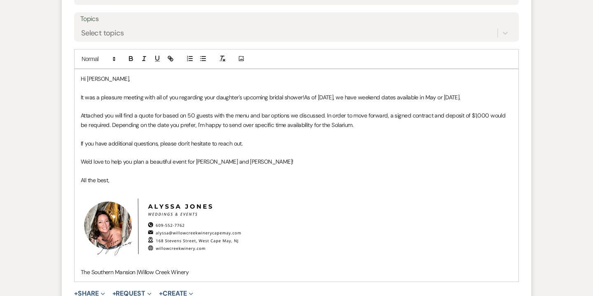
drag, startPoint x: 80, startPoint y: 80, endPoint x: 124, endPoint y: 182, distance: 110.9
click at [124, 182] on div "Hi Luz, It was a pleasure meeting with all of you regarding your daughter's upc…" at bounding box center [297, 175] width 444 height 212
copy div "Hi Luz, It was a pleasure meeting with all of you regarding your daughter's upc…"
click at [220, 176] on p "All the best," at bounding box center [297, 180] width 432 height 9
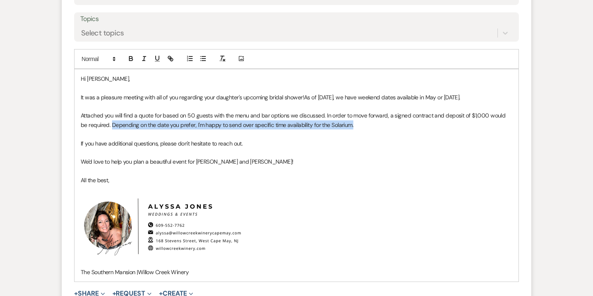
drag, startPoint x: 105, startPoint y: 125, endPoint x: 377, endPoint y: 128, distance: 272.8
click at [377, 128] on p "Attached you will find a quote for based on 50 guests with the menu and bar opt…" at bounding box center [297, 120] width 432 height 19
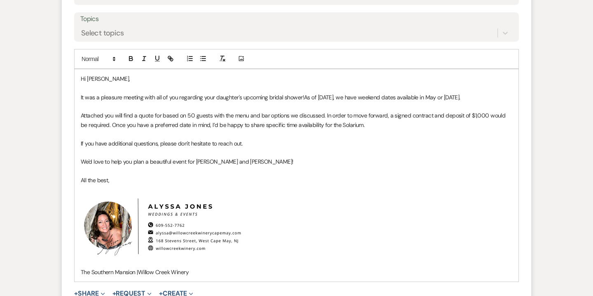
click at [333, 126] on p "Attached you will find a quote for based on 50 guests with the menu and bar opt…" at bounding box center [297, 120] width 432 height 19
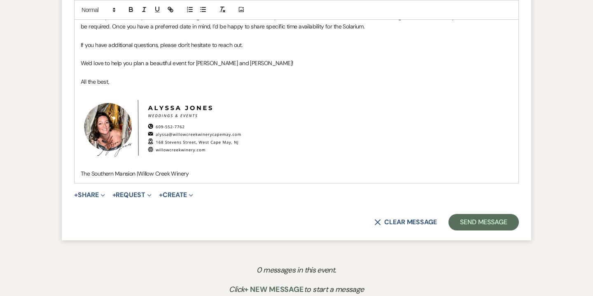
scroll to position [558, 0]
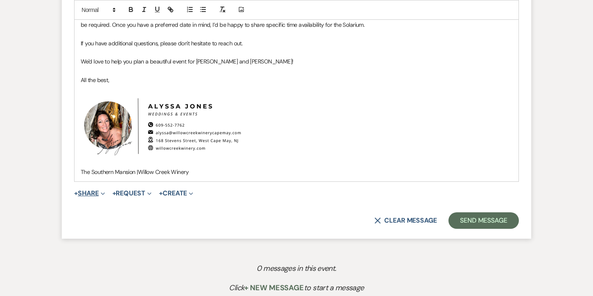
click at [89, 195] on button "+ Share Expand" at bounding box center [89, 193] width 31 height 7
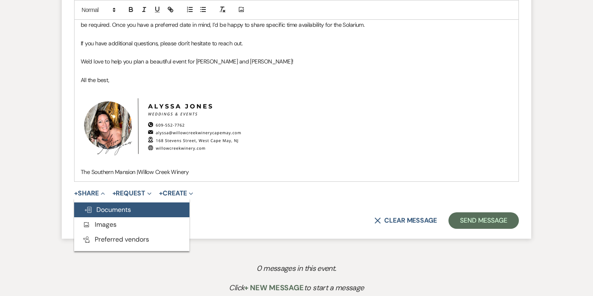
click at [111, 206] on span "Doc Upload Documents" at bounding box center [107, 209] width 47 height 9
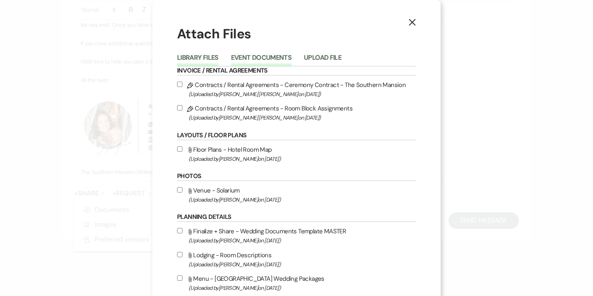
click at [267, 59] on button "Event Documents" at bounding box center [261, 60] width 61 height 12
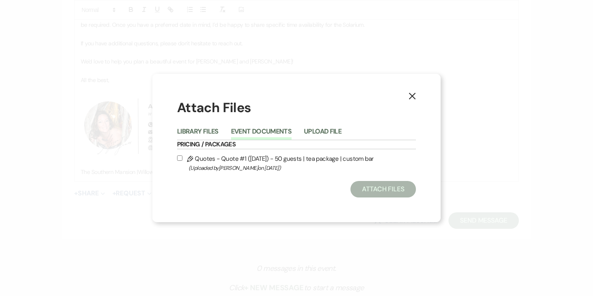
click at [267, 158] on label "Pencil Quotes - Quote #1 (8-12-2025) - 50 guests | tea package | custom bar (Up…" at bounding box center [296, 162] width 239 height 19
click at [183, 158] on input "Pencil Quotes - Quote #1 (8-12-2025) - 50 guests | tea package | custom bar (Up…" at bounding box center [179, 157] width 5 height 5
checkbox input "true"
click at [363, 198] on div "X Attach Files Library Files Event Documents Upload File Pricing / Packages Pen…" at bounding box center [296, 148] width 288 height 148
click at [363, 192] on button "Attach Files" at bounding box center [384, 189] width 66 height 16
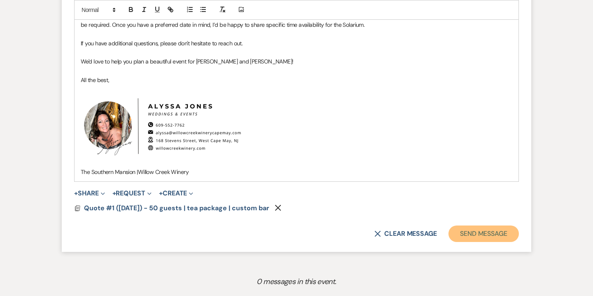
click at [462, 234] on button "Send Message" at bounding box center [484, 233] width 70 height 16
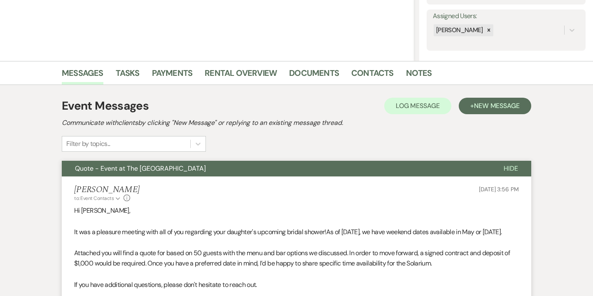
scroll to position [196, 0]
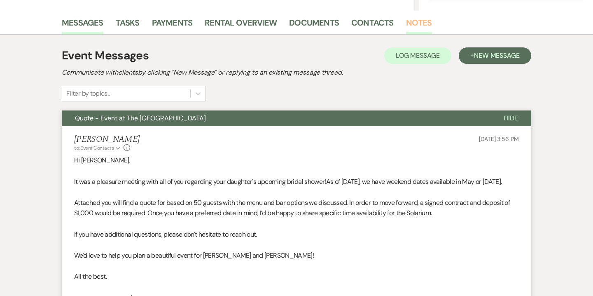
click at [413, 21] on link "Notes" at bounding box center [419, 25] width 26 height 18
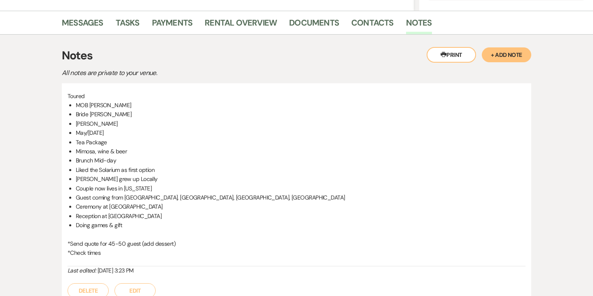
click at [503, 59] on button "+ Add Note" at bounding box center [506, 54] width 49 height 15
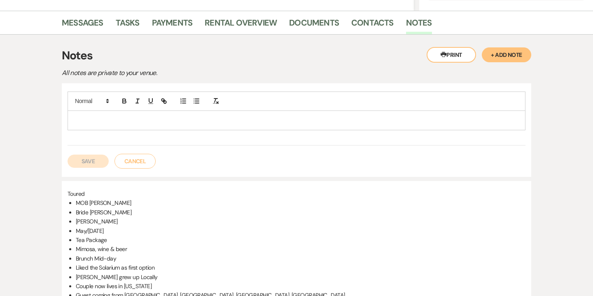
click at [312, 122] on p at bounding box center [296, 120] width 445 height 9
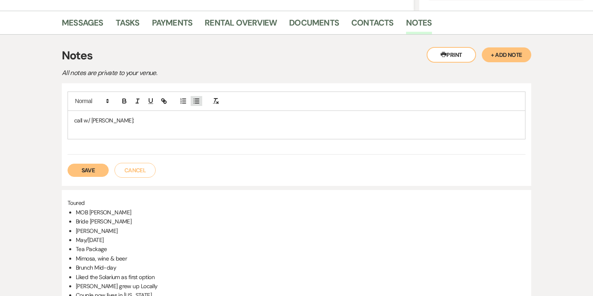
click at [198, 103] on icon "button" at bounding box center [196, 100] width 7 height 7
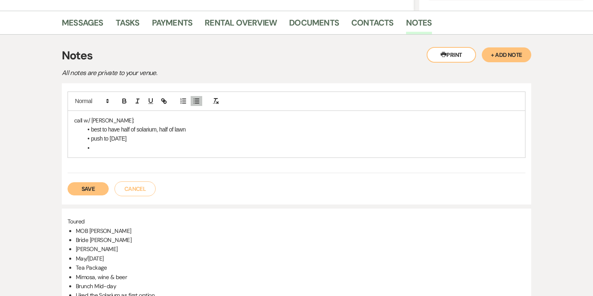
click at [197, 131] on li "best to have half of solarium, half of lawn" at bounding box center [300, 129] width 437 height 9
click at [156, 138] on li "push to Sunday" at bounding box center [300, 138] width 437 height 9
click at [267, 129] on li "best to have half of solarium, half of lawn (so everyone not all over" at bounding box center [300, 129] width 437 height 9
click at [135, 150] on li "12-3pm" at bounding box center [300, 147] width 437 height 9
click at [92, 189] on button "Save" at bounding box center [88, 188] width 41 height 13
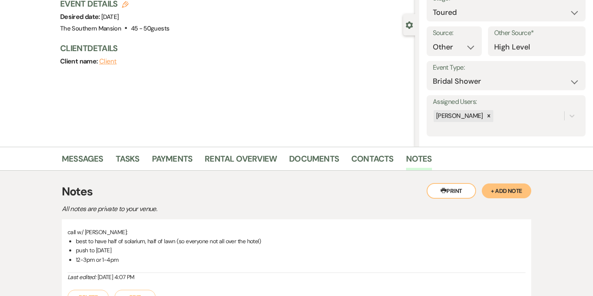
scroll to position [60, 0]
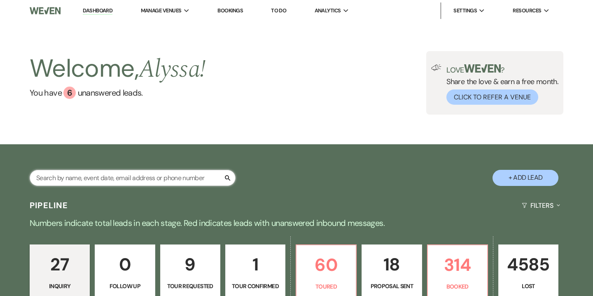
click at [148, 175] on input "text" at bounding box center [133, 178] width 206 height 16
type input "[PERSON_NAME]"
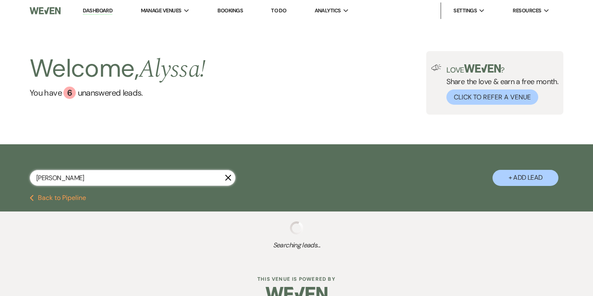
select select "5"
select select "8"
select select "10"
select select "8"
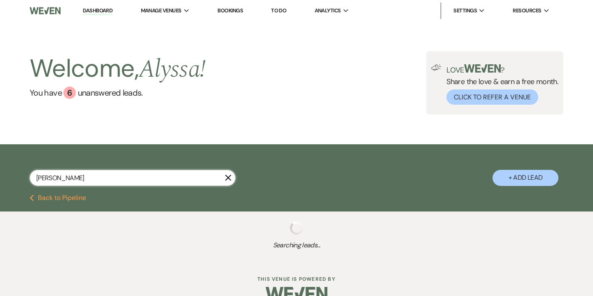
select select "5"
select select "8"
select select "5"
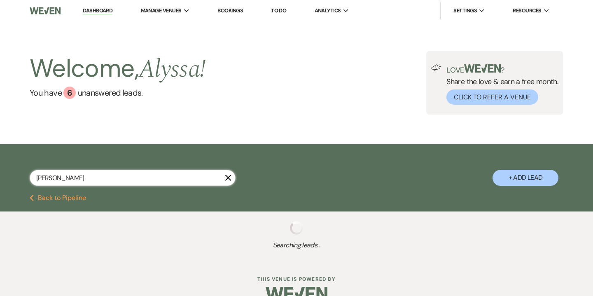
select select "8"
select select "5"
select select "8"
select select "6"
select select "8"
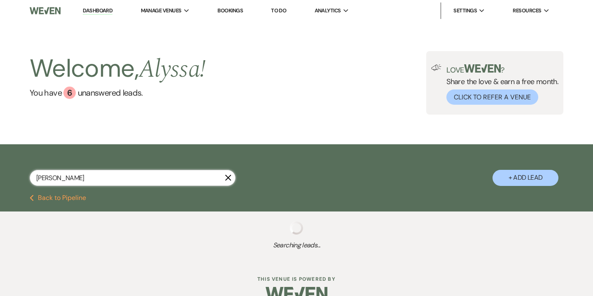
select select "5"
select select "8"
select select "5"
select select "8"
select select "4"
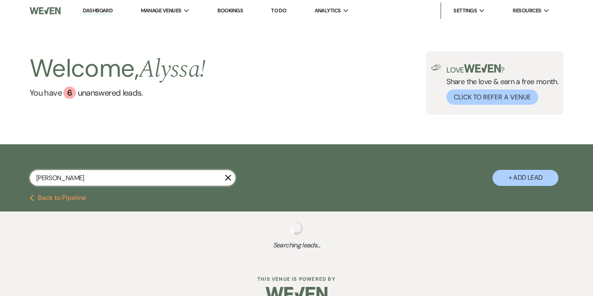
select select "8"
select select "5"
select select "8"
select select "5"
select select "8"
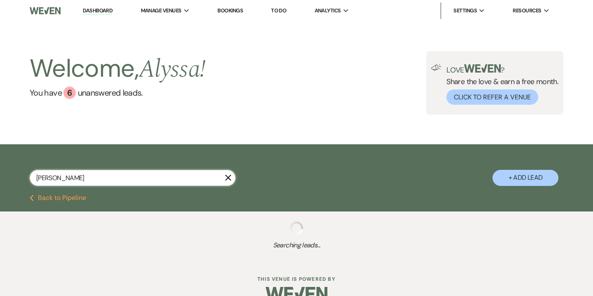
select select "4"
select select "8"
select select "5"
select select "8"
select select "5"
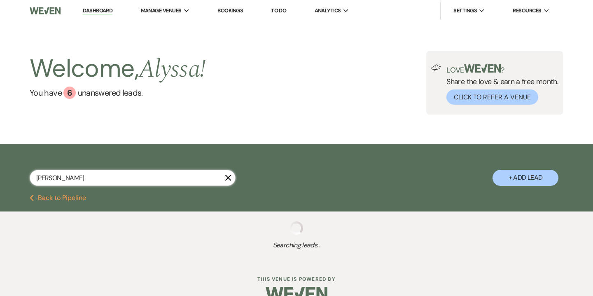
select select "8"
select select "3"
select select "8"
select select "5"
select select "8"
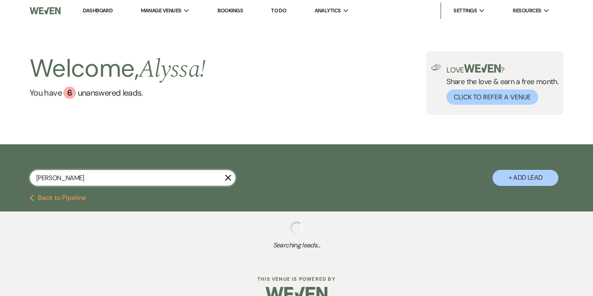
select select "5"
select select "8"
select select "5"
select select "8"
select select "5"
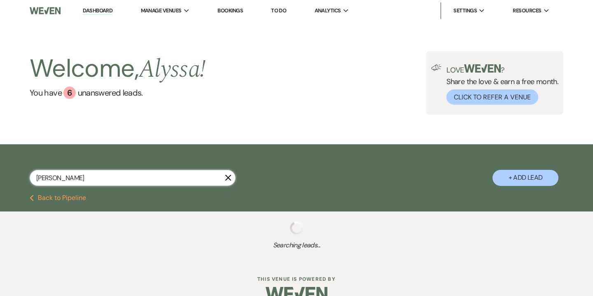
select select "8"
select select "9"
select select "8"
select select "5"
select select "8"
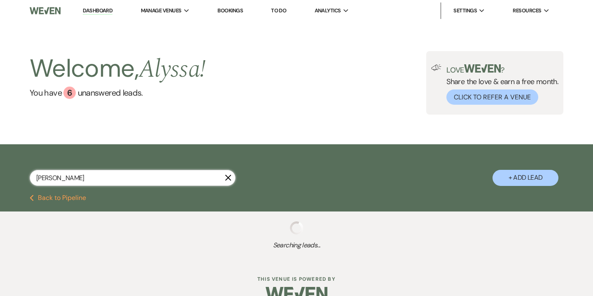
select select "5"
select select "8"
select select "5"
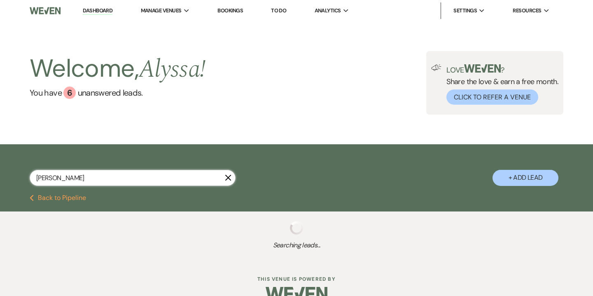
select select "8"
select select "5"
select select "8"
select select "5"
select select "8"
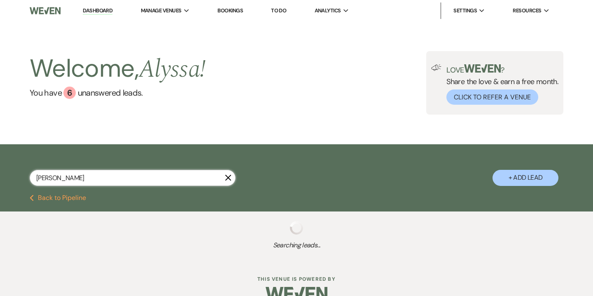
select select "5"
select select "8"
select select "2"
select select "8"
select select "2"
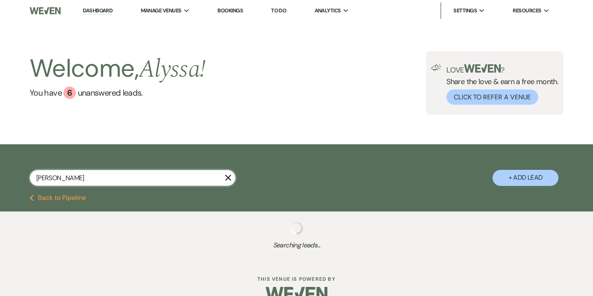
select select "8"
select select "2"
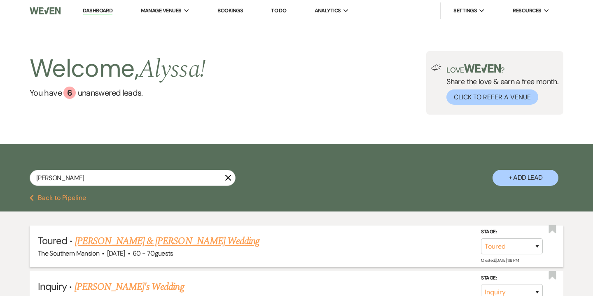
click at [173, 237] on link "[PERSON_NAME] & [PERSON_NAME] Wedding" at bounding box center [167, 241] width 185 height 15
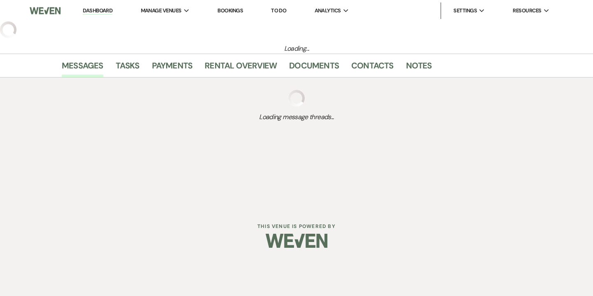
select select "5"
select select "14"
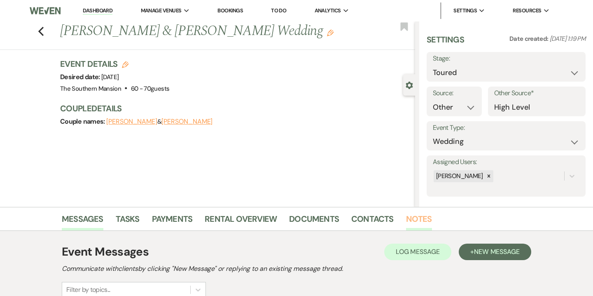
click at [413, 218] on link "Notes" at bounding box center [419, 221] width 26 height 18
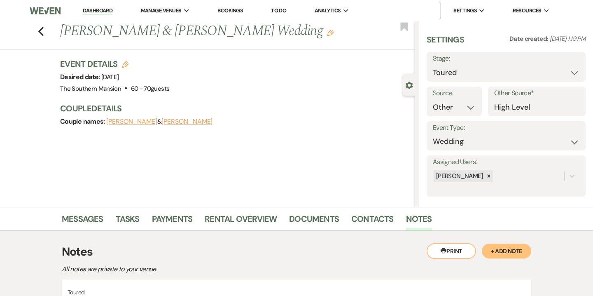
click at [128, 66] on icon "Edit" at bounding box center [125, 64] width 7 height 7
select select "641"
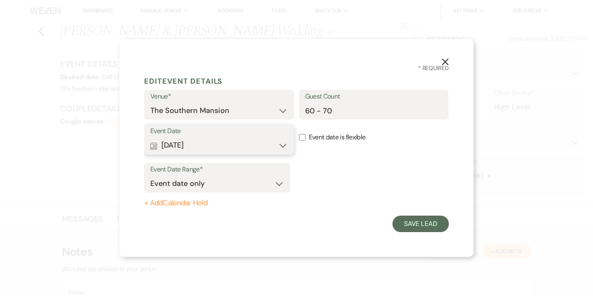
click at [207, 145] on button "Calendar [DATE] Expand" at bounding box center [219, 145] width 138 height 16
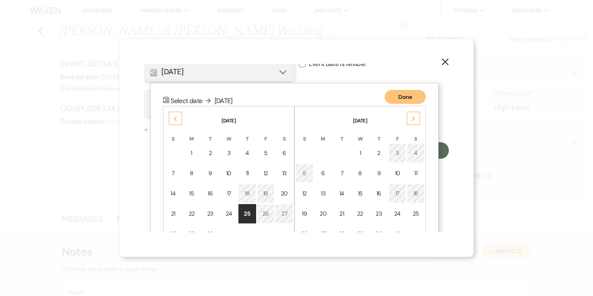
scroll to position [105, 0]
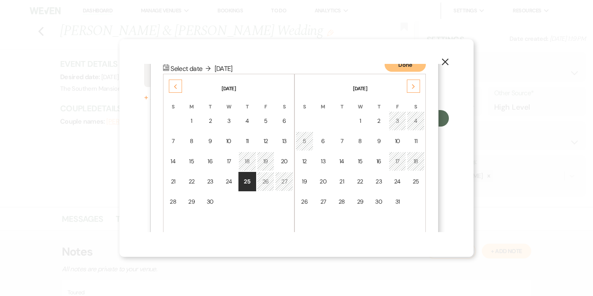
click at [415, 85] on div "Next" at bounding box center [413, 86] width 13 height 13
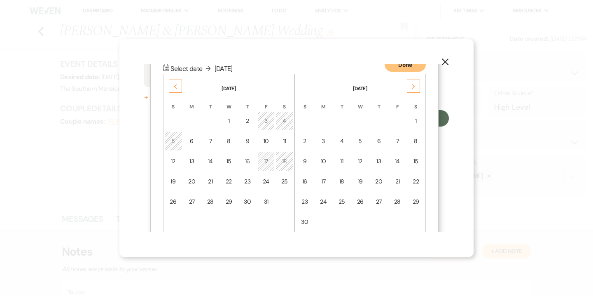
click at [415, 85] on div "Next" at bounding box center [413, 86] width 13 height 13
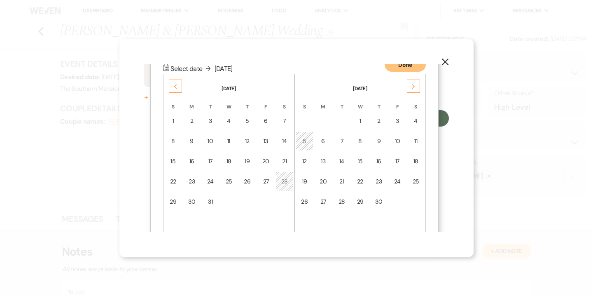
click at [415, 85] on div "Next" at bounding box center [413, 86] width 13 height 13
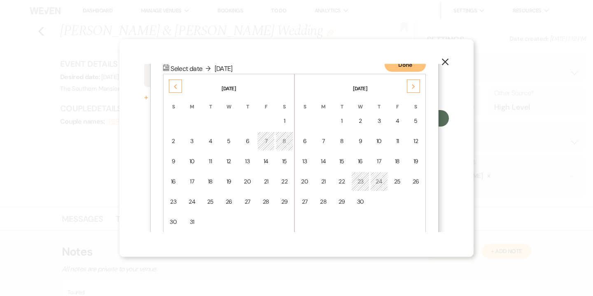
click at [415, 85] on div "Next" at bounding box center [413, 86] width 13 height 13
click at [248, 143] on div "10" at bounding box center [247, 141] width 7 height 9
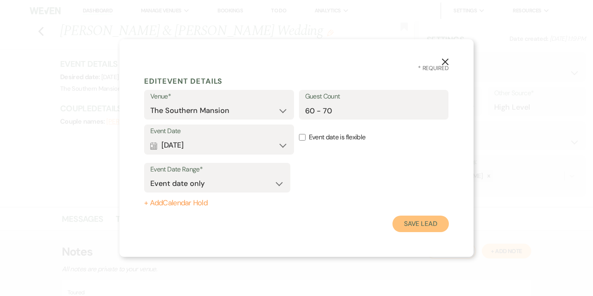
click at [429, 223] on button "Save Lead" at bounding box center [421, 224] width 56 height 16
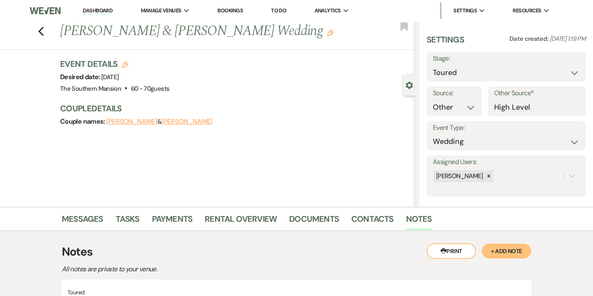
click at [125, 62] on icon "Edit" at bounding box center [125, 64] width 7 height 7
select select "641"
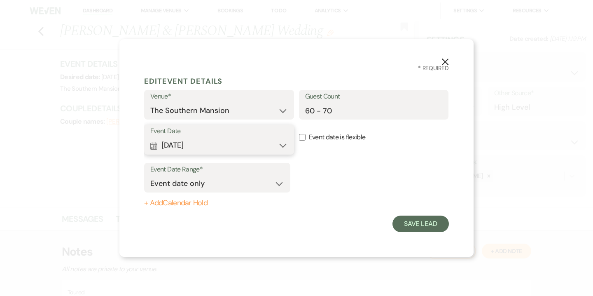
click at [234, 138] on button "Calendar [DATE] Expand" at bounding box center [219, 145] width 138 height 16
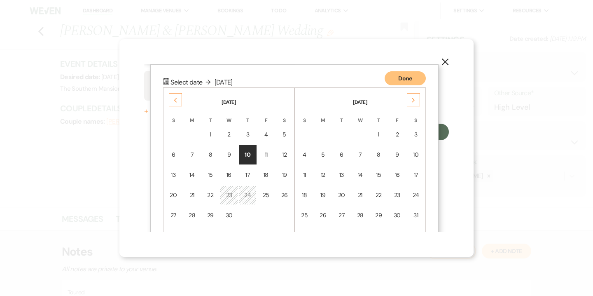
scroll to position [105, 0]
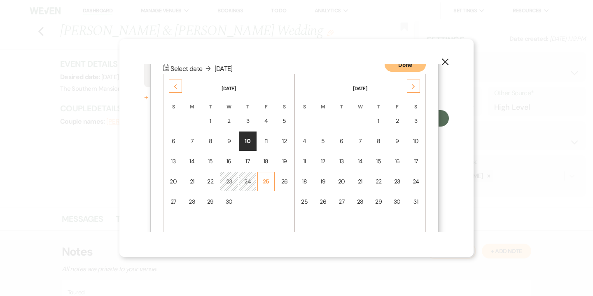
click at [265, 180] on div "25" at bounding box center [266, 181] width 7 height 9
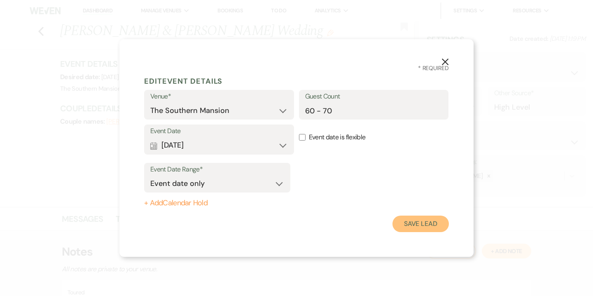
click at [414, 219] on button "Save Lead" at bounding box center [421, 224] width 56 height 16
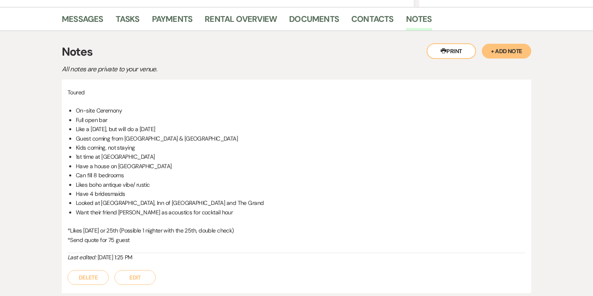
scroll to position [200, 0]
click at [137, 277] on button "Edit" at bounding box center [135, 277] width 41 height 15
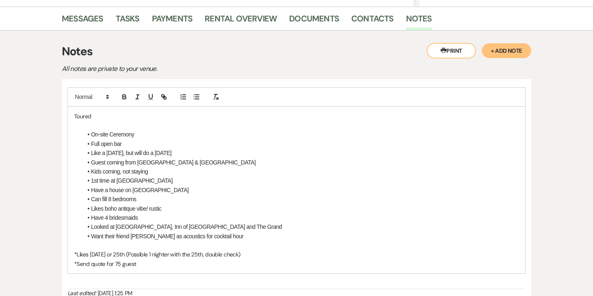
click at [177, 265] on p "*Send quote for 75 guest" at bounding box center [296, 263] width 445 height 9
click at [116, 281] on p "*honor 75 guests for [DATE], 85 guests for [DATE]" at bounding box center [296, 282] width 445 height 9
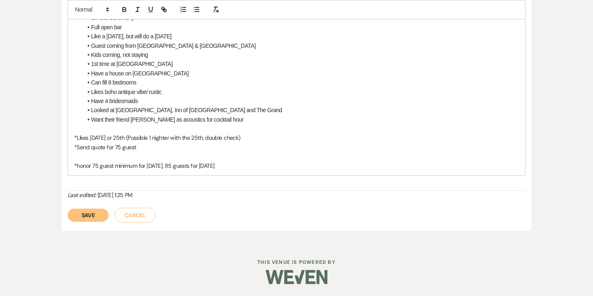
click at [95, 209] on button "Save" at bounding box center [88, 215] width 41 height 13
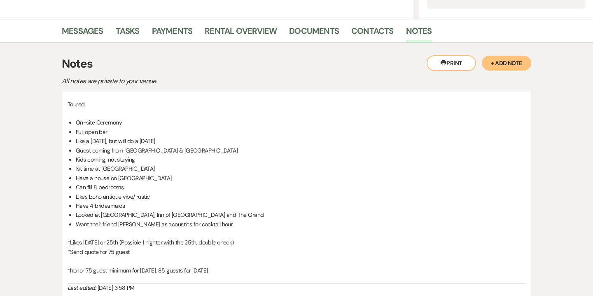
scroll to position [162, 0]
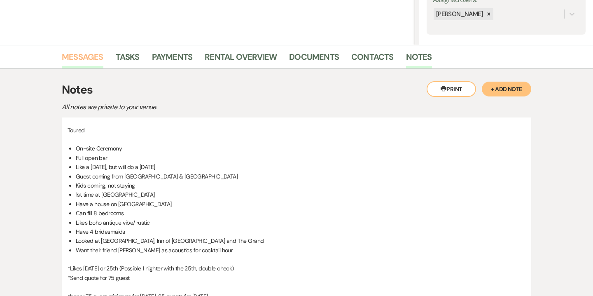
click at [88, 60] on link "Messages" at bounding box center [83, 59] width 42 height 18
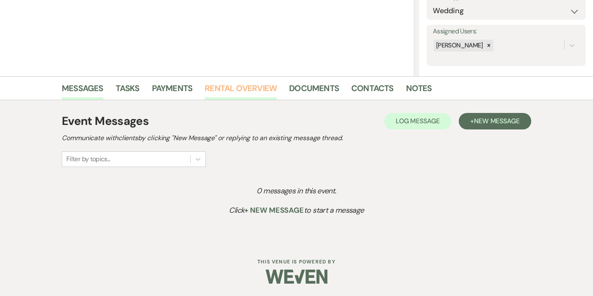
click at [260, 93] on link "Rental Overview" at bounding box center [241, 91] width 72 height 18
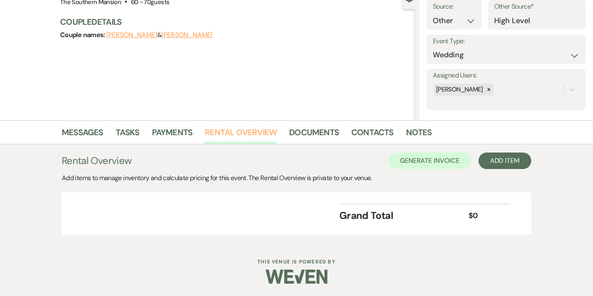
scroll to position [87, 0]
click at [508, 164] on div "+ Add Next" at bounding box center [506, 160] width 27 height 7
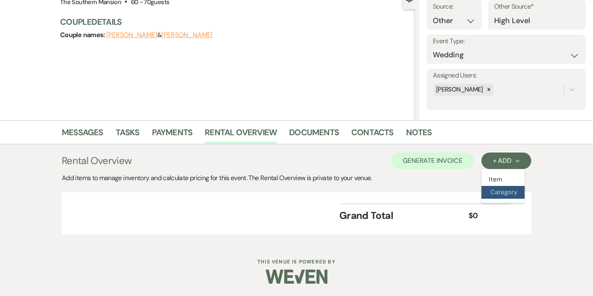
click at [508, 196] on button "Category" at bounding box center [503, 192] width 43 height 13
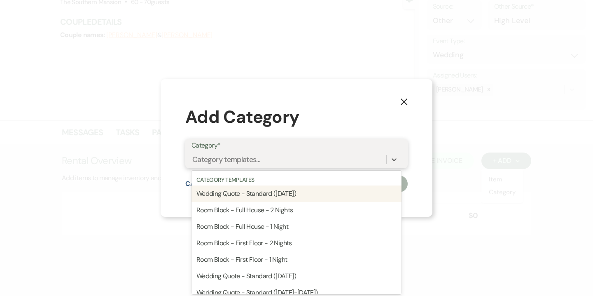
click at [271, 166] on div "Category templates..." at bounding box center [289, 159] width 195 height 14
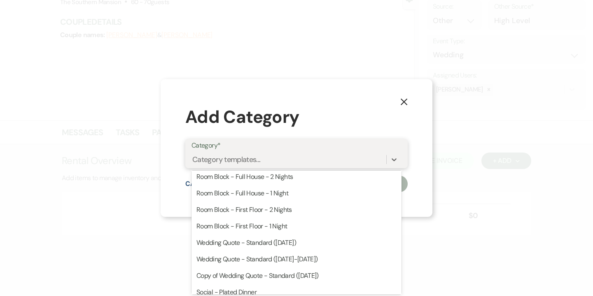
scroll to position [34, 0]
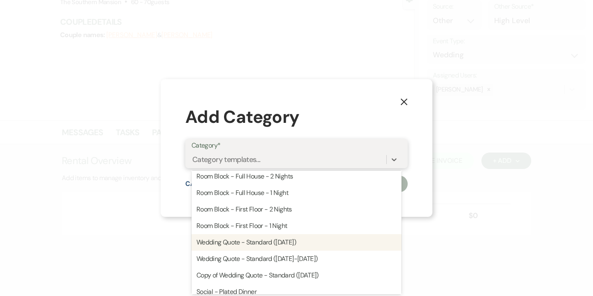
click at [283, 238] on div "Wedding Quote - Standard ([DATE])" at bounding box center [297, 242] width 210 height 16
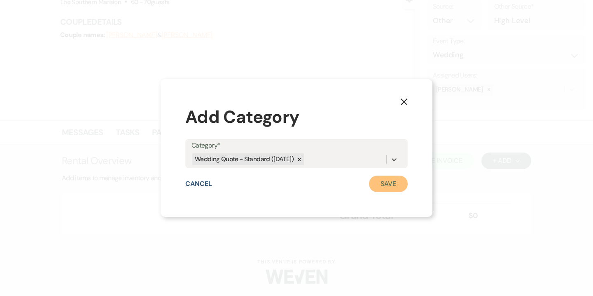
click at [391, 180] on button "Save" at bounding box center [388, 184] width 39 height 16
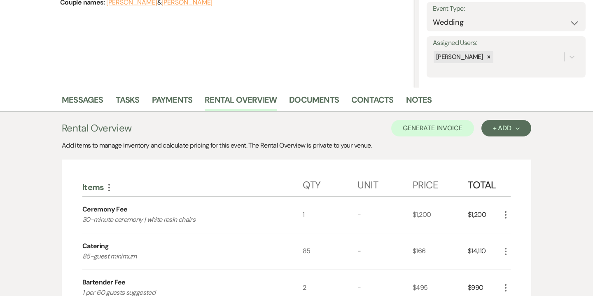
scroll to position [117, 0]
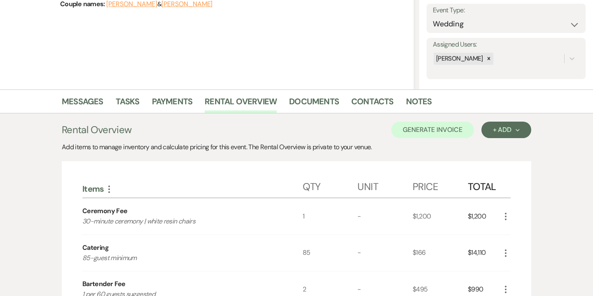
click at [503, 251] on icon "More" at bounding box center [506, 253] width 10 height 10
click at [522, 269] on button "Pencil Edit" at bounding box center [522, 269] width 43 height 13
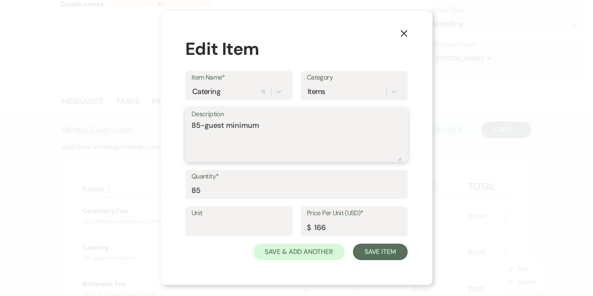
click at [194, 126] on textarea "85-guest minimum" at bounding box center [297, 140] width 210 height 41
type textarea "*reduced 75-guest minimum"
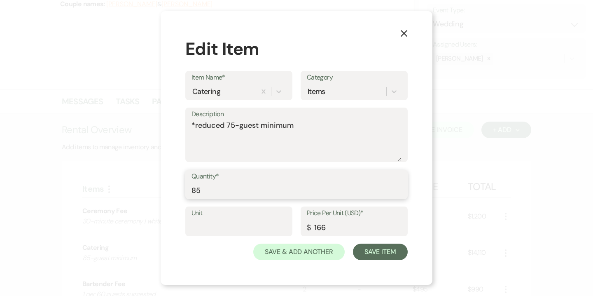
click at [194, 189] on input "85" at bounding box center [297, 190] width 210 height 16
type input "75"
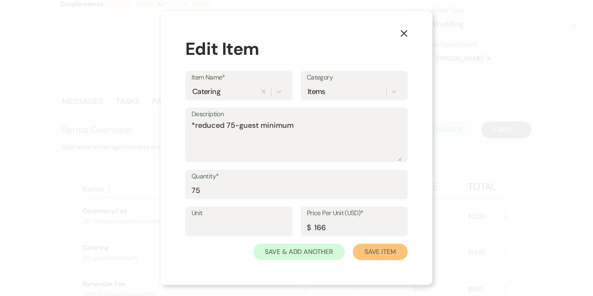
click at [378, 250] on button "Save Item" at bounding box center [380, 252] width 55 height 16
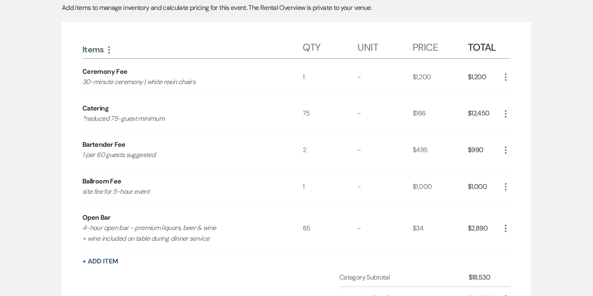
scroll to position [266, 0]
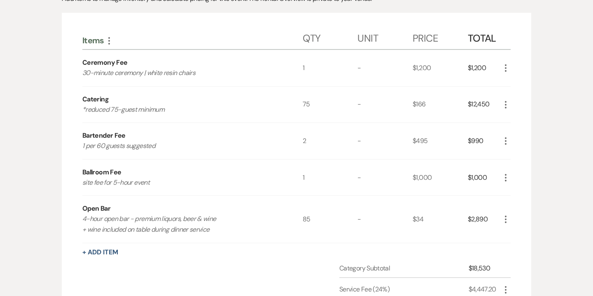
click at [508, 219] on icon "More" at bounding box center [506, 219] width 10 height 10
click at [522, 237] on button "Pencil Edit" at bounding box center [522, 235] width 43 height 13
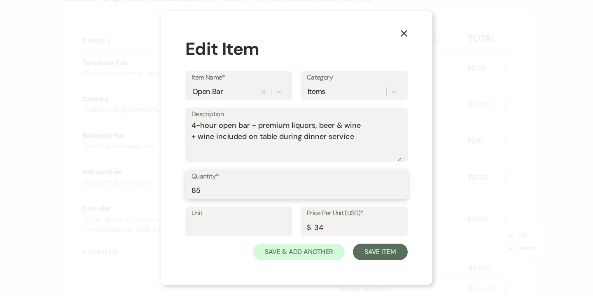
click at [197, 190] on input "85" at bounding box center [297, 190] width 210 height 16
type input "75"
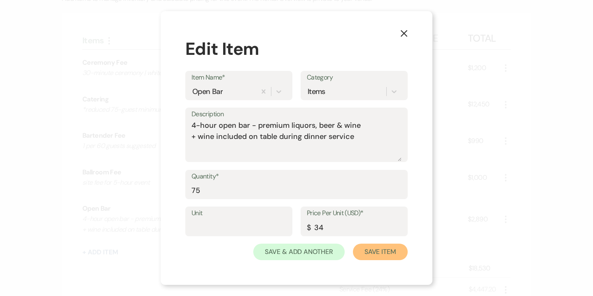
click at [378, 253] on button "Save Item" at bounding box center [380, 252] width 55 height 16
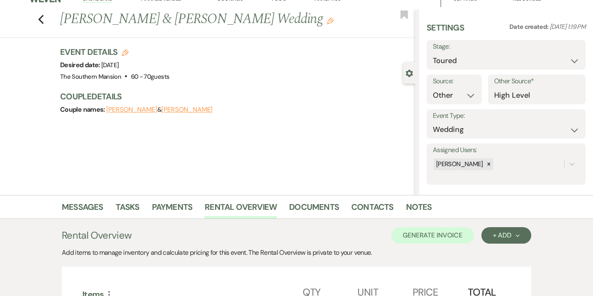
scroll to position [0, 0]
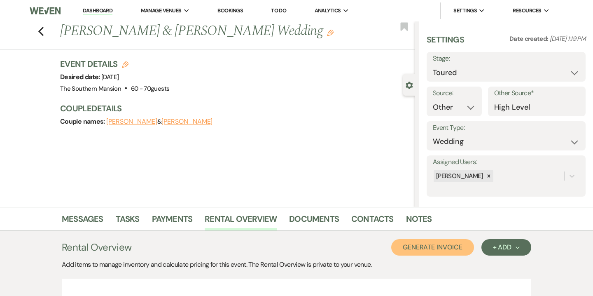
click at [454, 251] on button "Generate Invoice" at bounding box center [432, 247] width 83 height 16
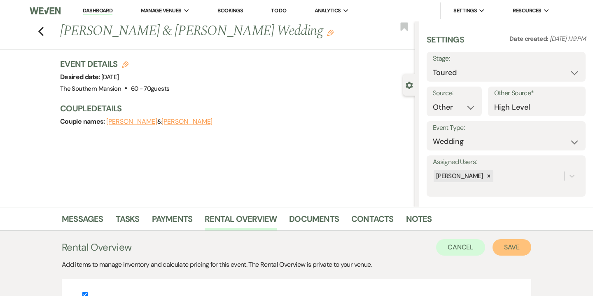
click at [524, 248] on button "Save" at bounding box center [512, 247] width 39 height 16
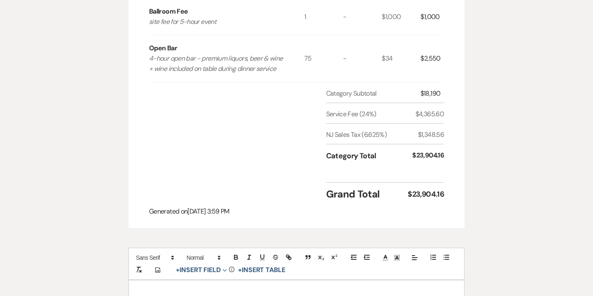
scroll to position [516, 0]
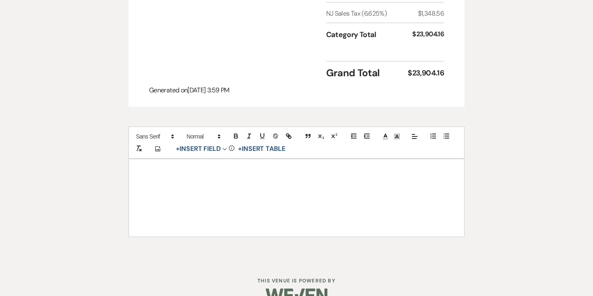
click at [236, 187] on p at bounding box center [297, 192] width 296 height 10
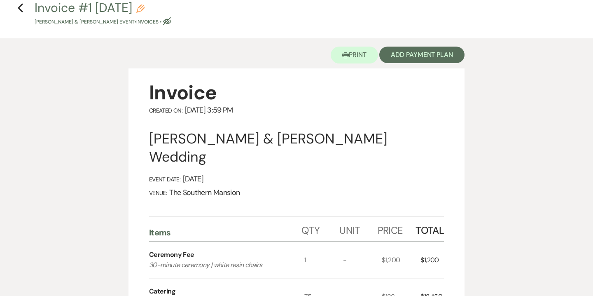
scroll to position [3, 0]
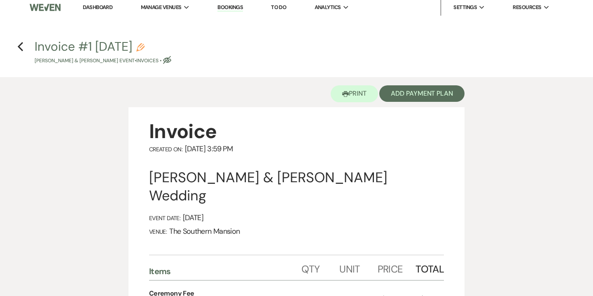
click at [145, 47] on use "button" at bounding box center [140, 47] width 8 height 8
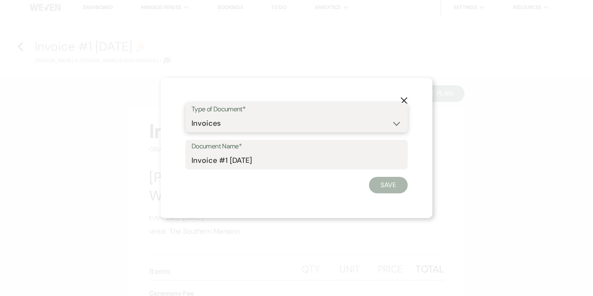
click at [201, 125] on select "Special Event Insurance Vendor Certificate of Insurance Contracts / Rental Agre…" at bounding box center [297, 123] width 210 height 16
select select "8"
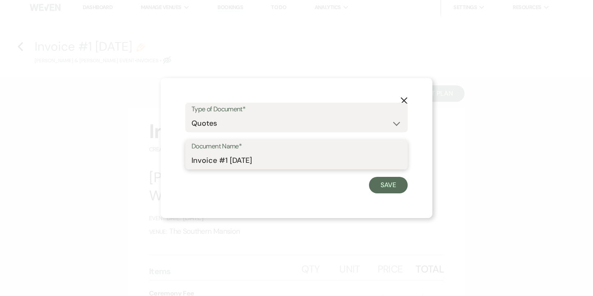
drag, startPoint x: 213, startPoint y: 159, endPoint x: 167, endPoint y: 154, distance: 46.0
click at [167, 154] on div "X Type of Document* Special Event Insurance Vendor Certificate of Insurance Con…" at bounding box center [297, 148] width 272 height 140
click at [227, 160] on input "Quote #1 [DATE]" at bounding box center [297, 160] width 210 height 16
click at [279, 164] on input "Quote #1 ([DATE]" at bounding box center [297, 160] width 210 height 16
type input "Quote #1 ([DATE]) - 75 guests | [DATE]"
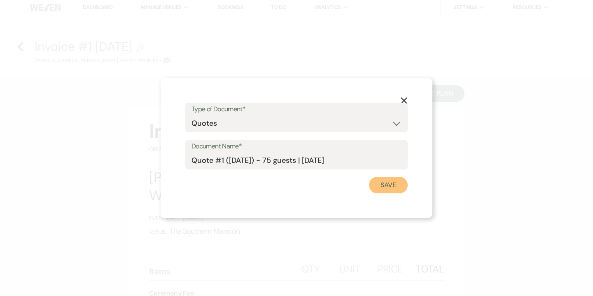
click at [388, 185] on button "Save" at bounding box center [388, 185] width 39 height 16
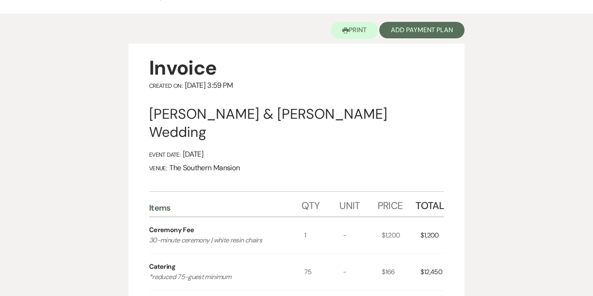
scroll to position [0, 0]
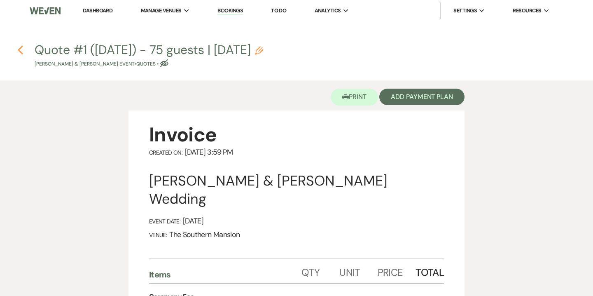
click at [20, 49] on icon "Previous" at bounding box center [20, 50] width 6 height 10
select select "5"
select select "14"
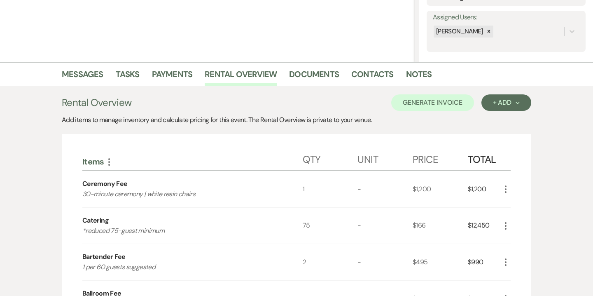
scroll to position [170, 0]
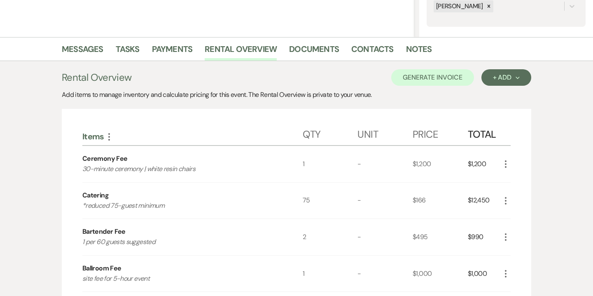
click at [505, 202] on icon "More" at bounding box center [506, 201] width 10 height 10
click at [531, 221] on button "Pencil Edit" at bounding box center [522, 216] width 43 height 13
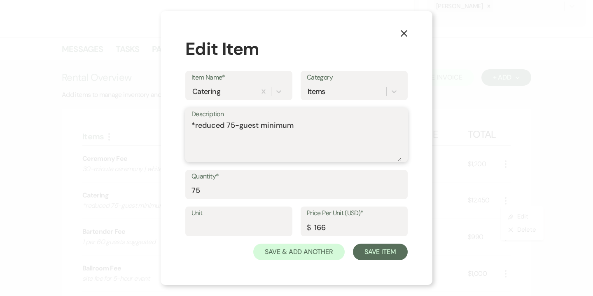
click at [229, 123] on textarea "*reduced 75-guest minimum" at bounding box center [297, 140] width 210 height 41
type textarea "*reduced 85-guest minimum"
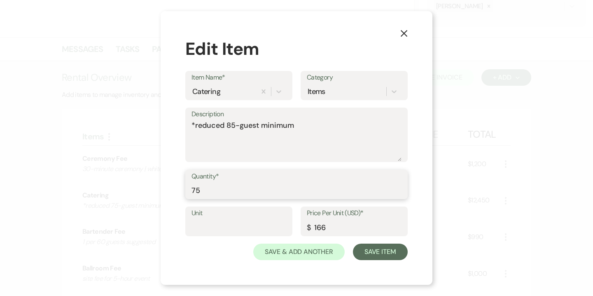
click at [195, 189] on input "75" at bounding box center [297, 190] width 210 height 16
type input "85"
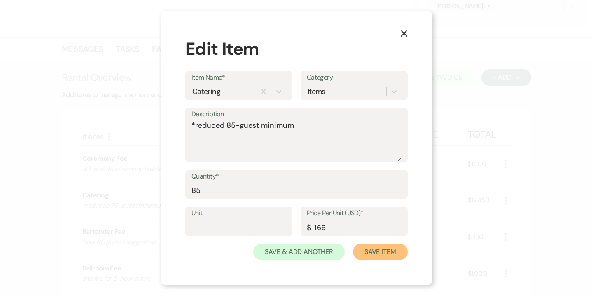
click at [387, 255] on button "Save Item" at bounding box center [380, 252] width 55 height 16
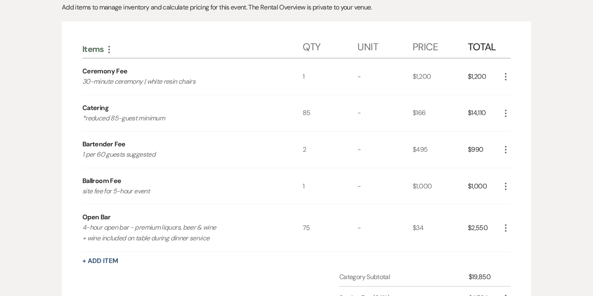
scroll to position [258, 0]
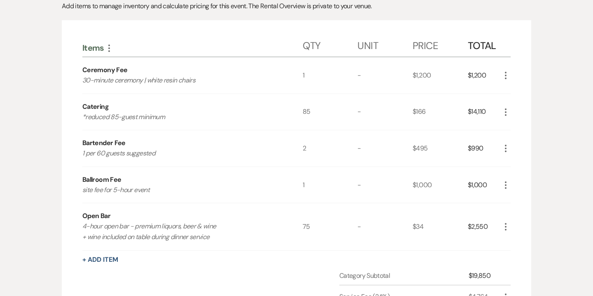
click at [510, 227] on icon "More" at bounding box center [506, 227] width 10 height 10
click at [523, 239] on button "Pencil Edit" at bounding box center [522, 242] width 43 height 13
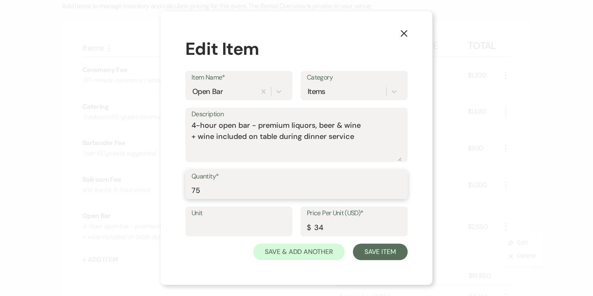
drag, startPoint x: 195, startPoint y: 188, endPoint x: 190, endPoint y: 187, distance: 4.3
click at [190, 187] on div "Quantity* 75" at bounding box center [296, 185] width 223 height 30
type input "85"
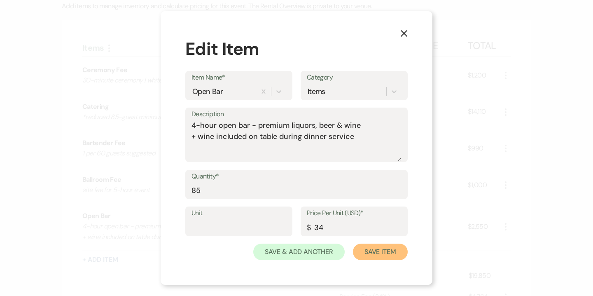
click at [367, 247] on button "Save Item" at bounding box center [380, 252] width 55 height 16
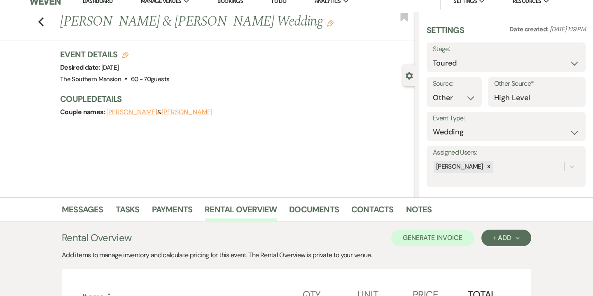
scroll to position [0, 0]
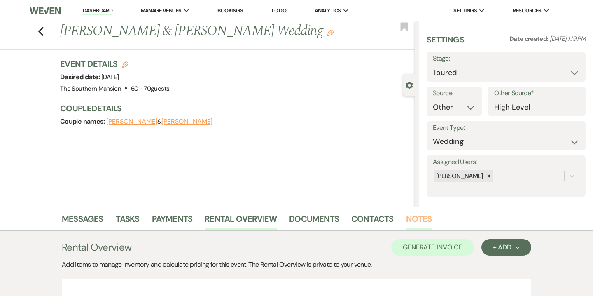
click at [409, 218] on link "Notes" at bounding box center [419, 221] width 26 height 18
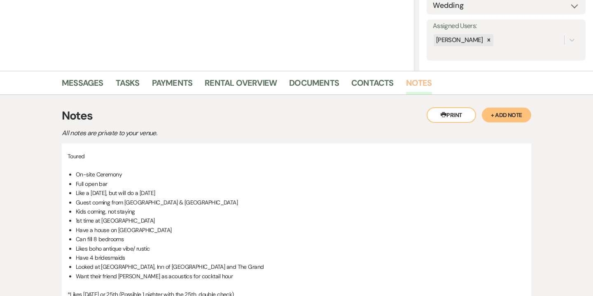
scroll to position [136, 0]
click at [504, 114] on button "+ Add Note" at bounding box center [506, 114] width 49 height 15
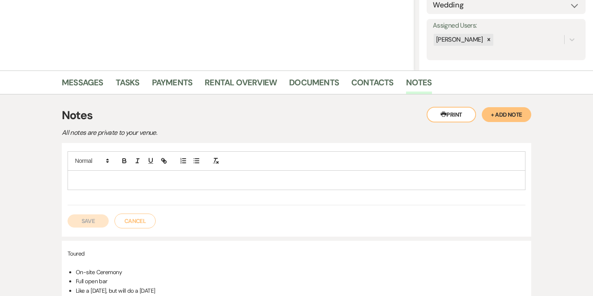
click at [288, 175] on div at bounding box center [296, 180] width 457 height 19
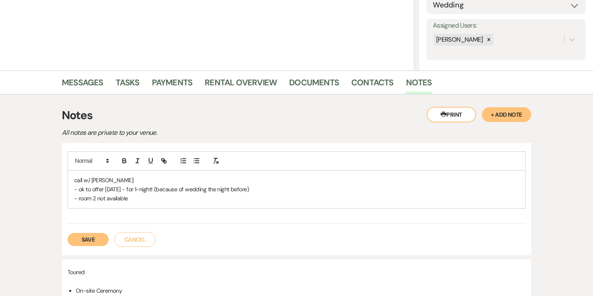
click at [90, 247] on div "call w/ Denise: - ok to offer Fri. Sept. 25, 2026 - for 1-night! (because of we…" at bounding box center [297, 199] width 470 height 112
click at [90, 240] on button "Save" at bounding box center [88, 239] width 41 height 13
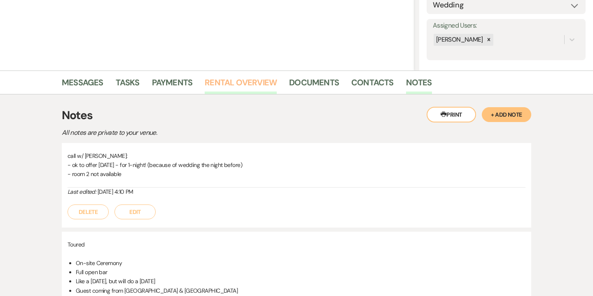
click at [251, 87] on link "Rental Overview" at bounding box center [241, 85] width 72 height 18
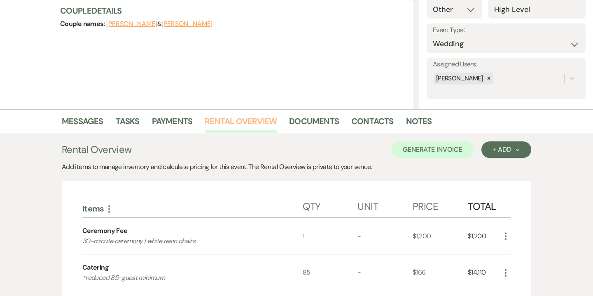
scroll to position [83, 0]
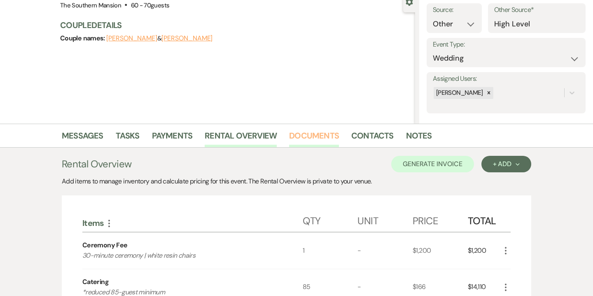
click at [314, 143] on link "Documents" at bounding box center [314, 138] width 50 height 18
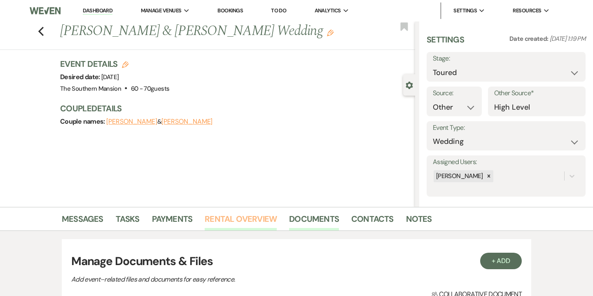
click at [241, 220] on link "Rental Overview" at bounding box center [241, 221] width 72 height 18
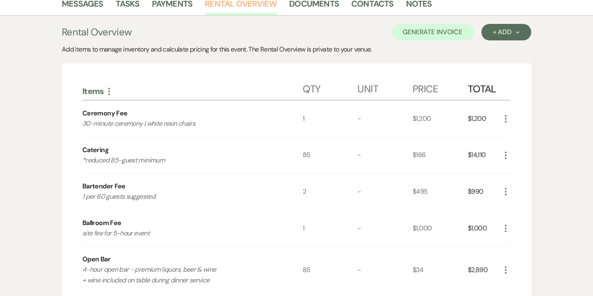
scroll to position [201, 0]
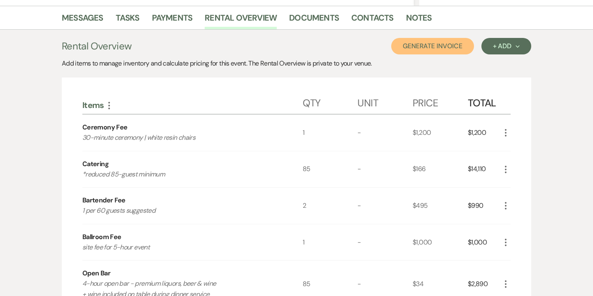
click at [459, 49] on button "Generate Invoice" at bounding box center [432, 46] width 83 height 16
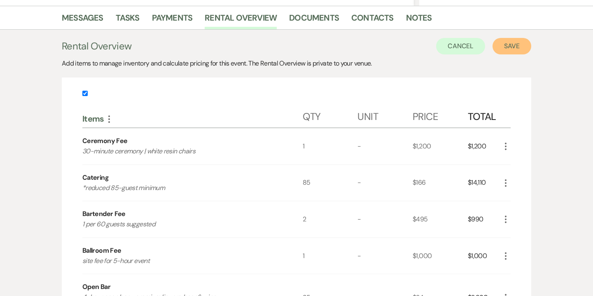
click at [522, 48] on button "Save" at bounding box center [512, 46] width 39 height 16
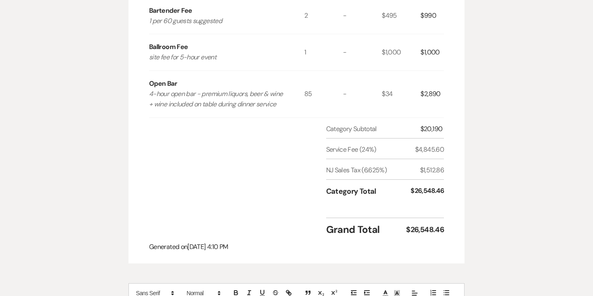
scroll to position [516, 0]
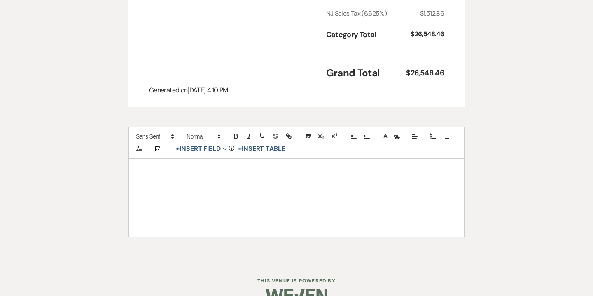
click at [243, 159] on div at bounding box center [296, 197] width 335 height 77
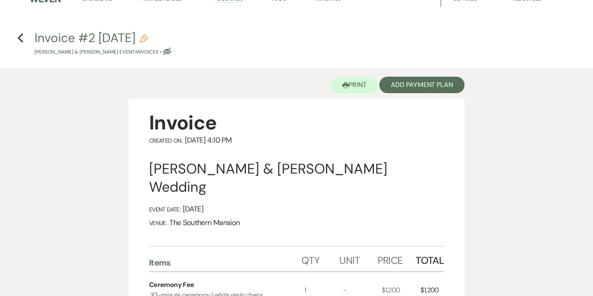
scroll to position [0, 0]
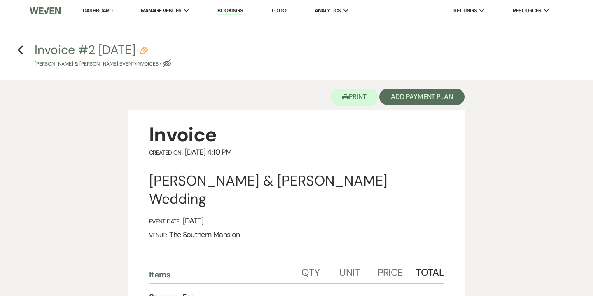
click at [148, 52] on icon "Pencil" at bounding box center [144, 51] width 8 height 8
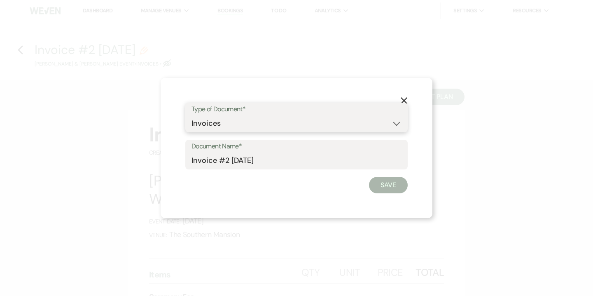
click at [206, 123] on select "Special Event Insurance Vendor Certificate of Insurance Contracts / Rental Agre…" at bounding box center [297, 123] width 210 height 16
select select "8"
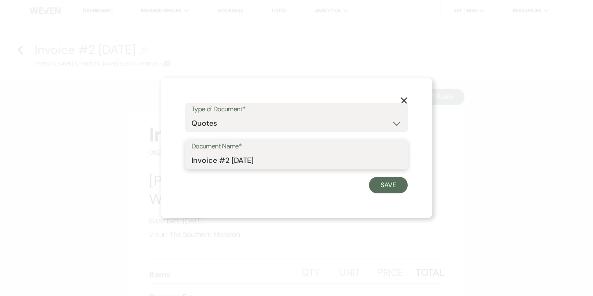
drag, startPoint x: 213, startPoint y: 159, endPoint x: 161, endPoint y: 157, distance: 52.0
click at [161, 157] on div "X Type of Document* Special Event Insurance Vendor Certificate of Insurance Con…" at bounding box center [297, 148] width 272 height 140
click at [229, 162] on input "Quote #2 8-12-2025" at bounding box center [297, 160] width 210 height 16
click at [277, 159] on input "Quote #2 (8-12-2025" at bounding box center [297, 160] width 210 height 16
click at [278, 160] on input "Quote #2 (8-12-2025) - Saturday" at bounding box center [297, 160] width 210 height 16
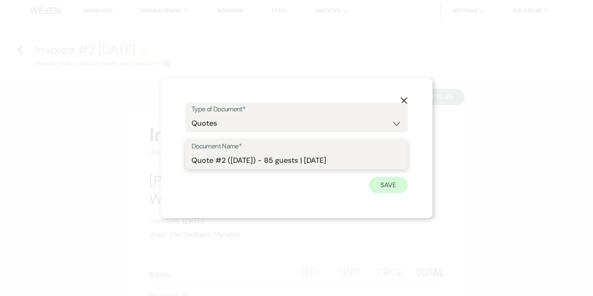
type input "Quote #2 (8-12-2025) - 85 guests | Saturday"
click at [386, 187] on button "Save" at bounding box center [388, 185] width 39 height 16
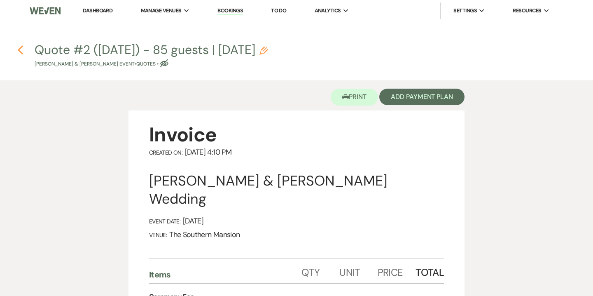
click at [21, 46] on use "button" at bounding box center [20, 49] width 5 height 9
select select "5"
select select "14"
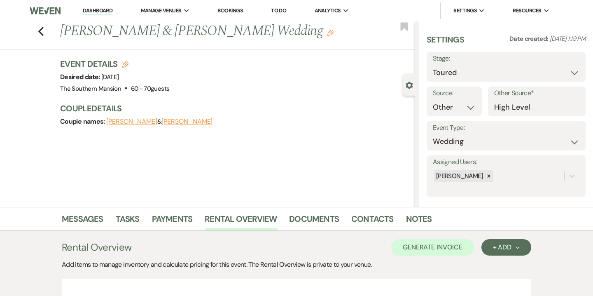
scroll to position [201, 0]
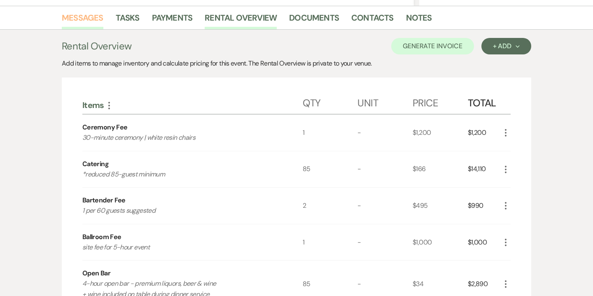
click at [99, 23] on link "Messages" at bounding box center [83, 20] width 42 height 18
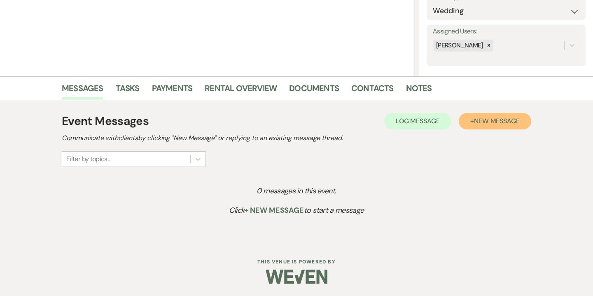
click at [507, 124] on span "New Message" at bounding box center [497, 121] width 46 height 9
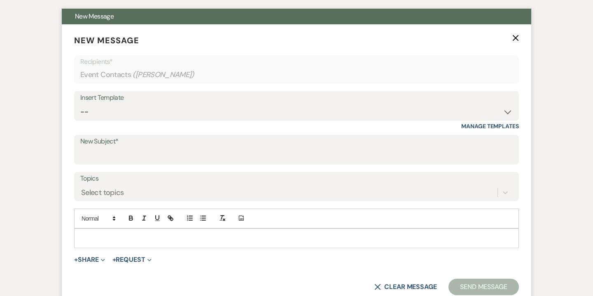
scroll to position [303, 0]
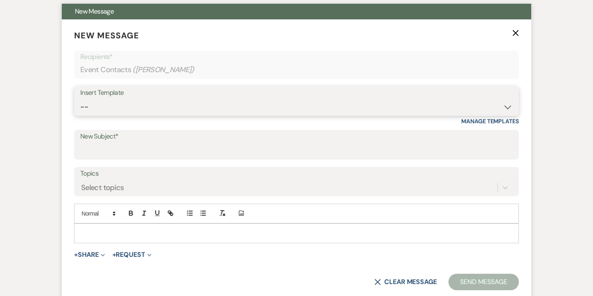
click at [396, 111] on select "-- Weven Planning Portal Introduction (Booked Events) Contract (Pre-Booked Lead…" at bounding box center [296, 107] width 433 height 16
select select "3985"
type input "So Nice to Meet You!"
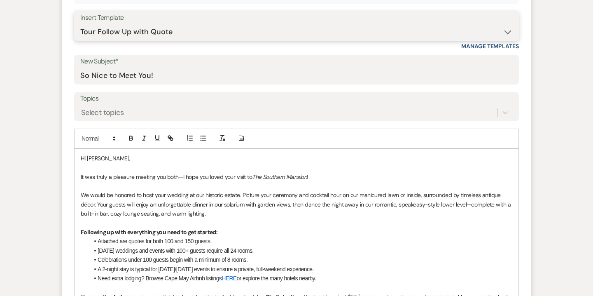
scroll to position [448, 0]
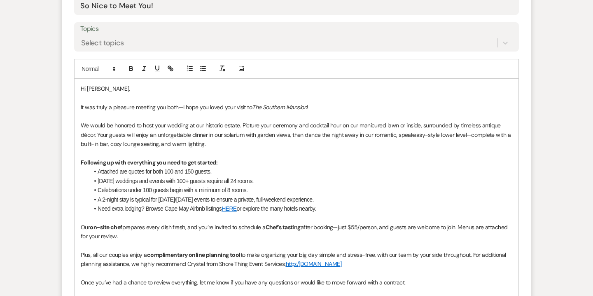
click at [98, 89] on p "Hi Amy," at bounding box center [297, 88] width 432 height 9
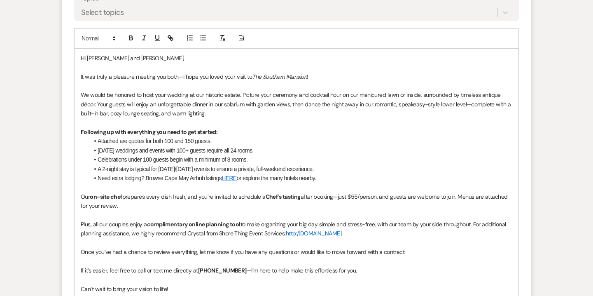
scroll to position [480, 0]
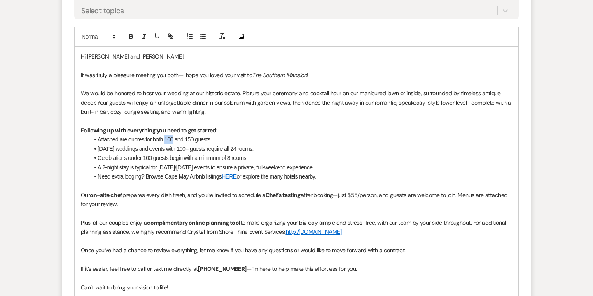
drag, startPoint x: 165, startPoint y: 138, endPoint x: 175, endPoint y: 139, distance: 9.5
click at [175, 139] on span "Attached are quotes for both 100 and 150 guests." at bounding box center [155, 139] width 114 height 7
click at [192, 138] on span "Attached are quotes for both 75 and 150 guests." at bounding box center [153, 139] width 111 height 7
click at [171, 150] on span "Saturday weddings and events with 100+ guests require all 24 rooms." at bounding box center [176, 148] width 156 height 7
click at [263, 148] on li "Saturday weddings and events with 100+ guests require all 24 rooms." at bounding box center [301, 148] width 424 height 9
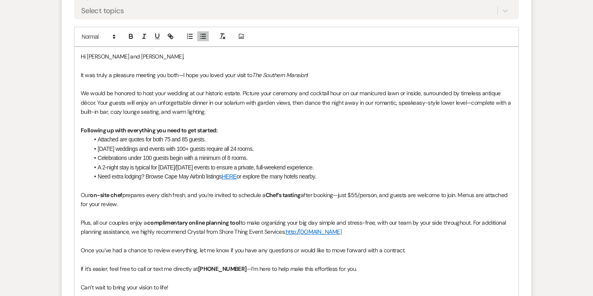
click at [256, 142] on li "Attached are quotes for both 75 and 85 guests." at bounding box center [301, 139] width 424 height 9
click at [264, 150] on li "Saturday weddings and events with 100+ guests require all 24 rooms." at bounding box center [301, 148] width 424 height 9
click at [98, 158] on li "Celebrations under 100 guests begin with a minimum of 8 rooms." at bounding box center [301, 157] width 424 height 9
click at [106, 160] on li "For Friday date and celebrations under 100 guests begin with a minimum of 8 roo…" at bounding box center [301, 157] width 424 height 9
click at [330, 164] on li "A 2-night stay is typical for Friday/Saturday events to ensure a private, full-…" at bounding box center [301, 167] width 424 height 9
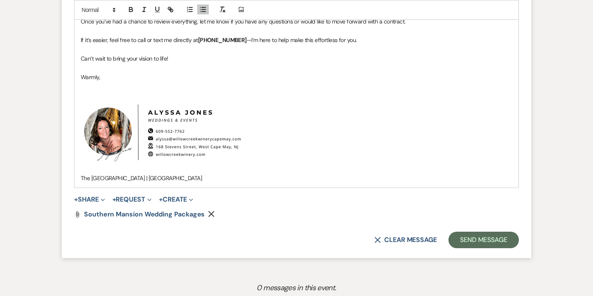
scroll to position [720, 0]
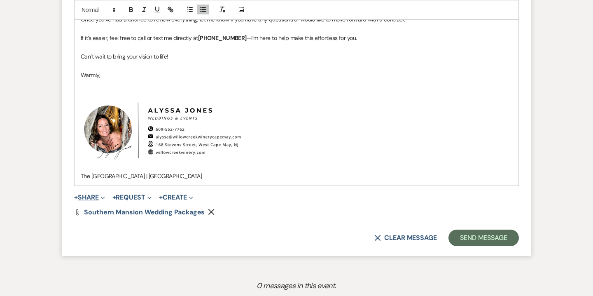
click at [90, 199] on button "+ Share Expand" at bounding box center [89, 197] width 31 height 7
click at [321, 137] on p "﻿ ﻿" at bounding box center [297, 130] width 432 height 82
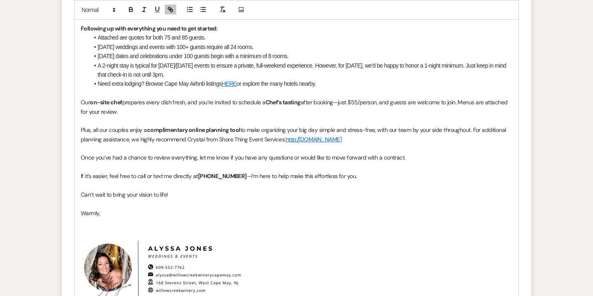
scroll to position [533, 0]
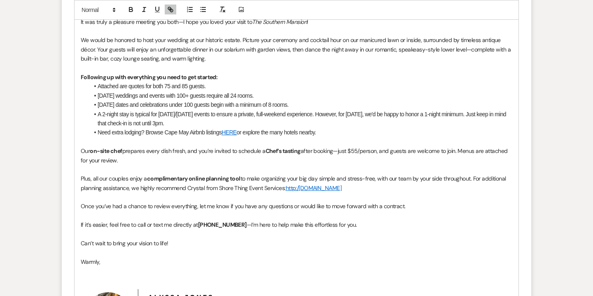
click at [221, 84] on li "Attached are quotes for both 75 and 85 guests." at bounding box center [301, 86] width 424 height 9
click at [98, 86] on span "Attached are quotes for both 75 and 85 guests." at bounding box center [152, 86] width 108 height 7
click at [157, 86] on span "We're happy to lower our minimums for you. Attached are quotes for both 75 and …" at bounding box center [203, 86] width 211 height 7
click at [291, 86] on span "We're happy to lower our guest minimums for you. Attached are quotes for both 7…" at bounding box center [210, 86] width 225 height 7
click at [327, 87] on span "We're happy to lower our guest minimums for you. Attached are quotes for both 7…" at bounding box center [221, 86] width 246 height 7
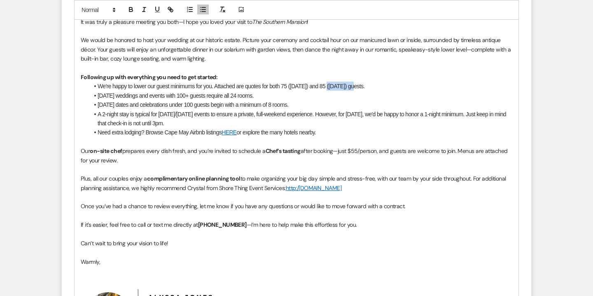
drag, startPoint x: 327, startPoint y: 87, endPoint x: 351, endPoint y: 87, distance: 24.3
click at [351, 87] on span "We're happy to lower our guest minimums for you. Attached are quotes for both 7…" at bounding box center [231, 86] width 267 height 7
copy span "(Saturday)"
click at [343, 88] on span "We're happy to lower our guest minimums for you. Attached are quotes for both 7…" at bounding box center [221, 86] width 246 height 7
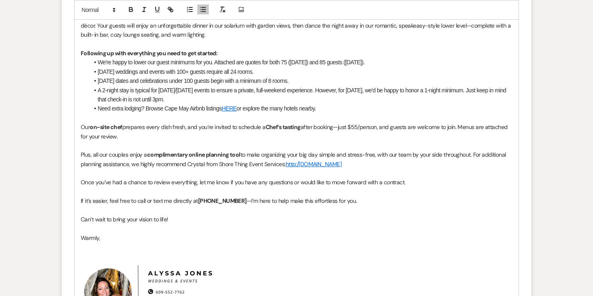
scroll to position [557, 0]
click at [290, 61] on span "We're happy to lower our guest minimums for you. Attached are quotes for both 7…" at bounding box center [231, 62] width 267 height 7
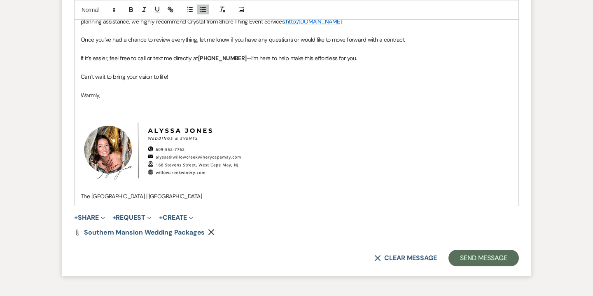
scroll to position [703, 0]
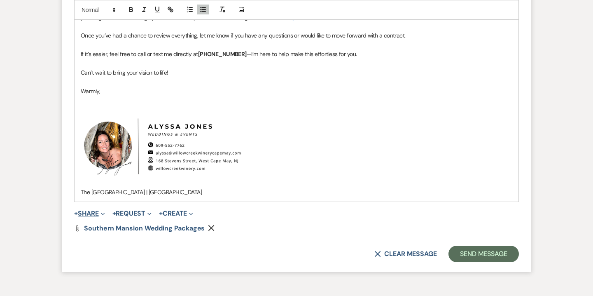
click at [101, 211] on span "Expand" at bounding box center [102, 213] width 6 height 9
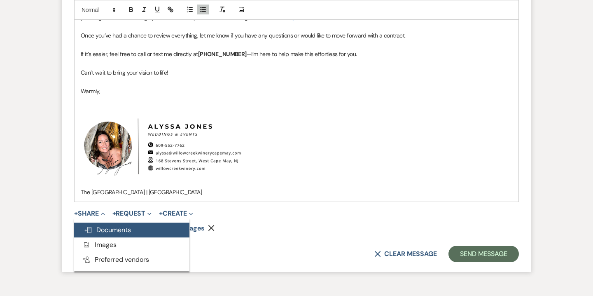
click at [117, 230] on span "Doc Upload Documents" at bounding box center [107, 229] width 47 height 9
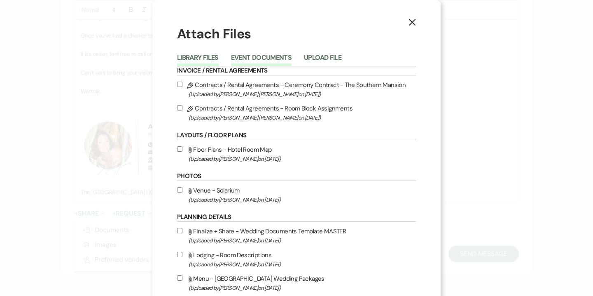
click at [272, 64] on button "Event Documents" at bounding box center [261, 60] width 61 height 12
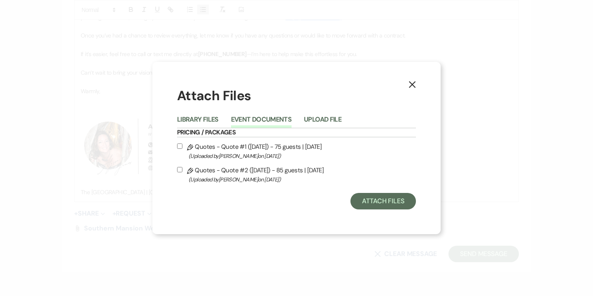
click at [255, 157] on span "(Uploaded by Alyssa Jones on Aug 12th, 2025 )" at bounding box center [302, 155] width 227 height 9
click at [183, 149] on input "Pencil Quotes - Quote #1 (8-12-2025) - 75 guests | Friday (Uploaded by Alyssa J…" at bounding box center [179, 145] width 5 height 5
checkbox input "true"
click at [257, 177] on span "(Uploaded by Alyssa Jones on Aug 12th, 2025 )" at bounding box center [302, 179] width 227 height 9
click at [183, 172] on input "Pencil Quotes - Quote #2 (8-12-2025) - 85 guests | Saturday (Uploaded by Alyssa…" at bounding box center [179, 169] width 5 height 5
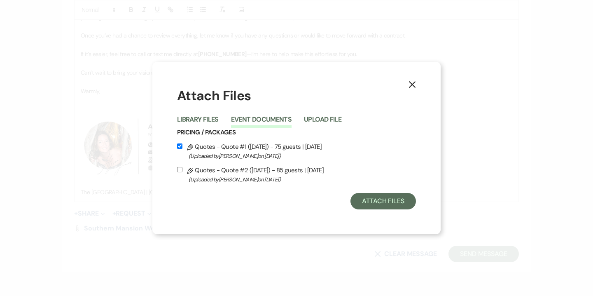
checkbox input "true"
click at [384, 199] on button "Attach Files" at bounding box center [384, 201] width 66 height 16
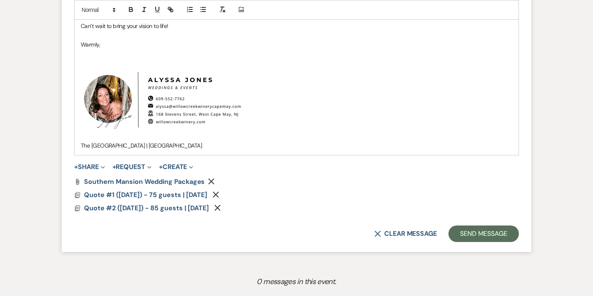
scroll to position [758, 0]
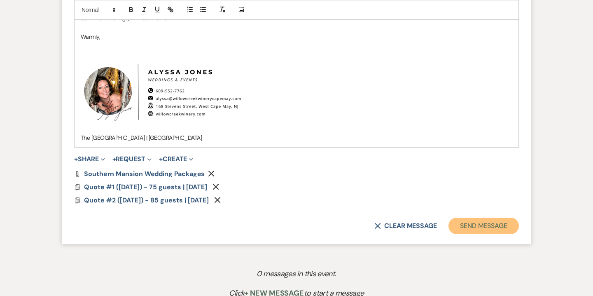
click at [478, 223] on button "Send Message" at bounding box center [484, 226] width 70 height 16
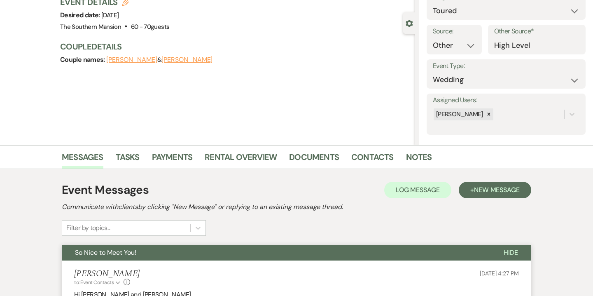
scroll to position [0, 0]
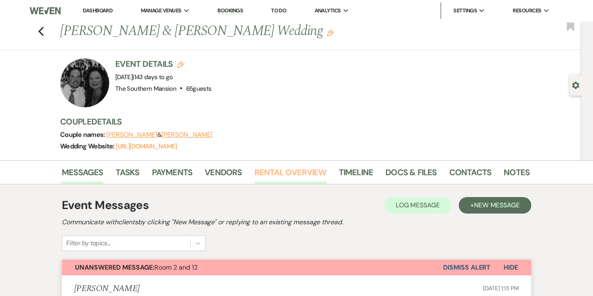
click at [303, 171] on link "Rental Overview" at bounding box center [291, 175] width 72 height 18
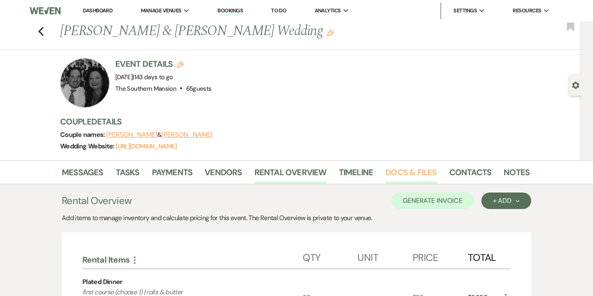
click at [406, 166] on link "Docs & Files" at bounding box center [411, 175] width 51 height 18
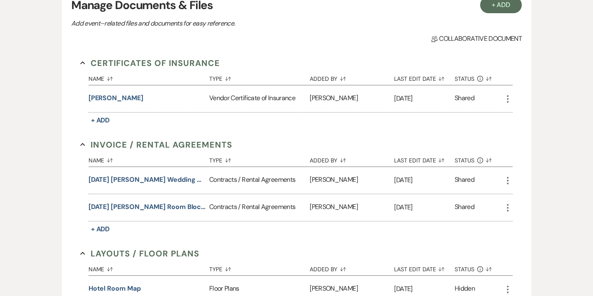
scroll to position [212, 0]
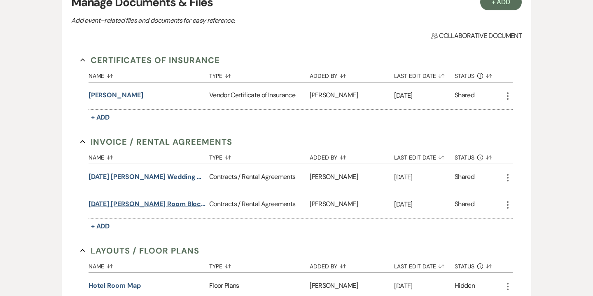
click at [182, 202] on button "[DATE] [PERSON_NAME] Room Block Contract" at bounding box center [147, 204] width 117 height 10
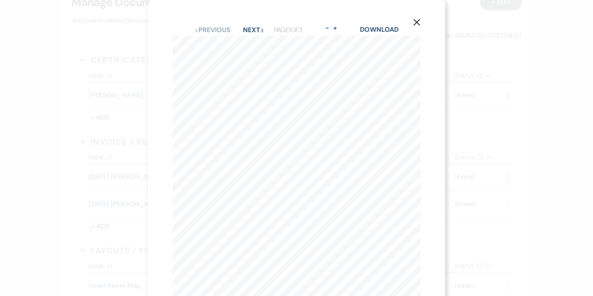
click at [417, 21] on icon "X" at bounding box center [416, 22] width 7 height 7
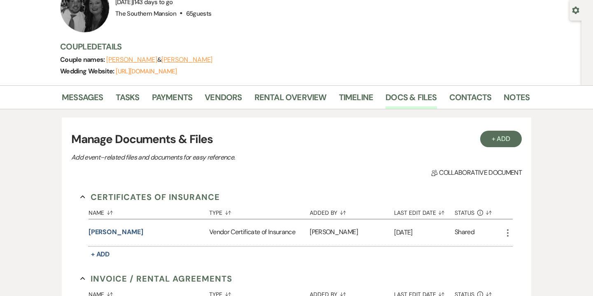
scroll to position [55, 0]
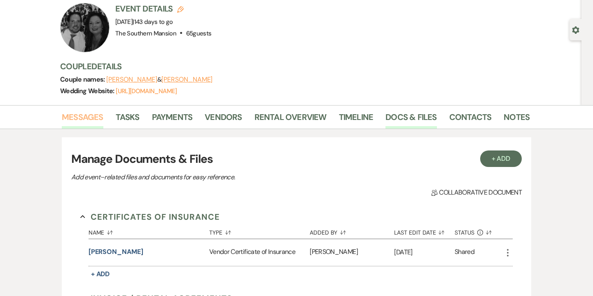
click at [86, 120] on link "Messages" at bounding box center [83, 119] width 42 height 18
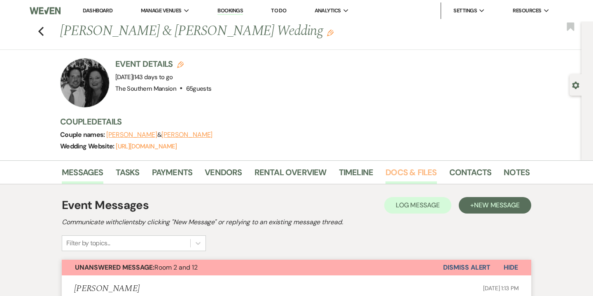
click at [415, 175] on link "Docs & Files" at bounding box center [411, 175] width 51 height 18
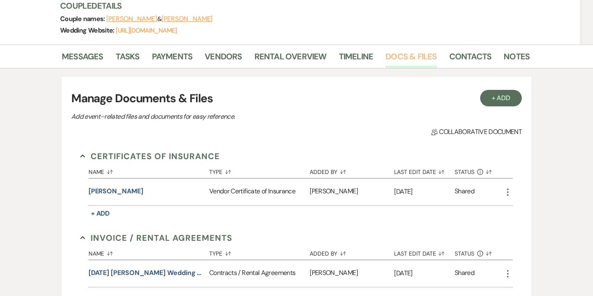
scroll to position [131, 0]
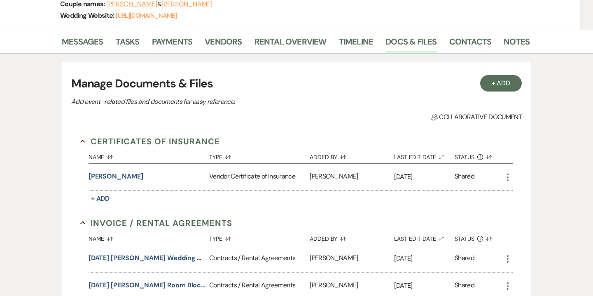
click at [154, 283] on button "[DATE] [PERSON_NAME] Room Block Contract" at bounding box center [147, 285] width 117 height 10
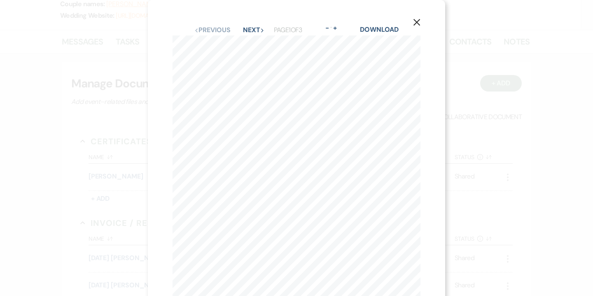
click at [417, 24] on icon "X" at bounding box center [416, 22] width 7 height 7
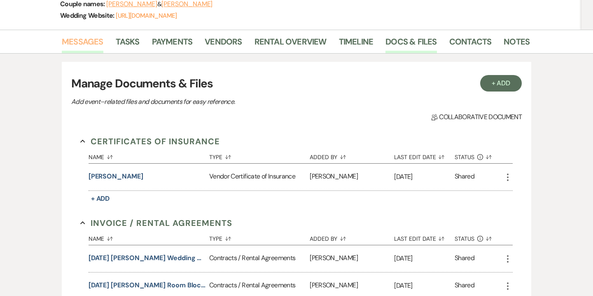
click at [90, 44] on link "Messages" at bounding box center [83, 44] width 42 height 18
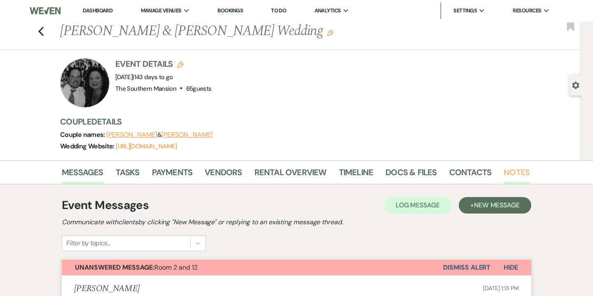
click at [514, 170] on link "Notes" at bounding box center [517, 175] width 26 height 18
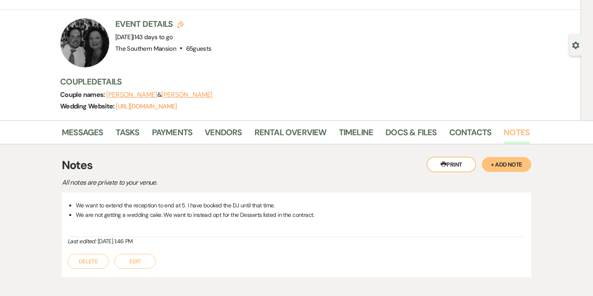
scroll to position [87, 0]
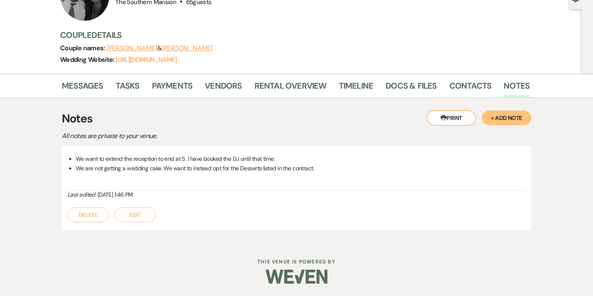
click at [517, 120] on button "+ Add Note" at bounding box center [506, 117] width 49 height 15
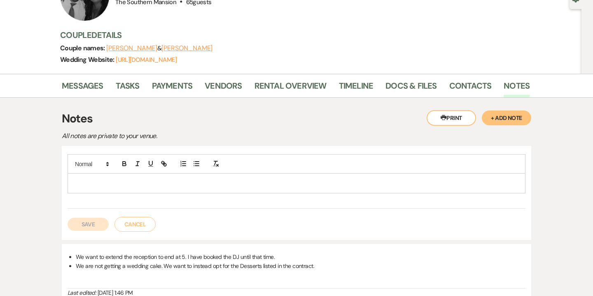
click at [316, 185] on p at bounding box center [296, 182] width 445 height 9
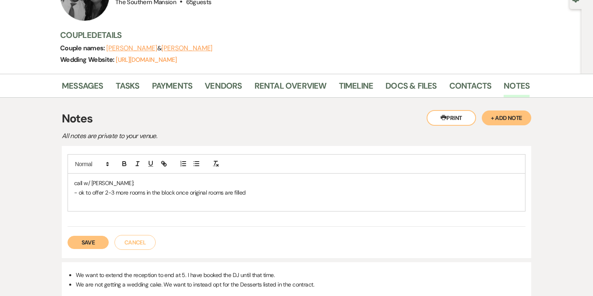
click at [83, 242] on button "Save" at bounding box center [88, 242] width 41 height 13
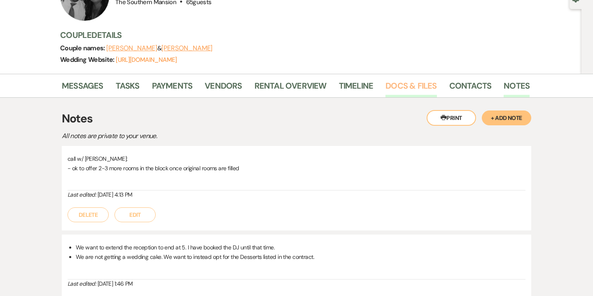
click at [420, 86] on link "Docs & Files" at bounding box center [411, 88] width 51 height 18
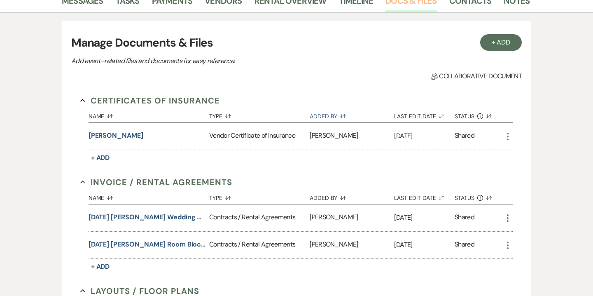
scroll to position [187, 0]
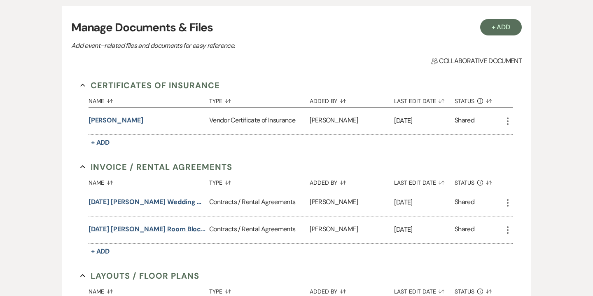
click at [178, 230] on button "[DATE] [PERSON_NAME] Room Block Contract" at bounding box center [147, 229] width 117 height 10
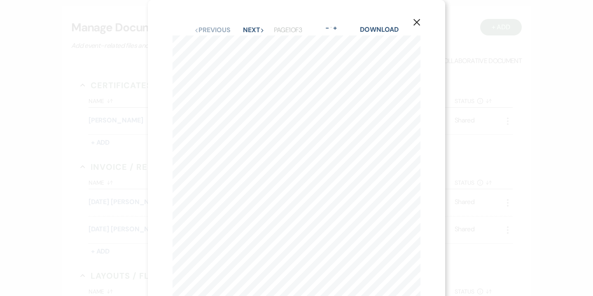
click at [413, 26] on button "X" at bounding box center [417, 22] width 12 height 14
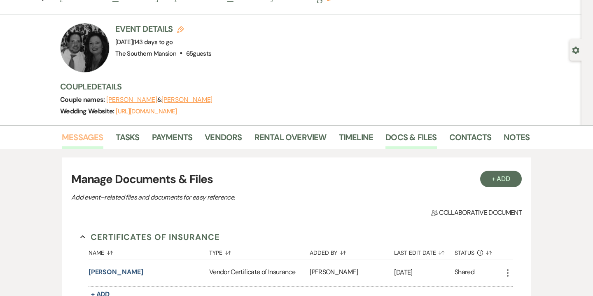
click at [92, 145] on link "Messages" at bounding box center [83, 140] width 42 height 18
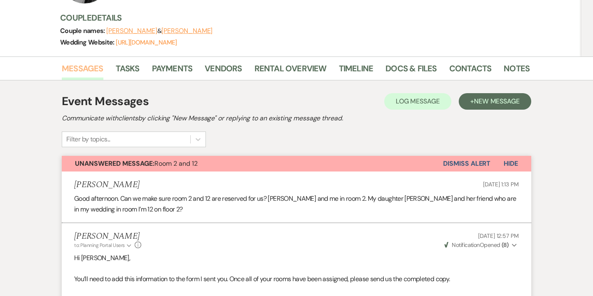
scroll to position [84, 0]
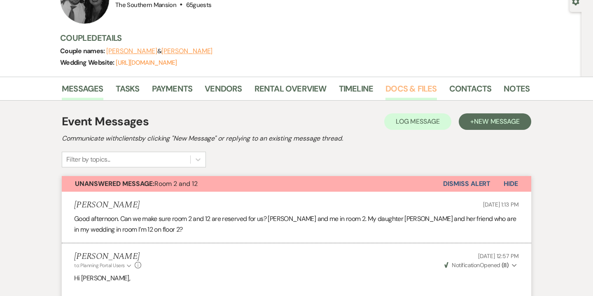
click at [398, 88] on link "Docs & Files" at bounding box center [411, 91] width 51 height 18
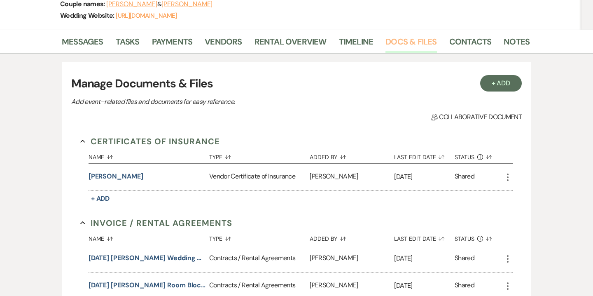
scroll to position [188, 0]
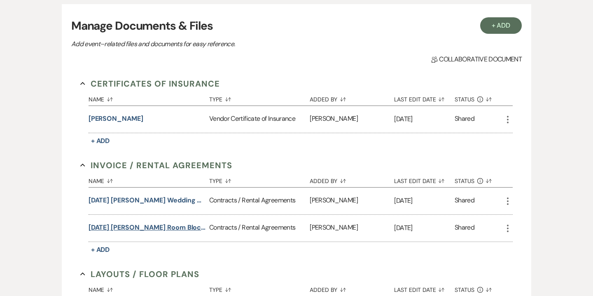
click at [159, 231] on button "[DATE] [PERSON_NAME] Room Block Contract" at bounding box center [147, 228] width 117 height 10
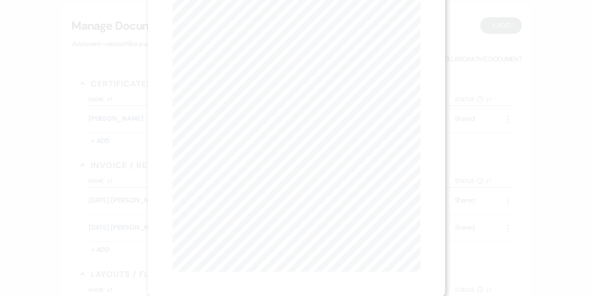
scroll to position [0, 0]
click at [260, 28] on button "Next Next" at bounding box center [253, 30] width 21 height 7
click at [253, 30] on button "Next Next" at bounding box center [253, 30] width 21 height 7
click at [417, 23] on use "button" at bounding box center [417, 22] width 7 height 7
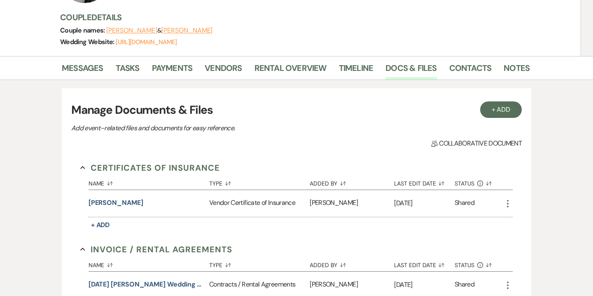
scroll to position [106, 0]
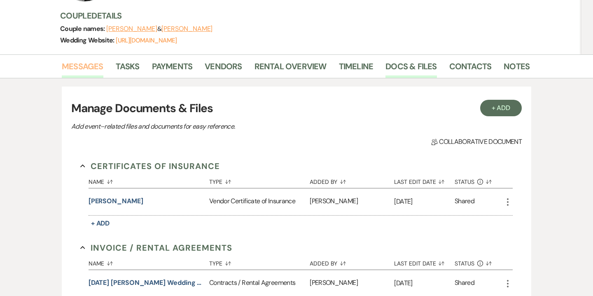
click at [96, 68] on link "Messages" at bounding box center [83, 69] width 42 height 18
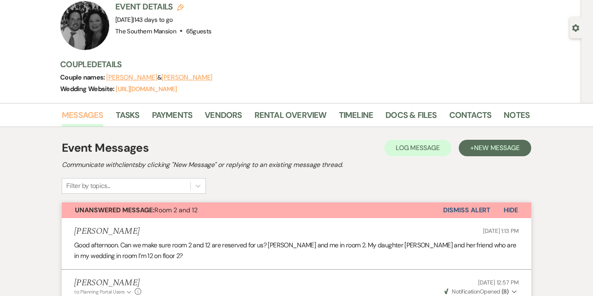
scroll to position [54, 0]
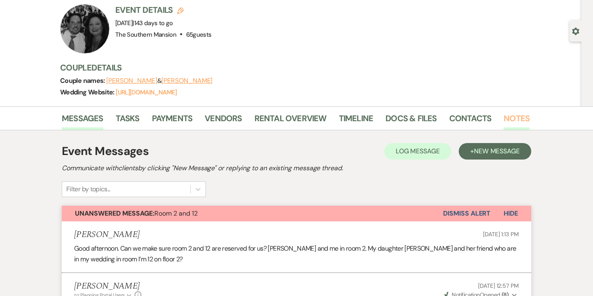
click at [513, 124] on link "Notes" at bounding box center [517, 121] width 26 height 18
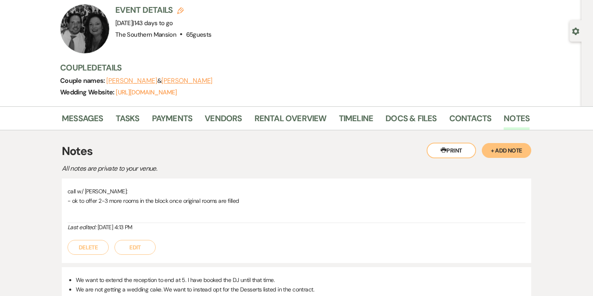
click at [136, 248] on button "Edit" at bounding box center [135, 247] width 41 height 15
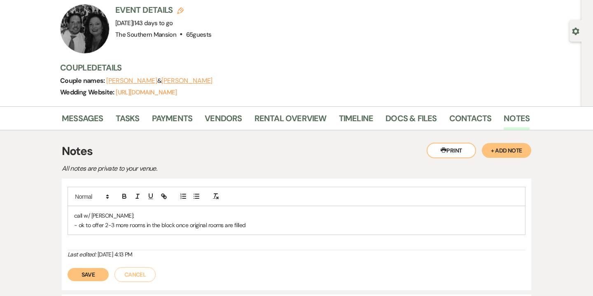
click at [272, 227] on p "- ok to offer 2-3 more rooms in the block once original rooms are filled" at bounding box center [296, 224] width 445 height 9
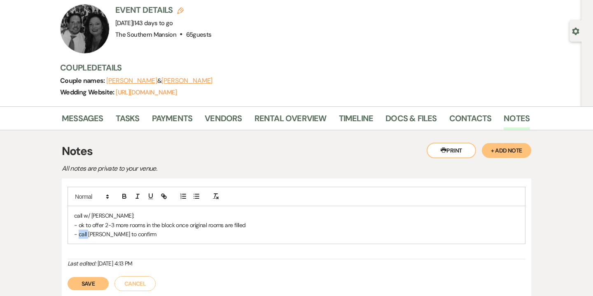
drag, startPoint x: 88, startPoint y: 232, endPoint x: 79, endPoint y: 233, distance: 9.5
click at [79, 233] on p "- call [PERSON_NAME] to confirm" at bounding box center [296, 234] width 445 height 9
click at [164, 233] on p "- email [PERSON_NAME] to confirm" at bounding box center [296, 234] width 445 height 9
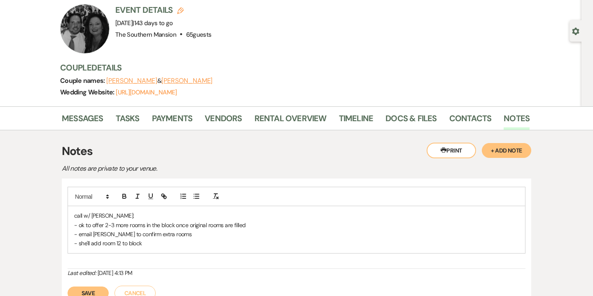
click at [94, 289] on button "Save" at bounding box center [88, 292] width 41 height 13
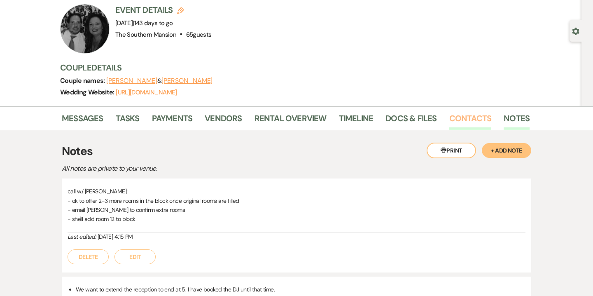
click at [477, 120] on link "Contacts" at bounding box center [471, 121] width 42 height 18
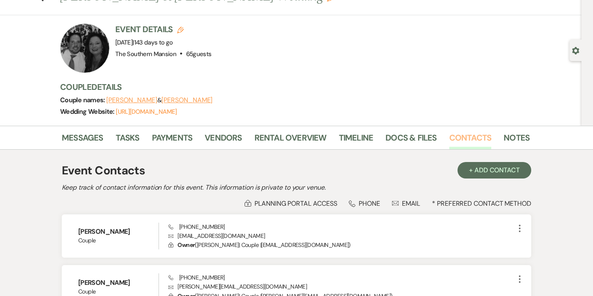
scroll to position [35, 0]
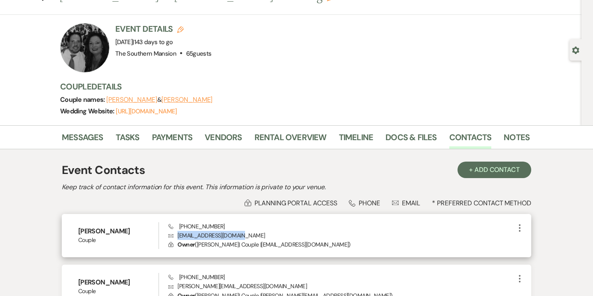
drag, startPoint x: 178, startPoint y: 235, endPoint x: 244, endPoint y: 235, distance: 65.9
click at [244, 235] on p "Envelope [EMAIL_ADDRESS][DOMAIN_NAME]" at bounding box center [342, 235] width 347 height 9
copy p "[EMAIL_ADDRESS][DOMAIN_NAME]"
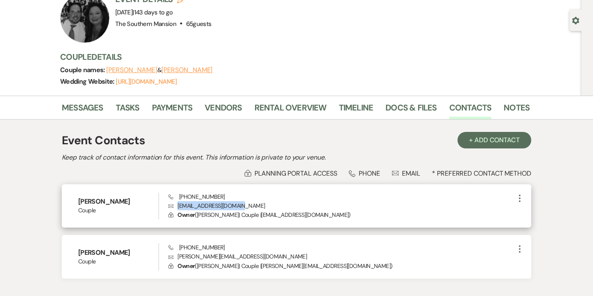
scroll to position [66, 0]
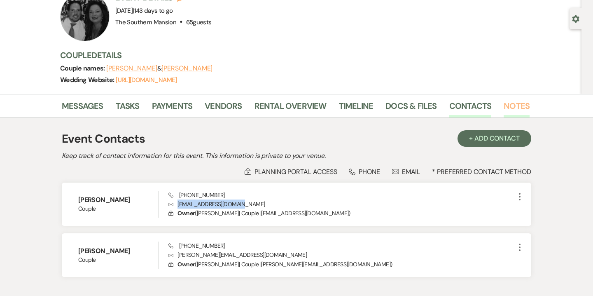
click at [516, 109] on link "Notes" at bounding box center [517, 108] width 26 height 18
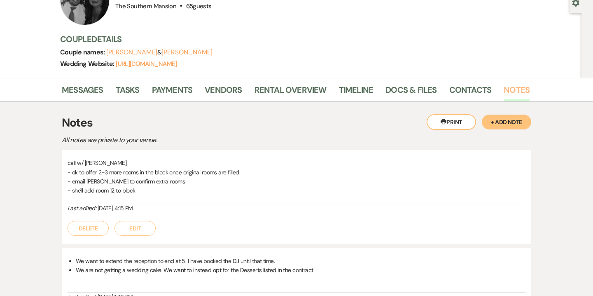
scroll to position [81, 0]
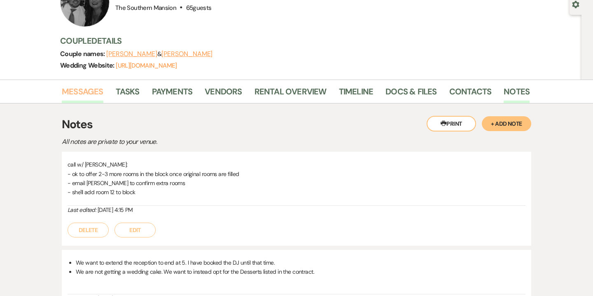
click at [75, 95] on link "Messages" at bounding box center [83, 94] width 42 height 18
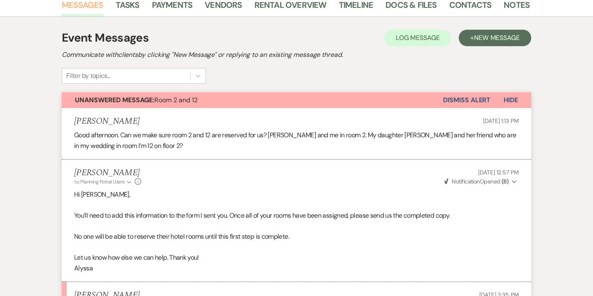
scroll to position [132, 0]
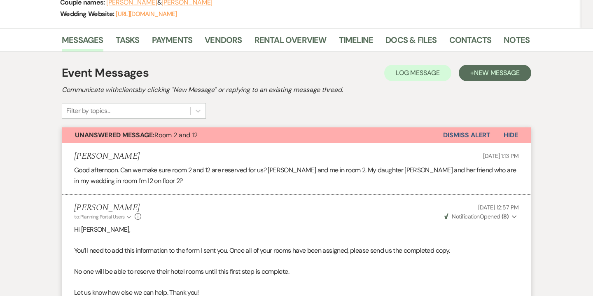
click at [467, 134] on button "Dismiss Alert" at bounding box center [466, 135] width 47 height 16
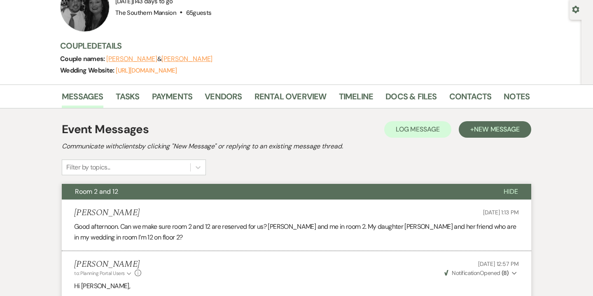
scroll to position [29, 0]
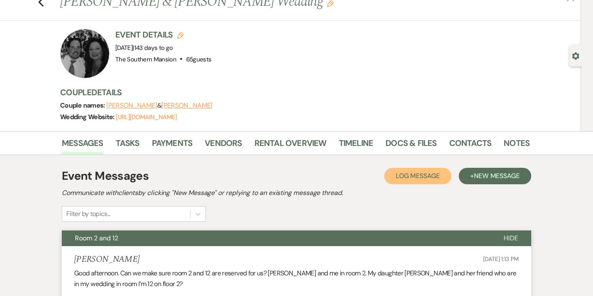
click at [415, 175] on span "Log Message" at bounding box center [418, 175] width 44 height 9
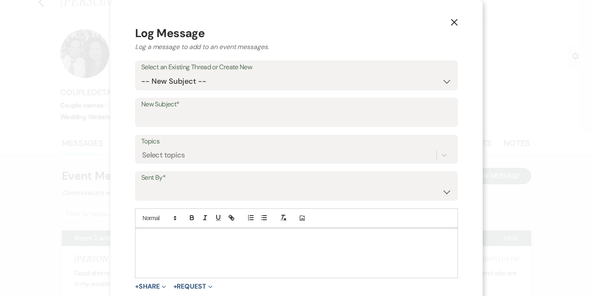
click at [356, 244] on div at bounding box center [297, 252] width 322 height 49
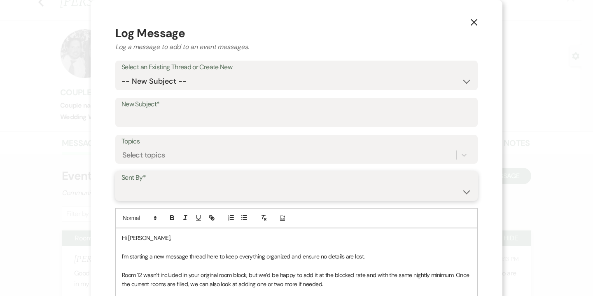
click at [297, 197] on select "[PERSON_NAME] [PERSON_NAME] ([PERSON_NAME][EMAIL_ADDRESS][DOMAIN_NAME]) [PERSON…" at bounding box center [297, 192] width 350 height 16
select select "user-134496"
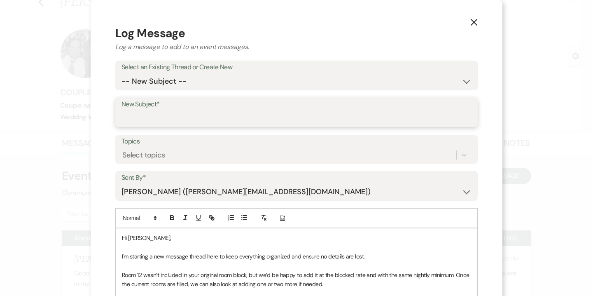
click at [232, 115] on input "New Subject*" at bounding box center [297, 118] width 350 height 16
paste input "Room 2 and 12 from [PERSON_NAME] & [PERSON_NAME] | The [GEOGRAPHIC_DATA]"
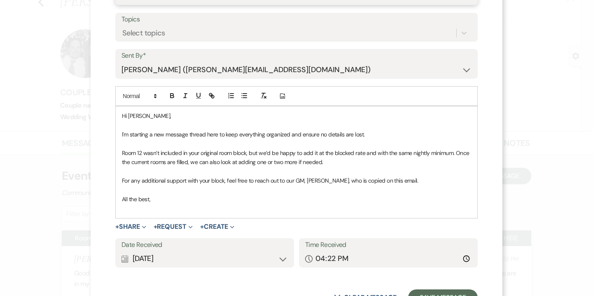
scroll to position [156, 0]
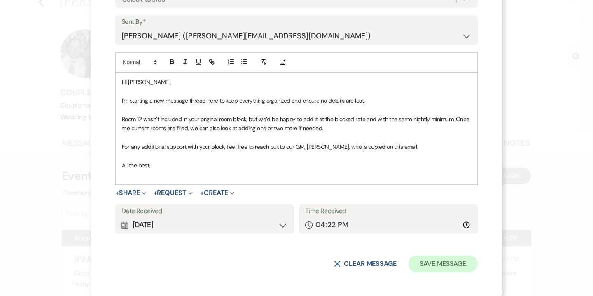
type input "Re: Room 2 and 12 from [PERSON_NAME] & [PERSON_NAME] | The [GEOGRAPHIC_DATA]"
click at [442, 263] on button "Save Message" at bounding box center [443, 263] width 70 height 16
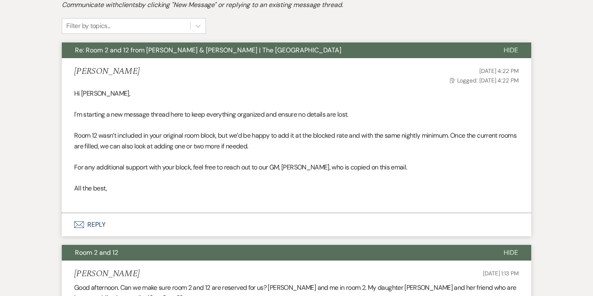
scroll to position [98, 0]
